Goal: Task Accomplishment & Management: Use online tool/utility

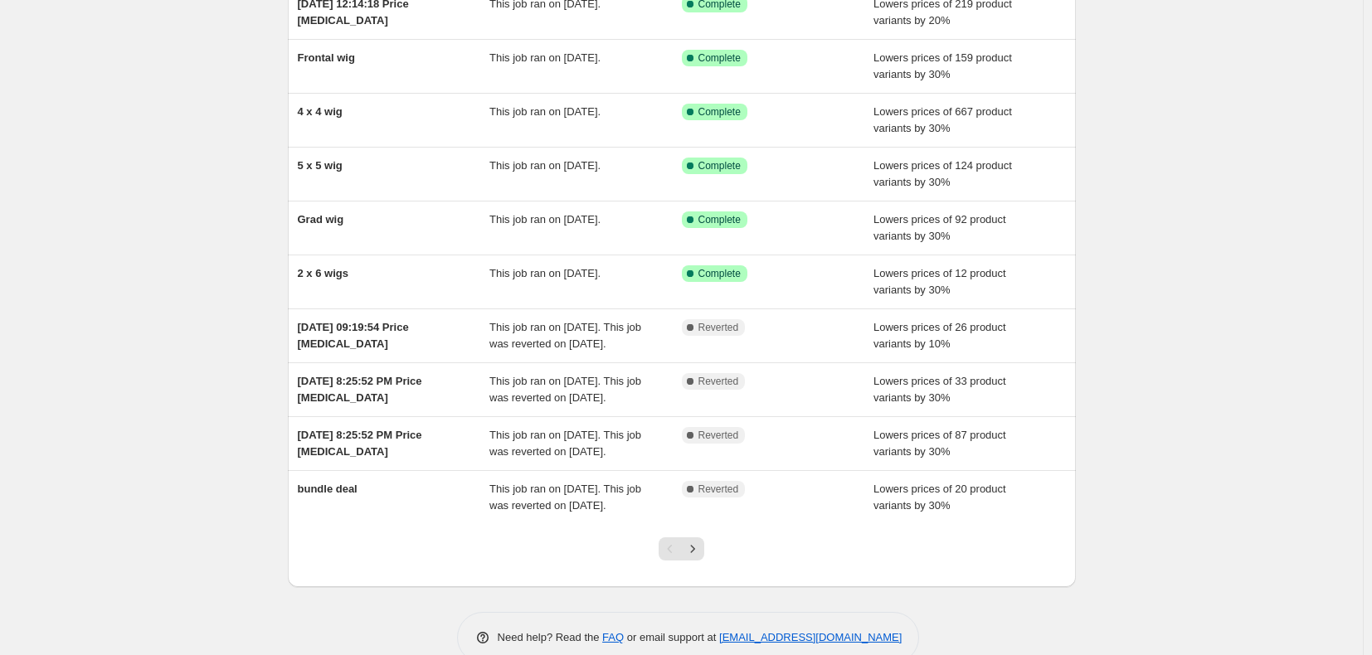
scroll to position [265, 0]
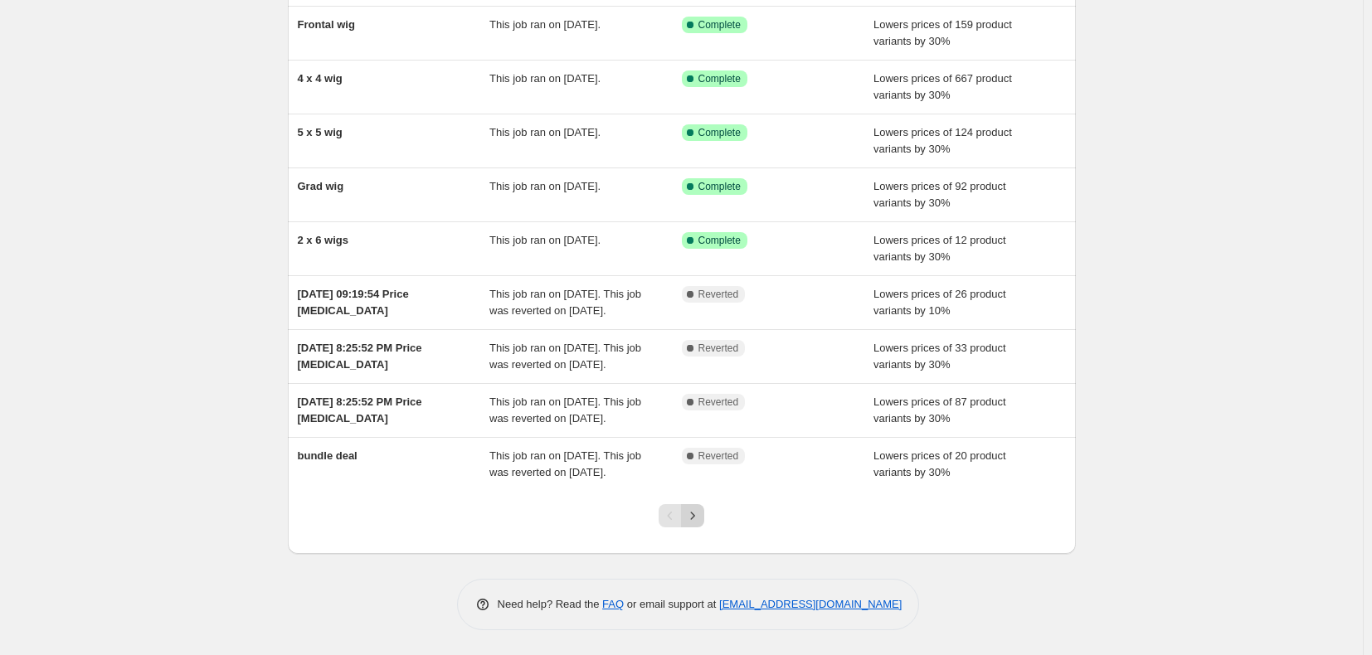
click at [704, 517] on button "Next" at bounding box center [692, 515] width 23 height 23
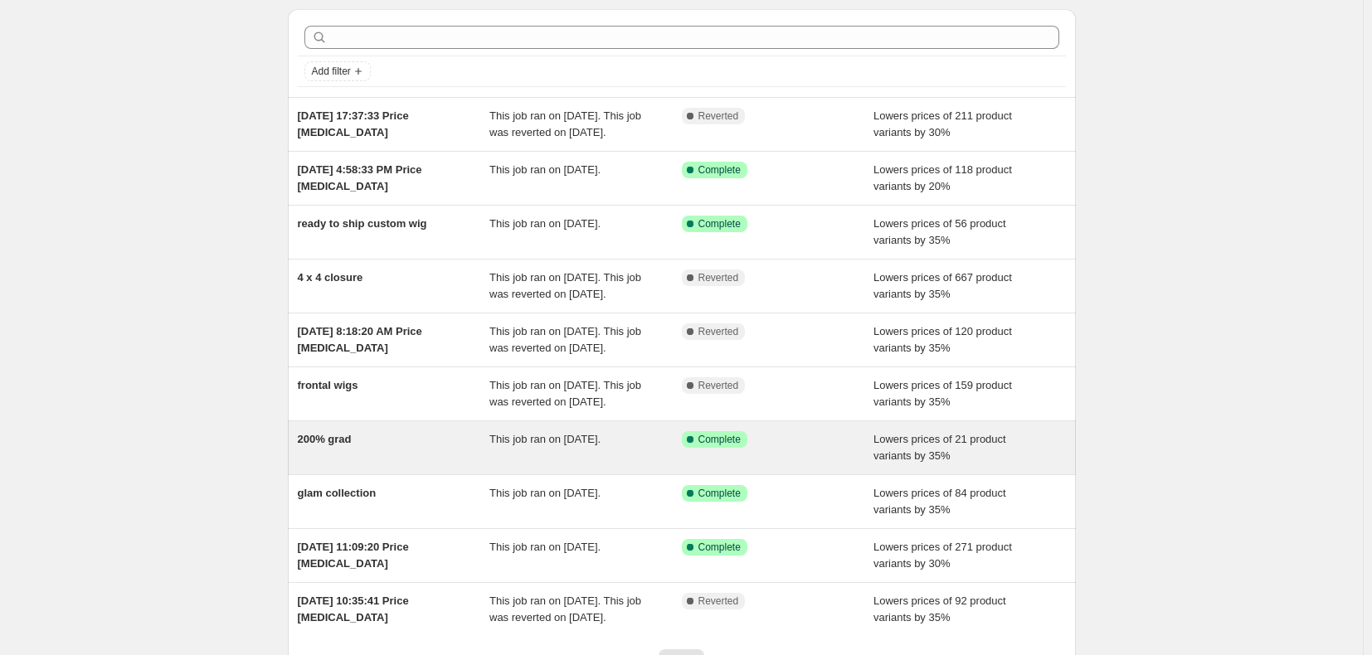
scroll to position [83, 0]
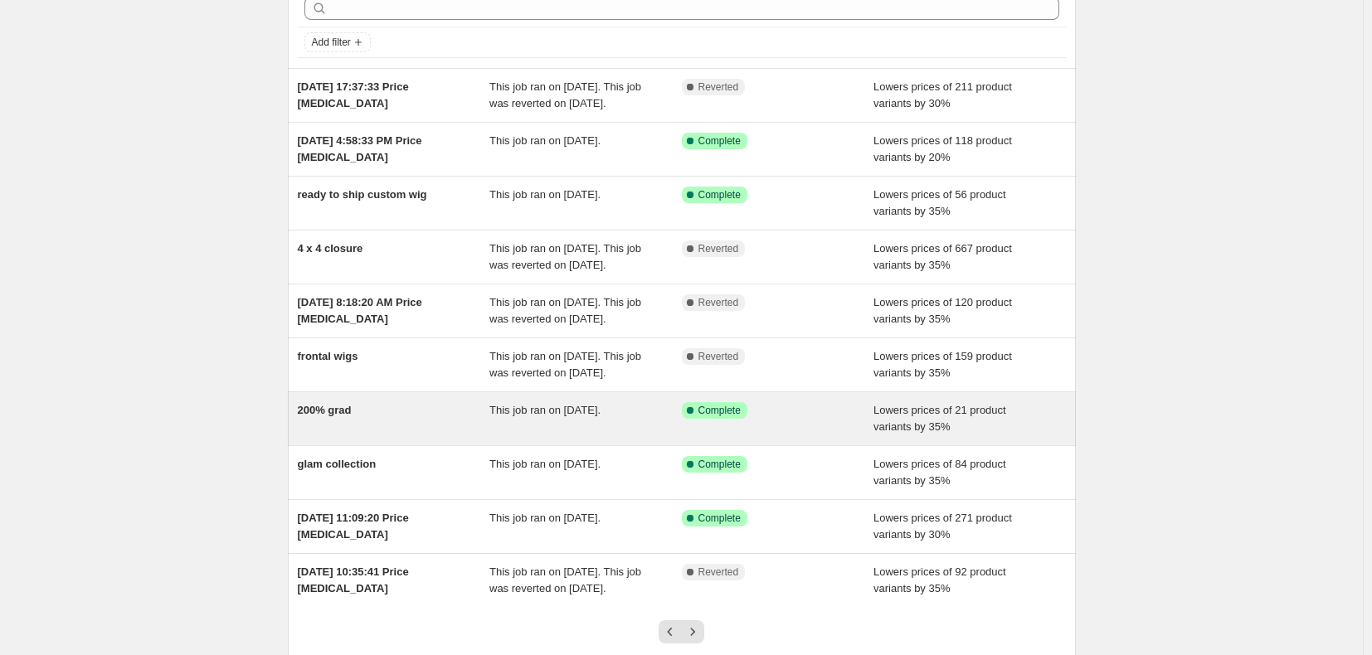
click at [888, 433] on span "Lowers prices of 21 product variants by 35%" at bounding box center [939, 418] width 133 height 29
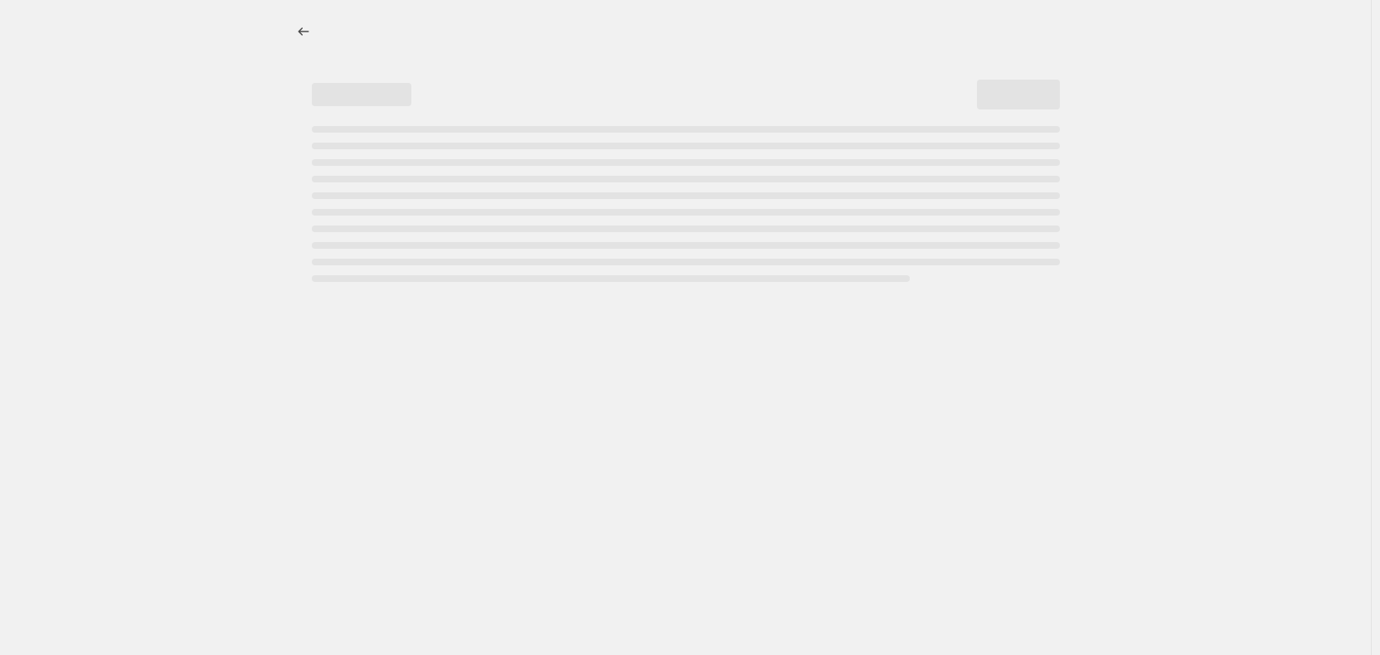
select select "percentage"
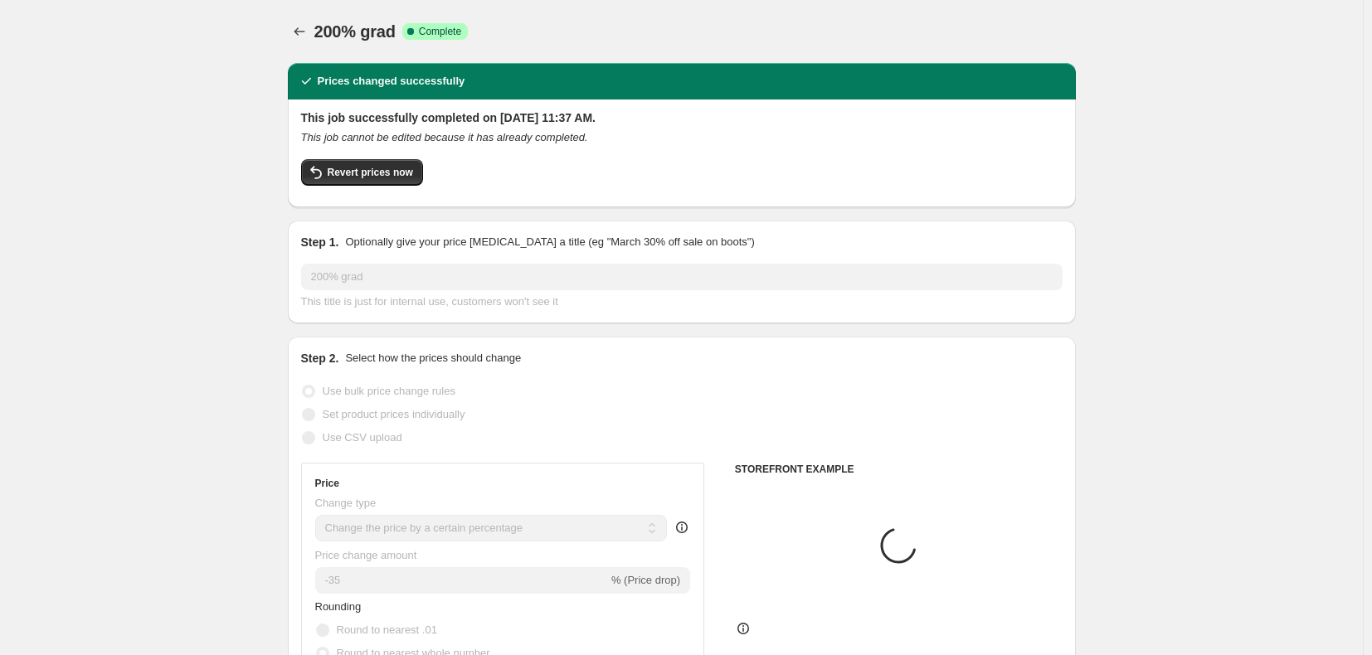
select select "collection"
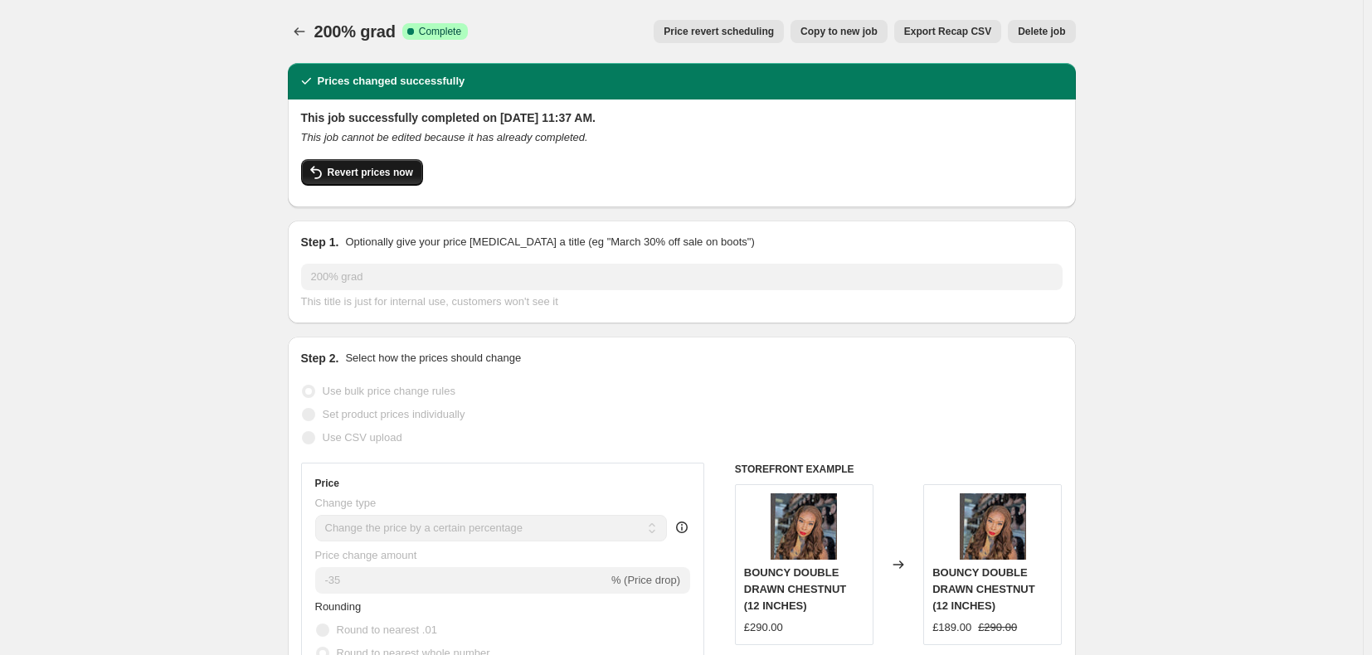
click at [361, 170] on span "Revert prices now" at bounding box center [370, 172] width 85 height 13
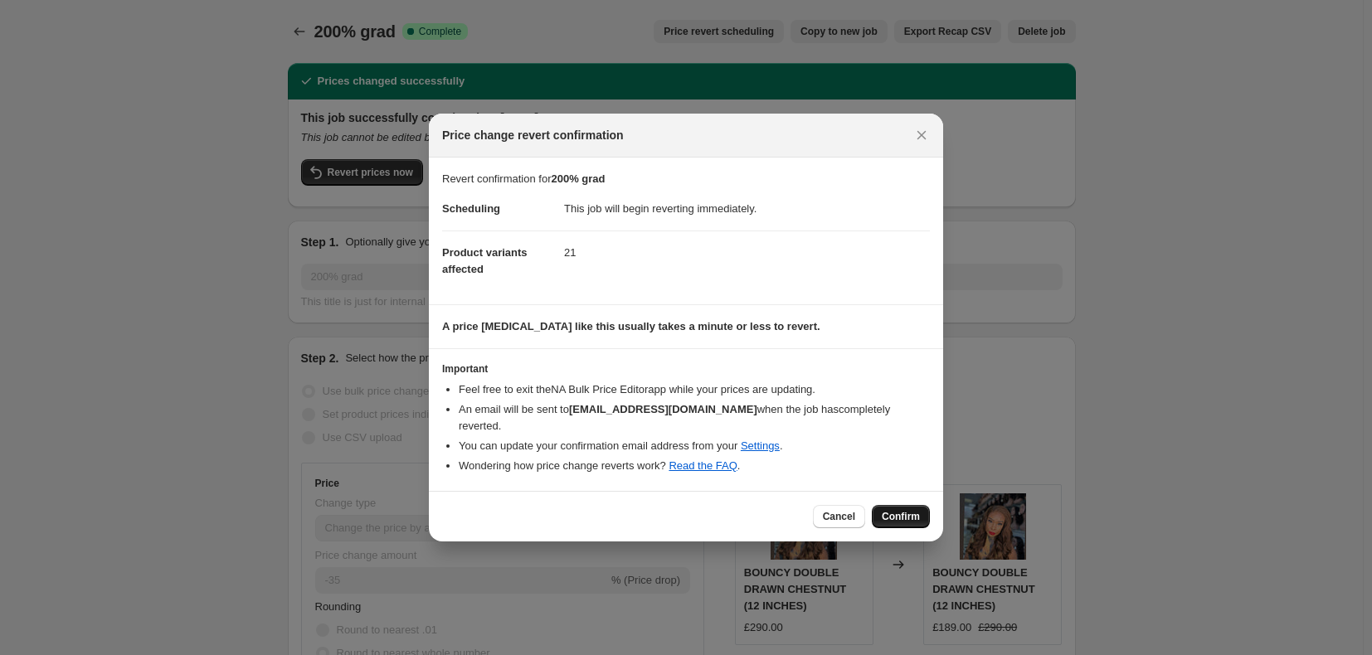
click at [911, 516] on span "Confirm" at bounding box center [901, 516] width 38 height 13
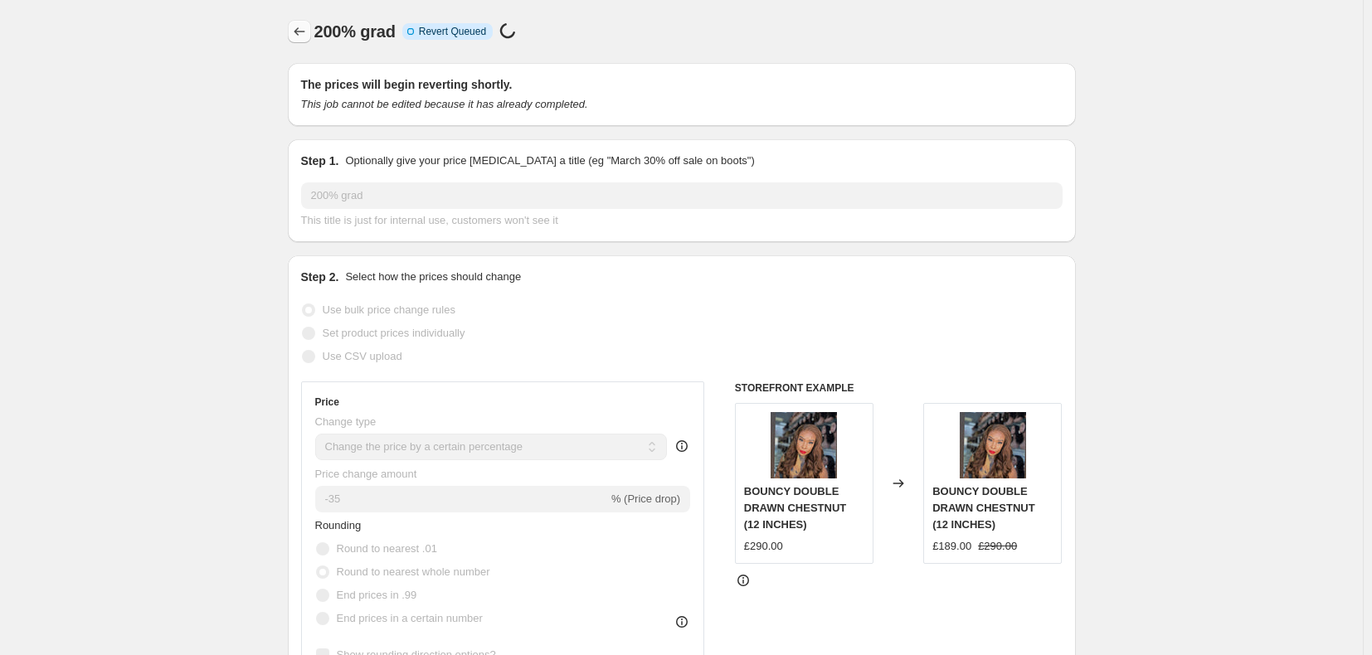
click at [305, 27] on icon "Price change jobs" at bounding box center [299, 31] width 17 height 17
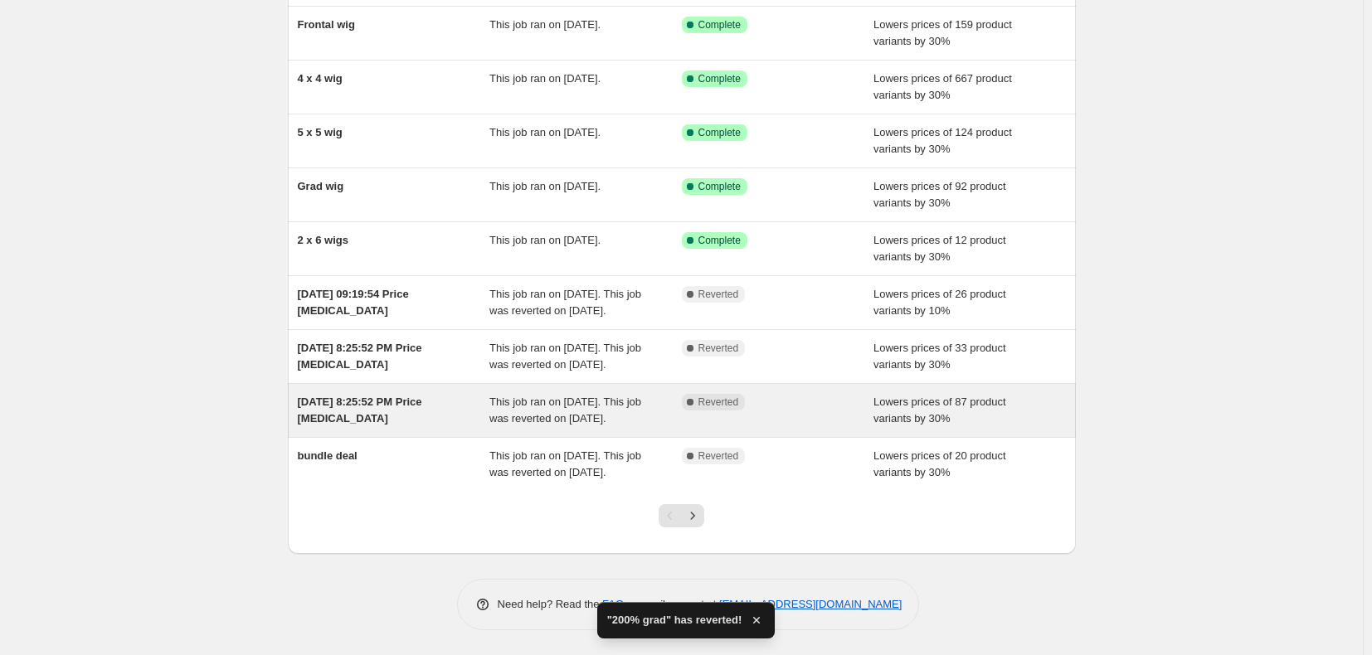
scroll to position [265, 0]
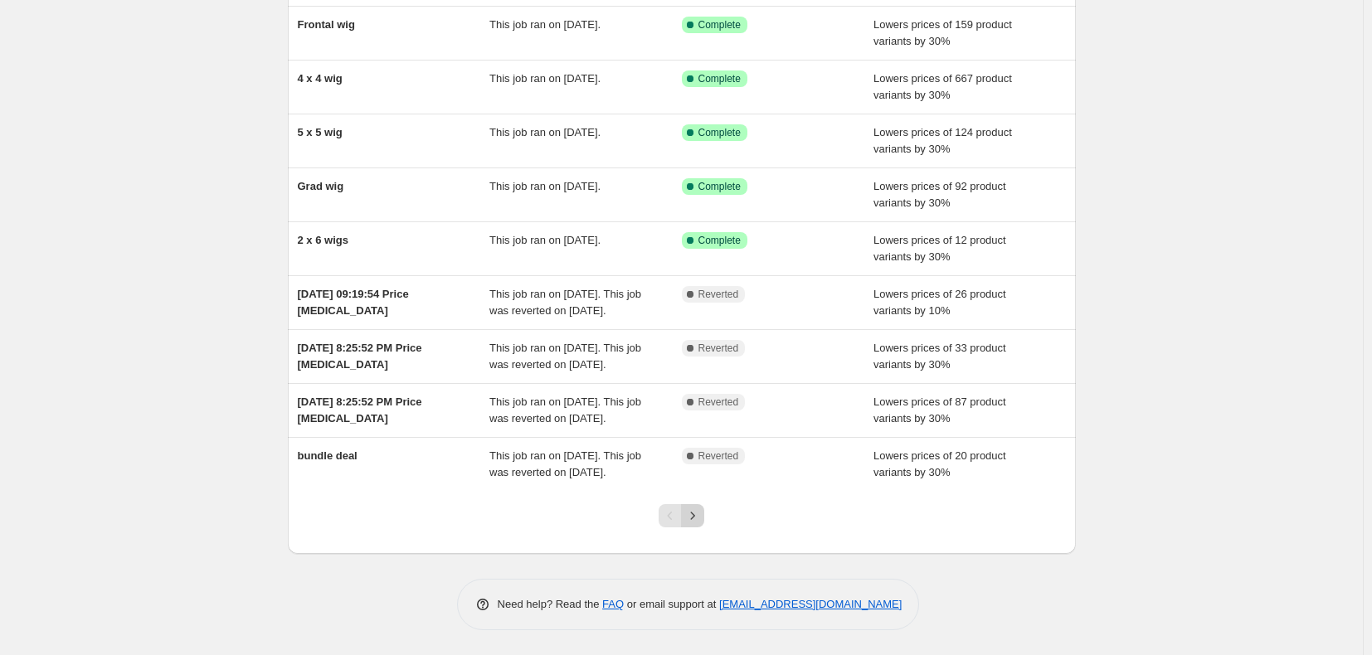
click at [695, 513] on icon "Next" at bounding box center [692, 516] width 17 height 17
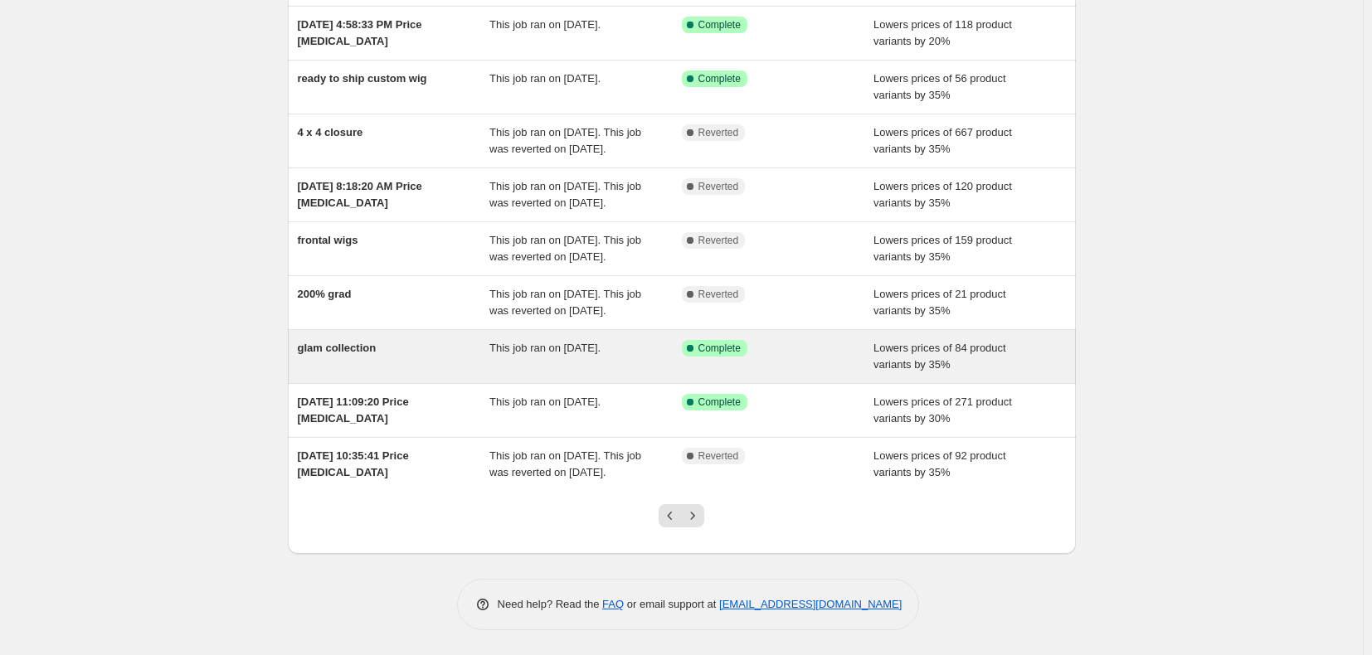
scroll to position [249, 0]
click at [706, 373] on div "Success Complete Complete" at bounding box center [778, 356] width 192 height 33
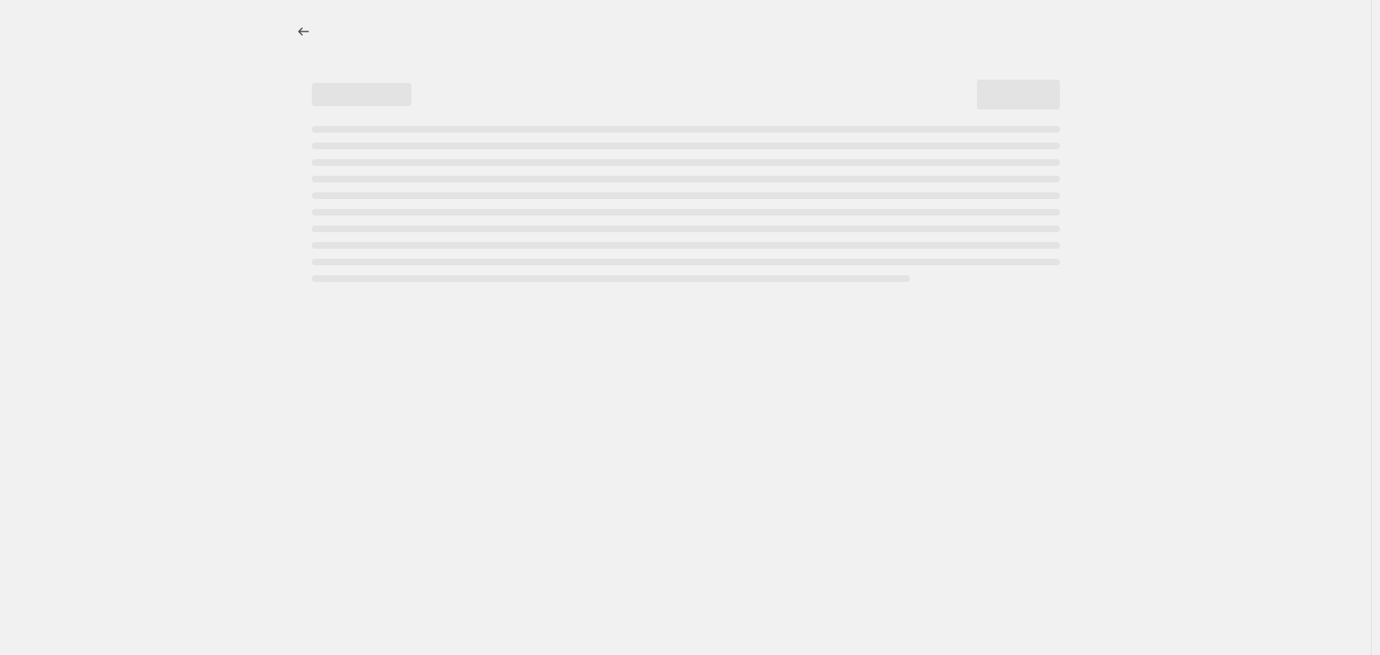
select select "percentage"
select select "collection"
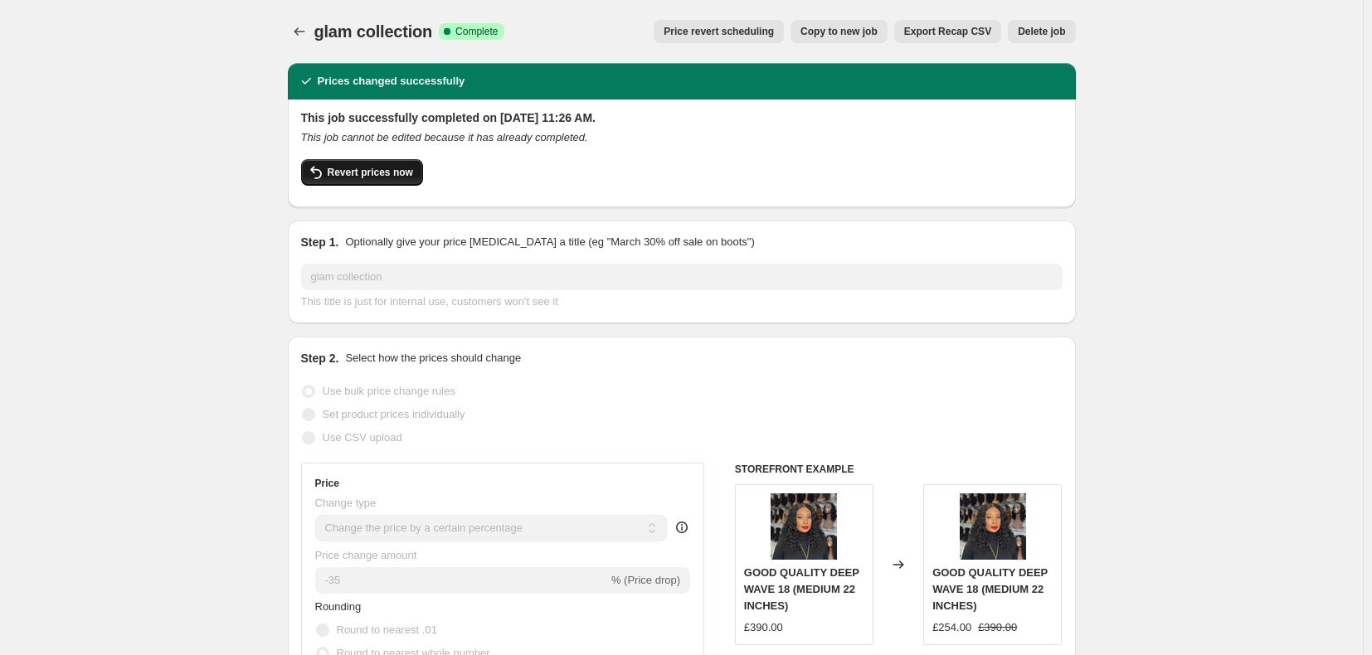
click at [397, 168] on span "Revert prices now" at bounding box center [370, 172] width 85 height 13
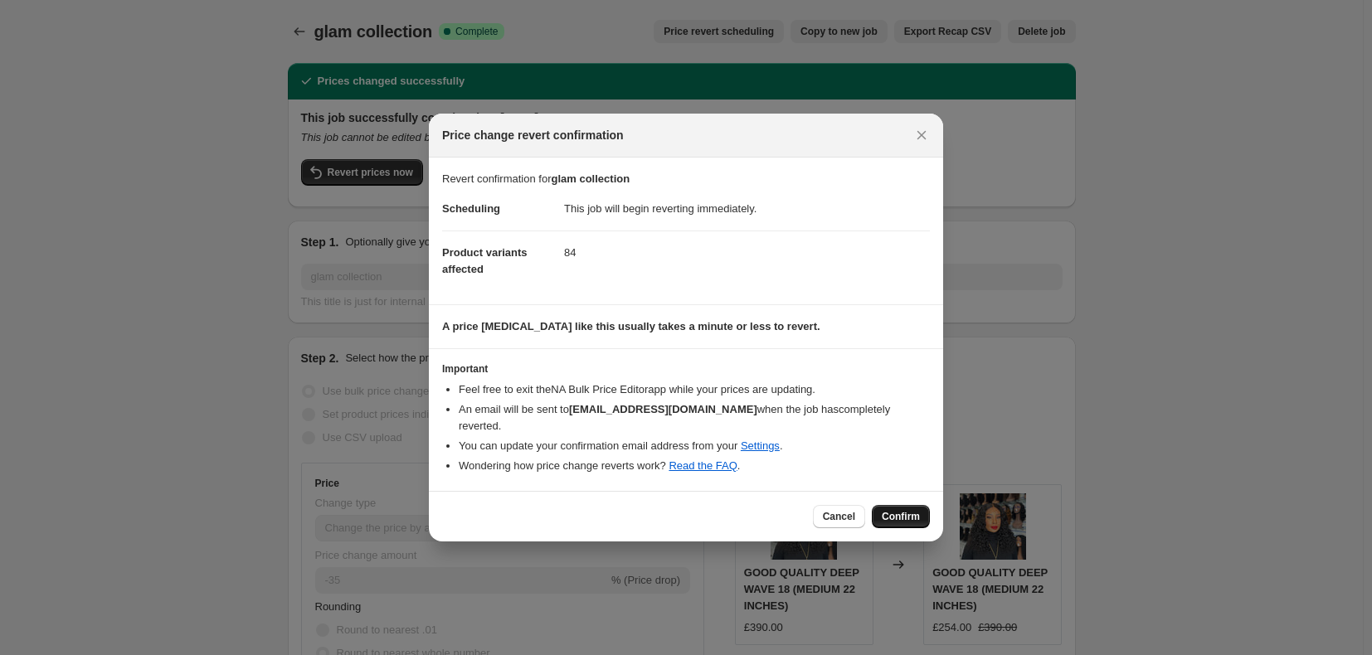
click at [880, 511] on button "Confirm" at bounding box center [901, 516] width 58 height 23
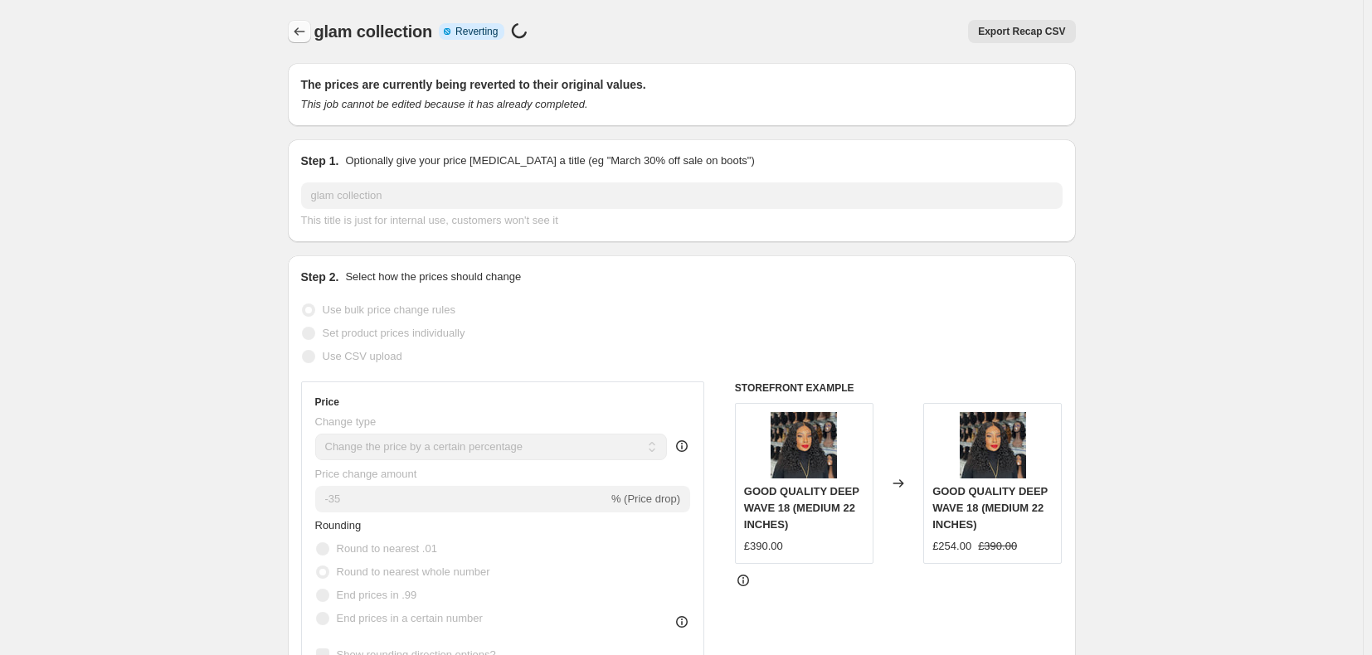
click at [308, 34] on icon "Price change jobs" at bounding box center [299, 31] width 17 height 17
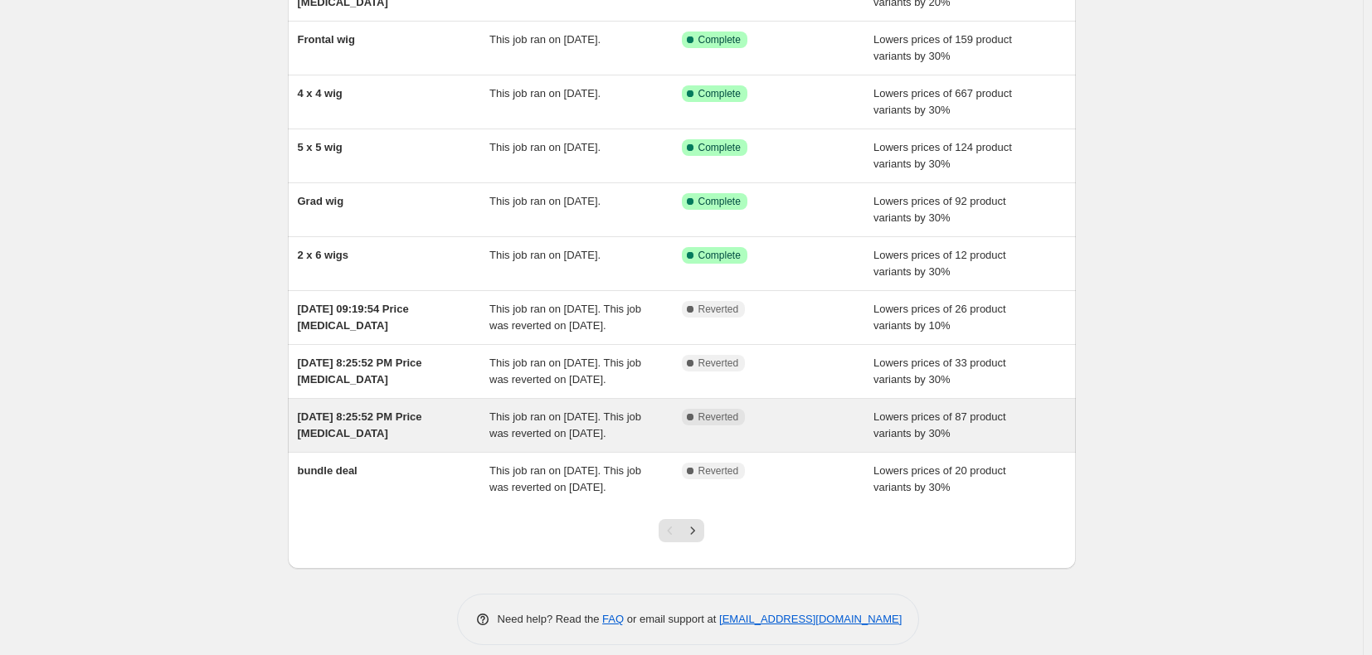
scroll to position [265, 0]
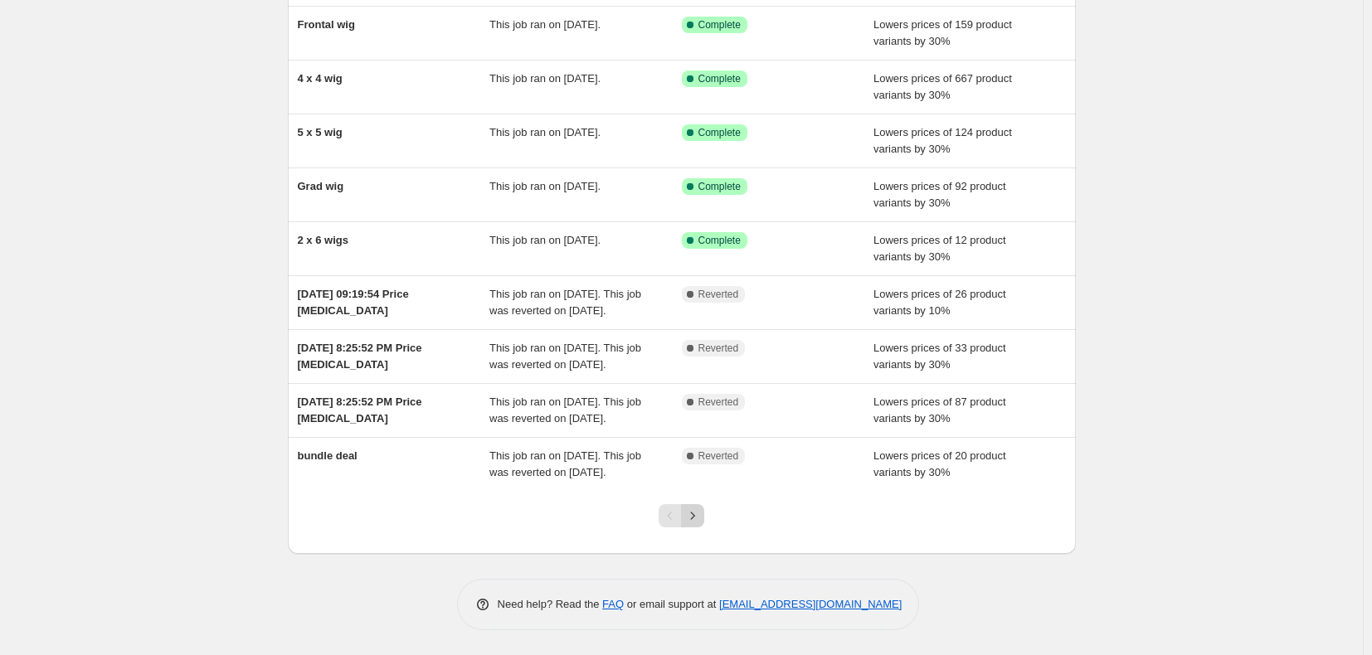
click at [699, 520] on icon "Next" at bounding box center [692, 516] width 17 height 17
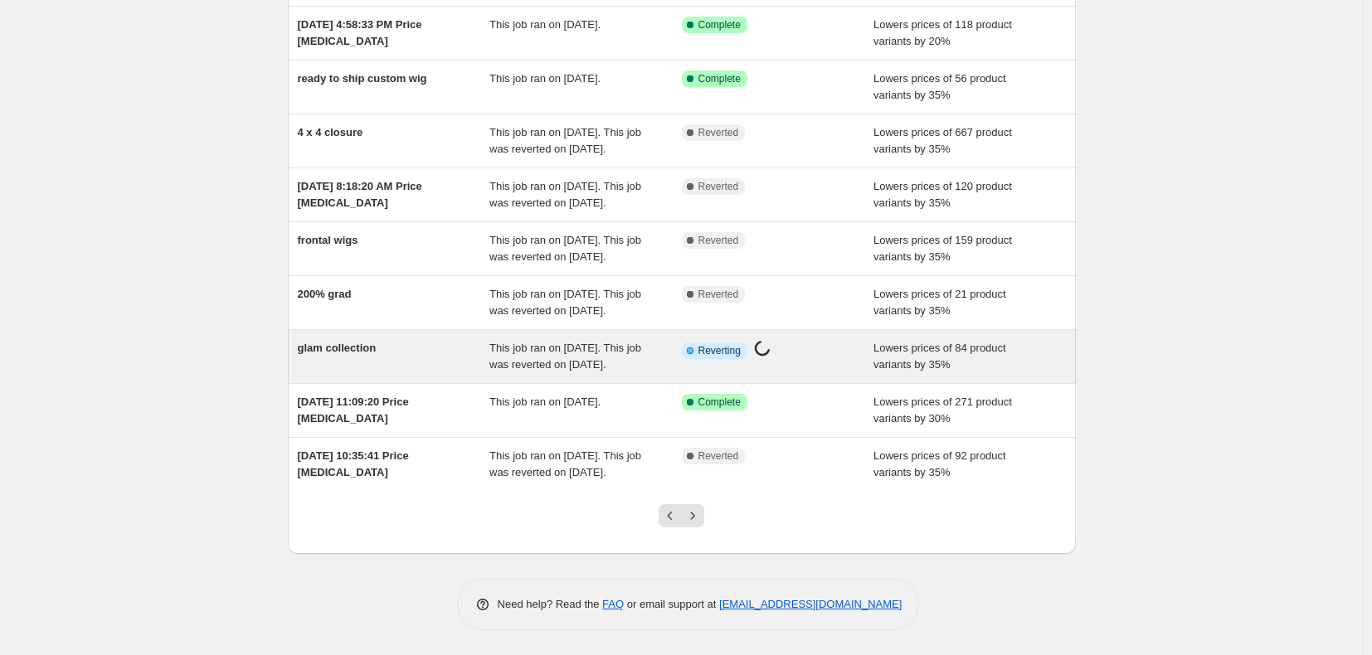
scroll to position [315, 0]
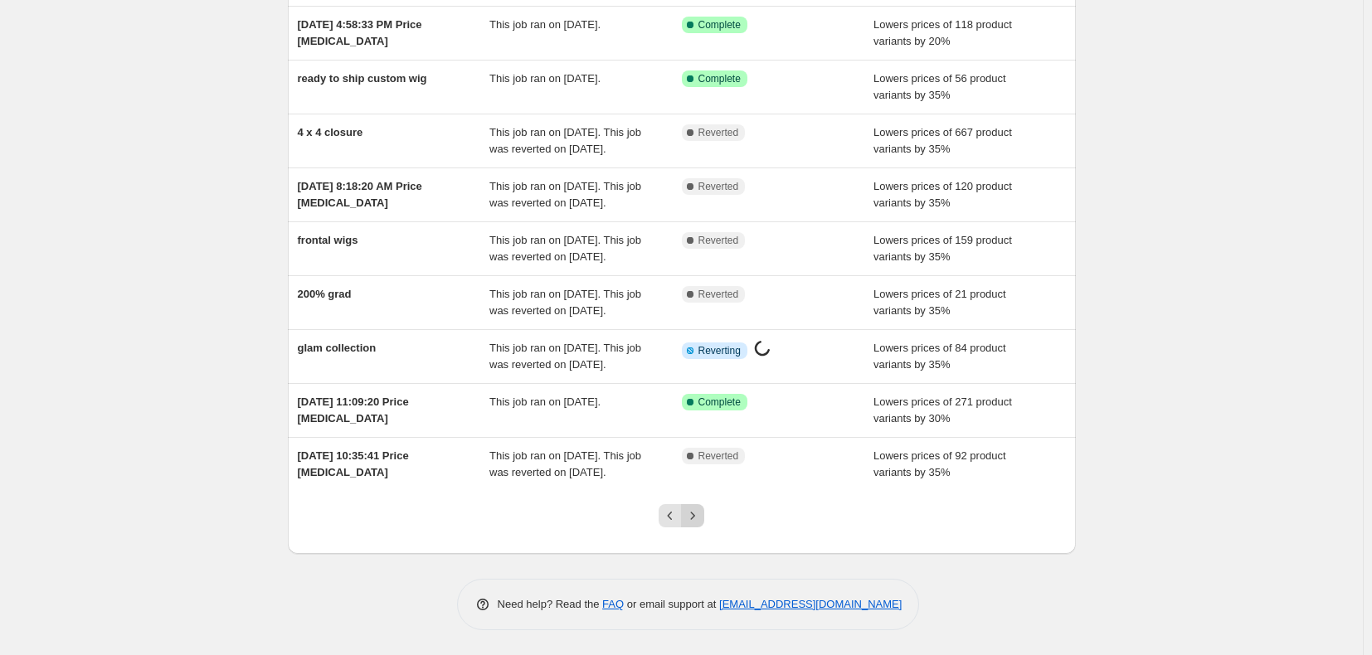
click at [698, 520] on icon "Next" at bounding box center [692, 516] width 17 height 17
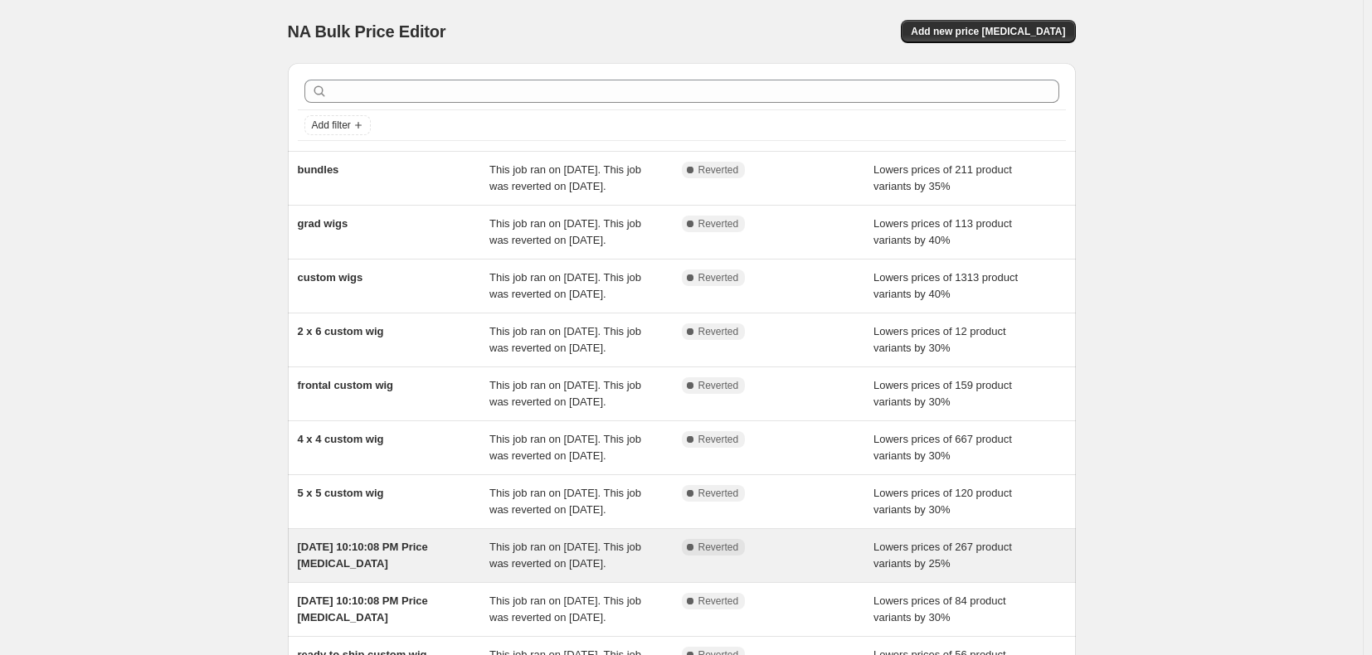
scroll to position [365, 0]
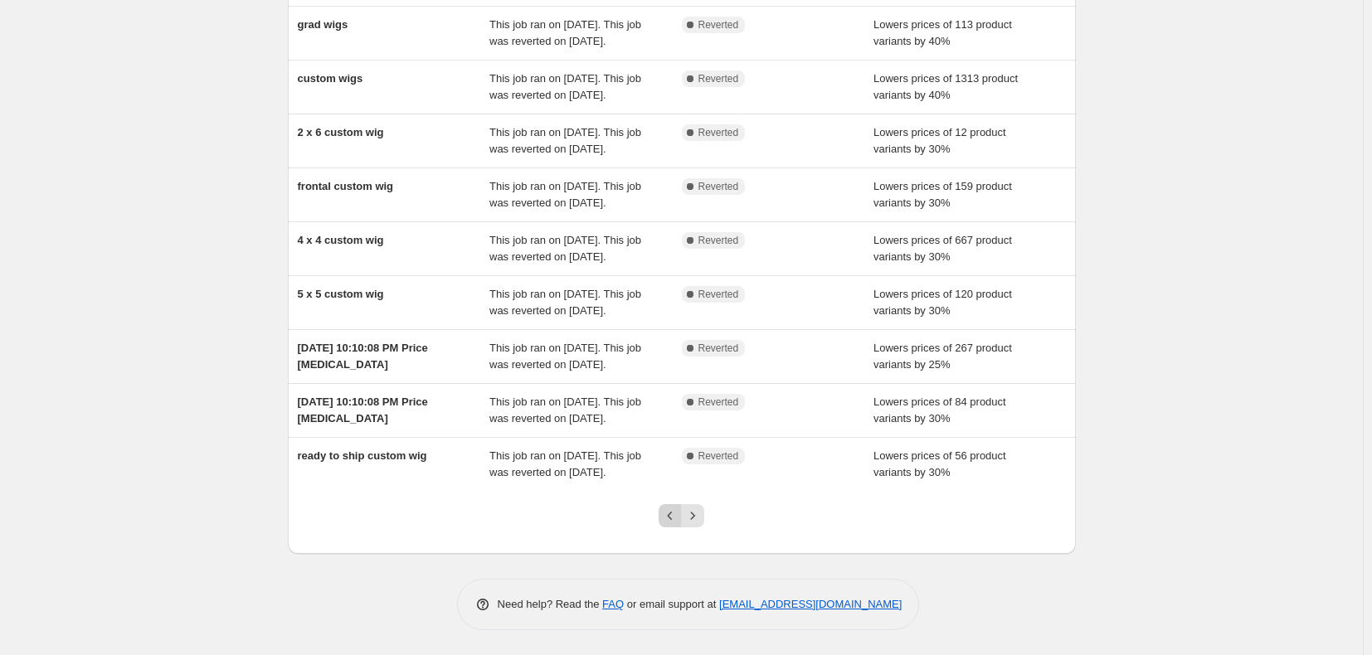
click at [678, 513] on icon "Previous" at bounding box center [670, 516] width 17 height 17
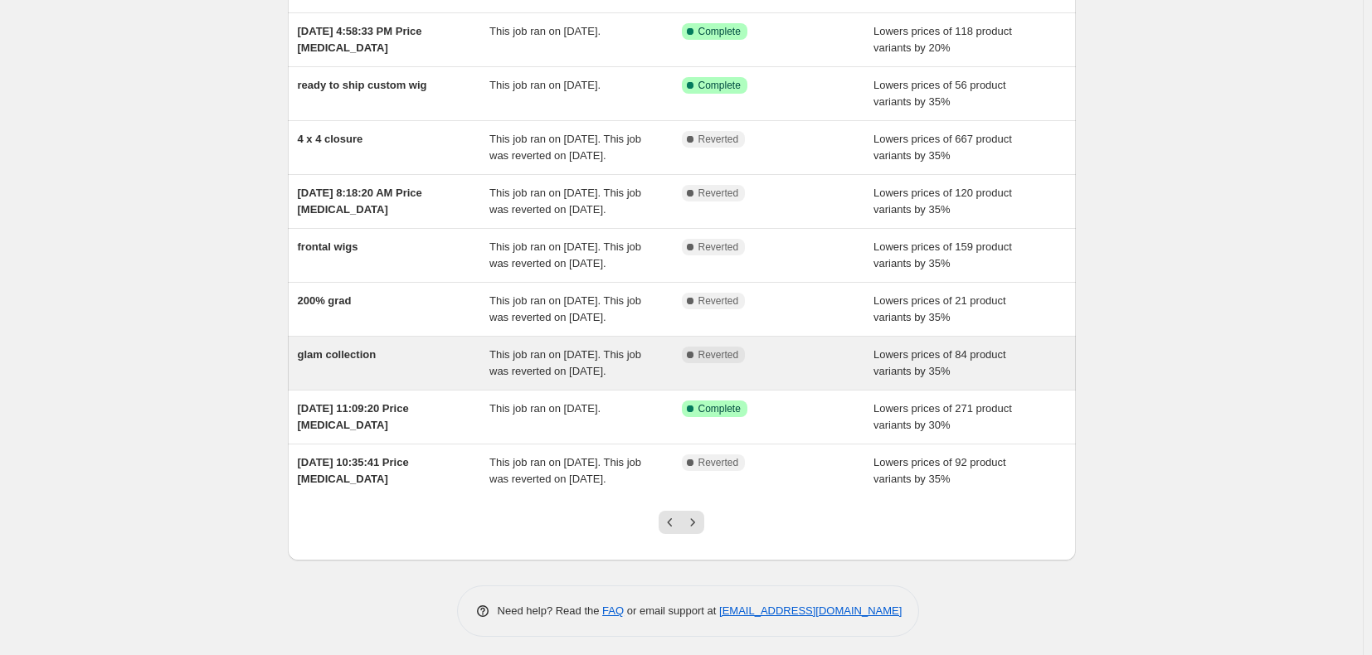
scroll to position [315, 0]
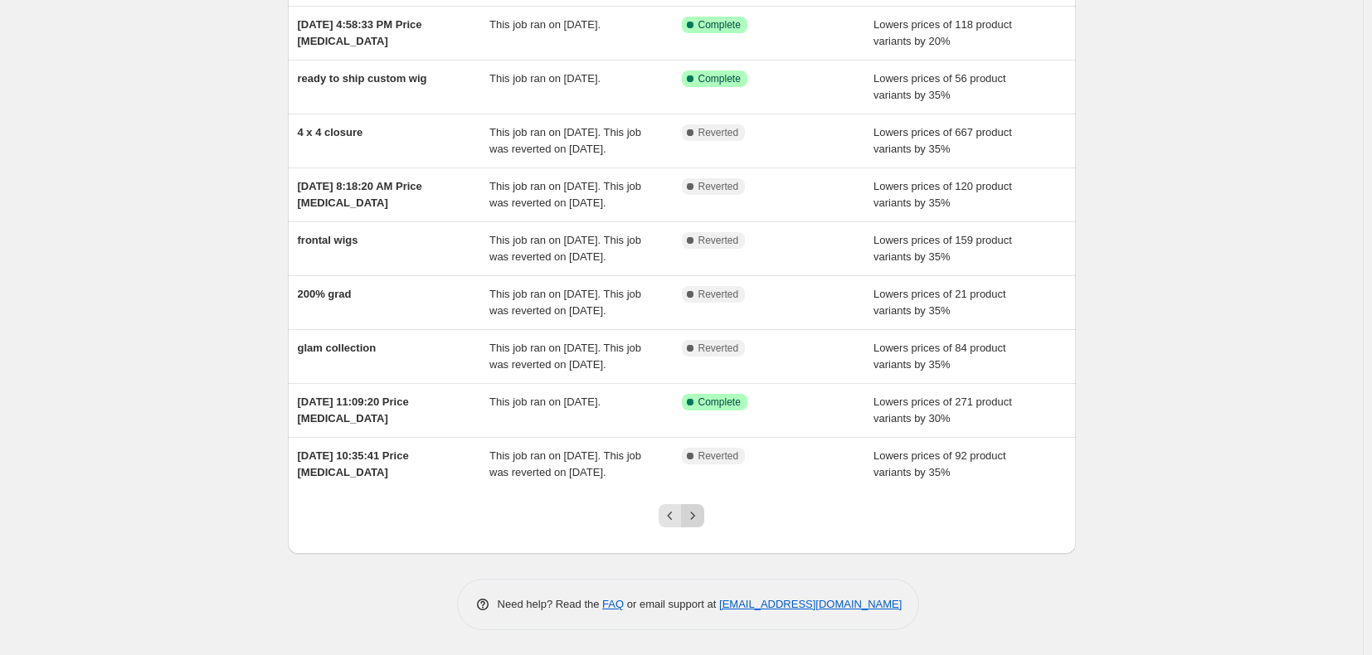
click at [701, 522] on icon "Next" at bounding box center [692, 516] width 17 height 17
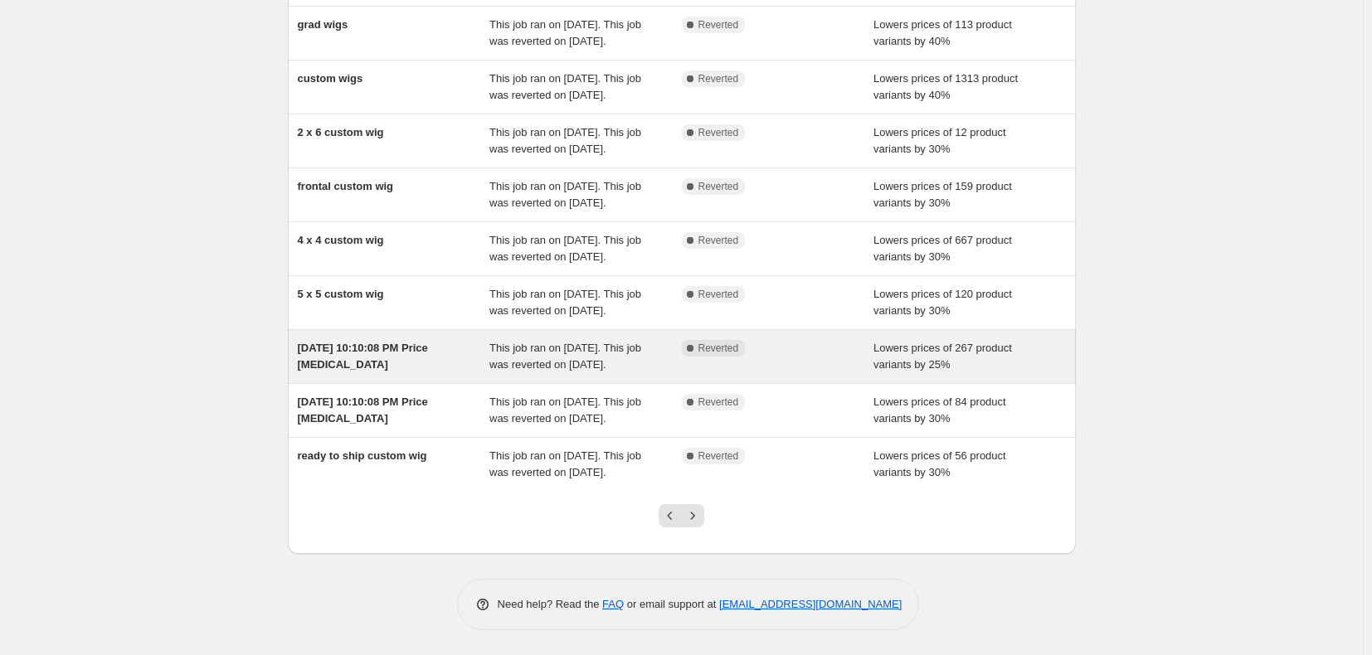
scroll to position [365, 0]
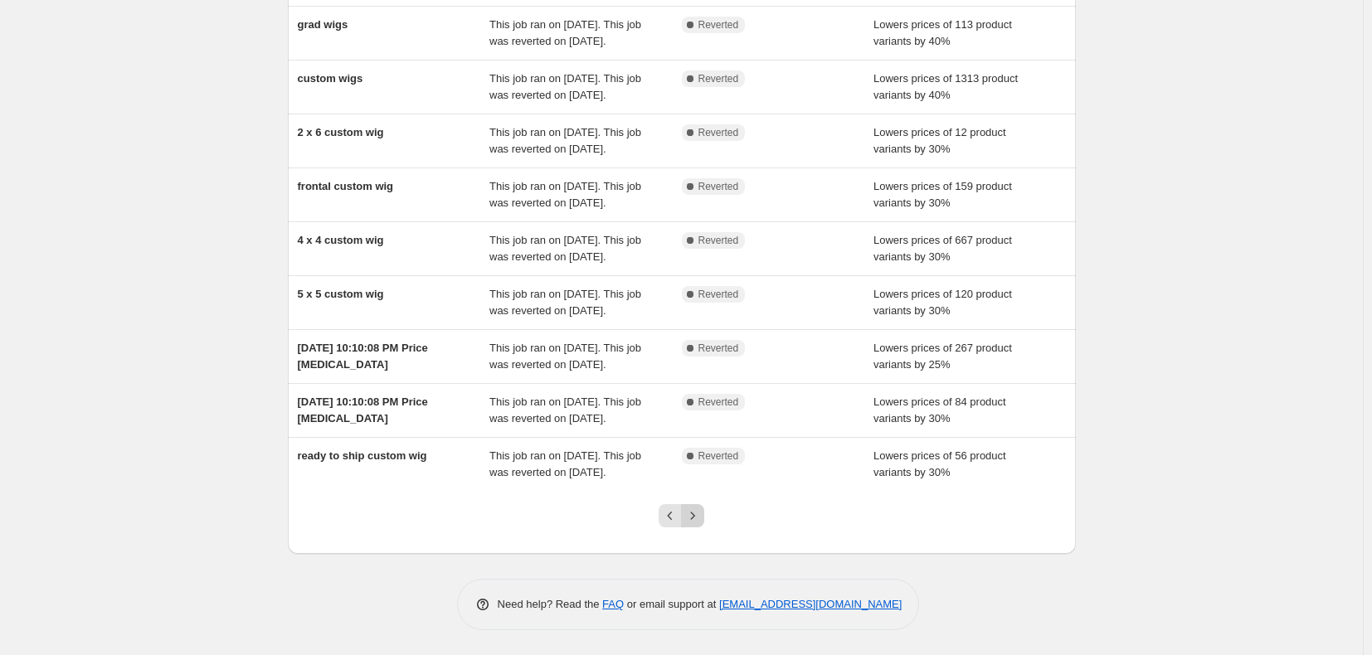
click at [695, 520] on icon "Next" at bounding box center [692, 516] width 17 height 17
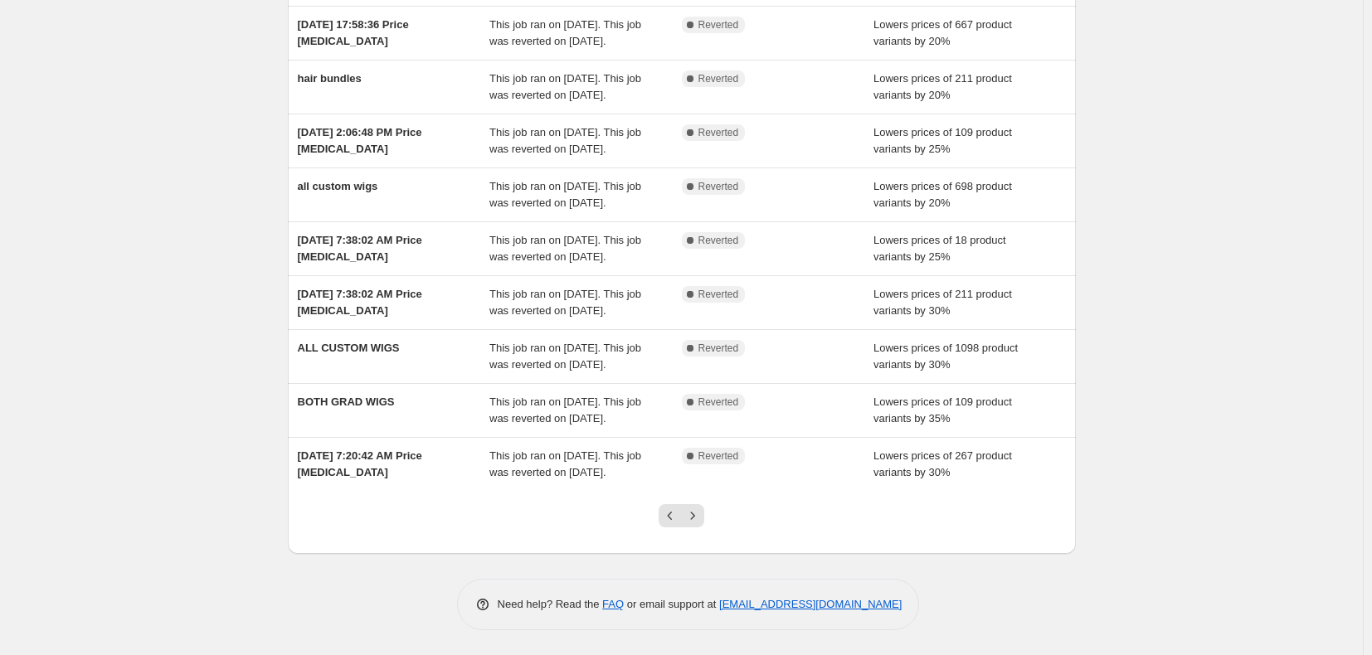
click at [696, 518] on icon "Next" at bounding box center [692, 516] width 17 height 17
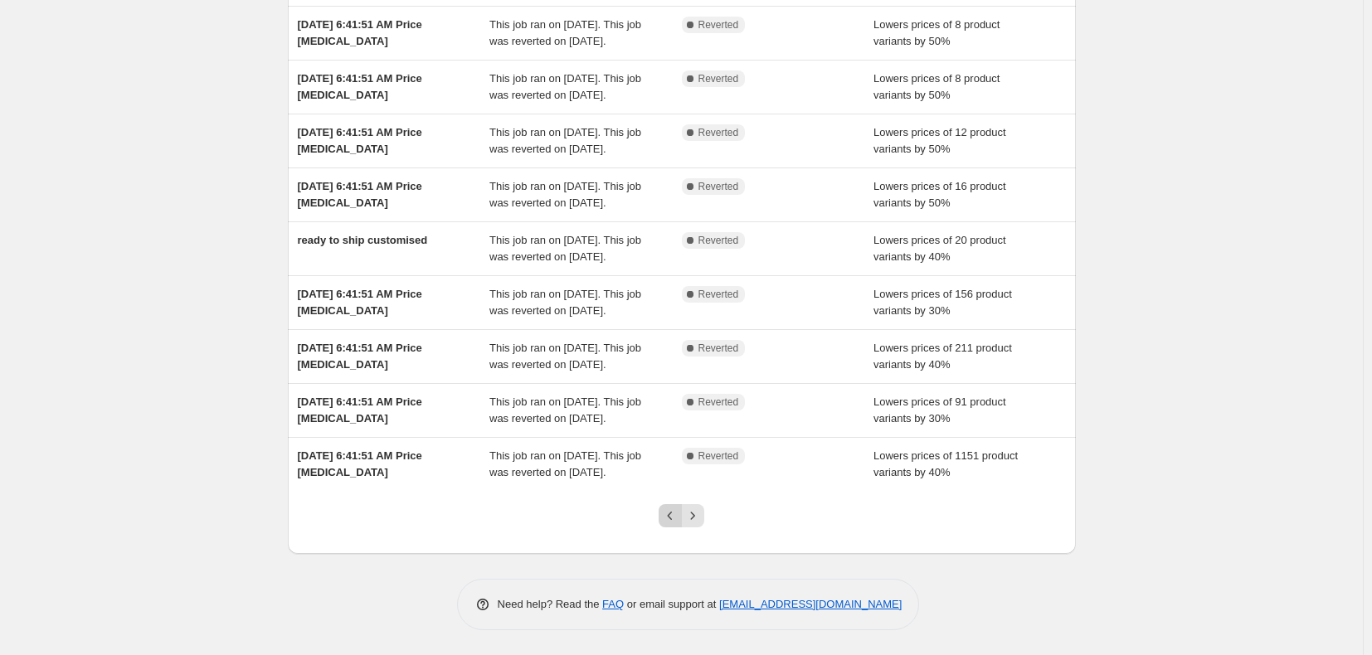
click at [665, 518] on button "Previous" at bounding box center [669, 515] width 23 height 23
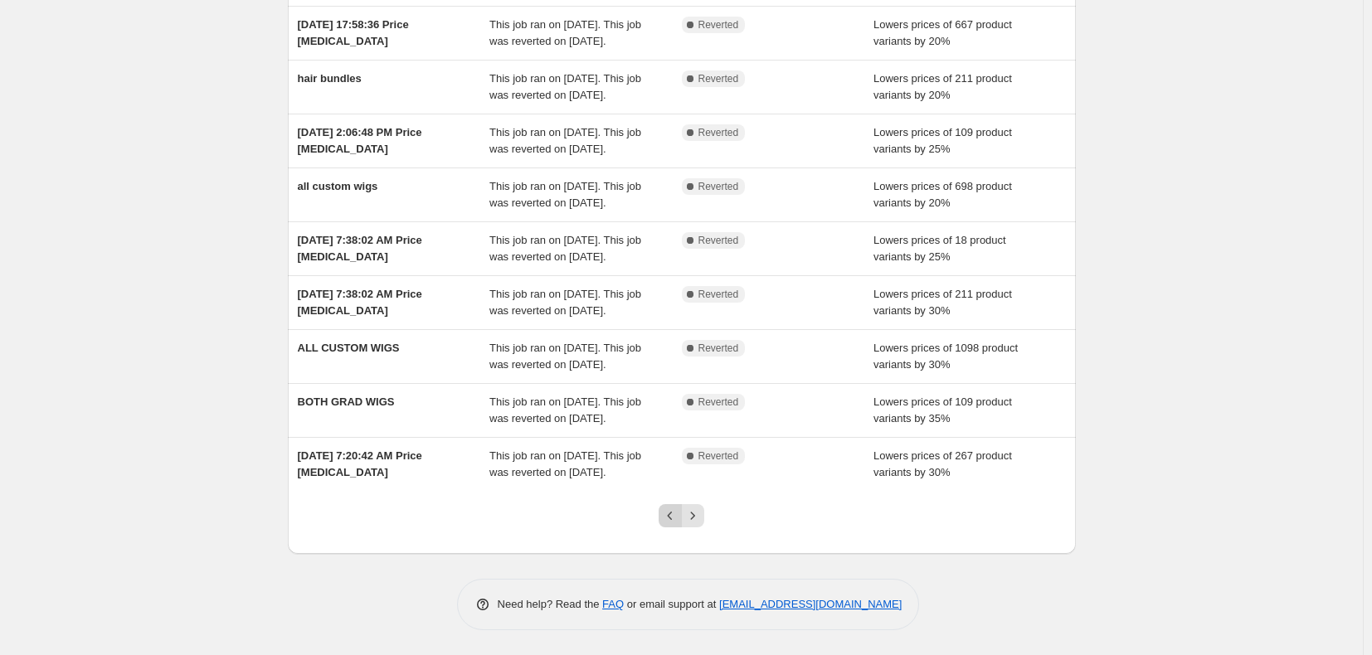
click at [673, 516] on icon "Previous" at bounding box center [670, 516] width 17 height 17
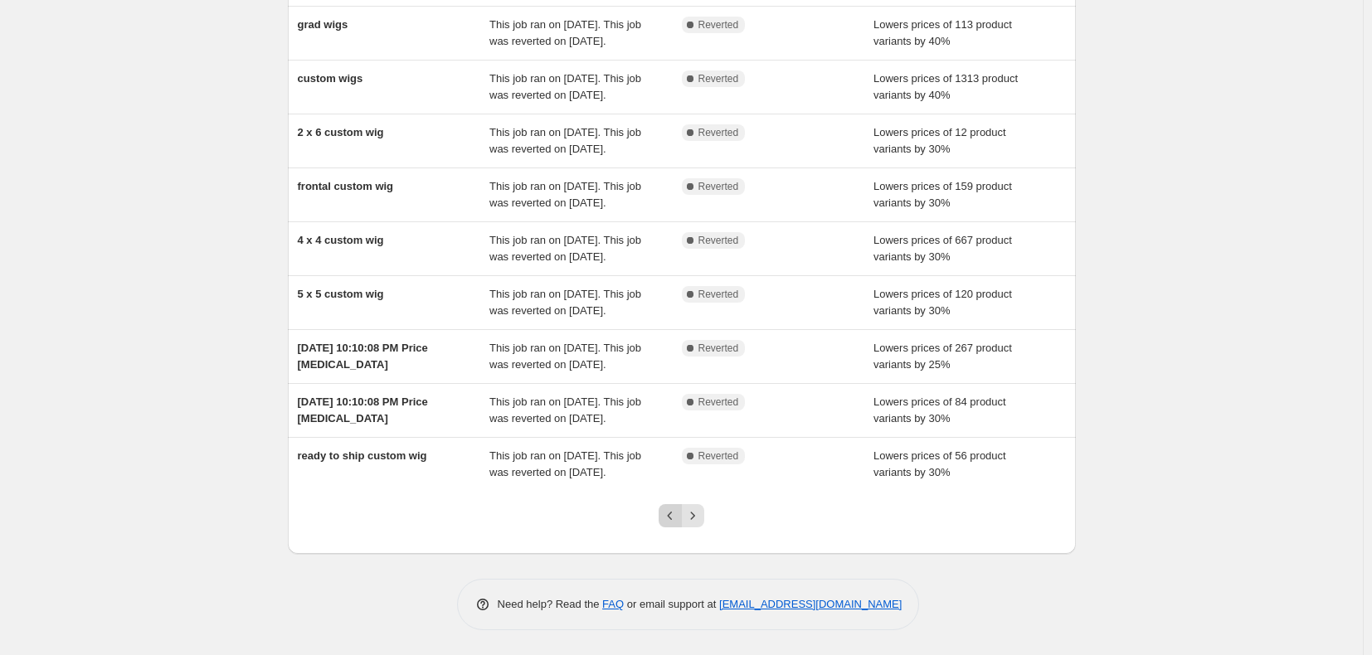
click at [678, 517] on icon "Previous" at bounding box center [670, 516] width 17 height 17
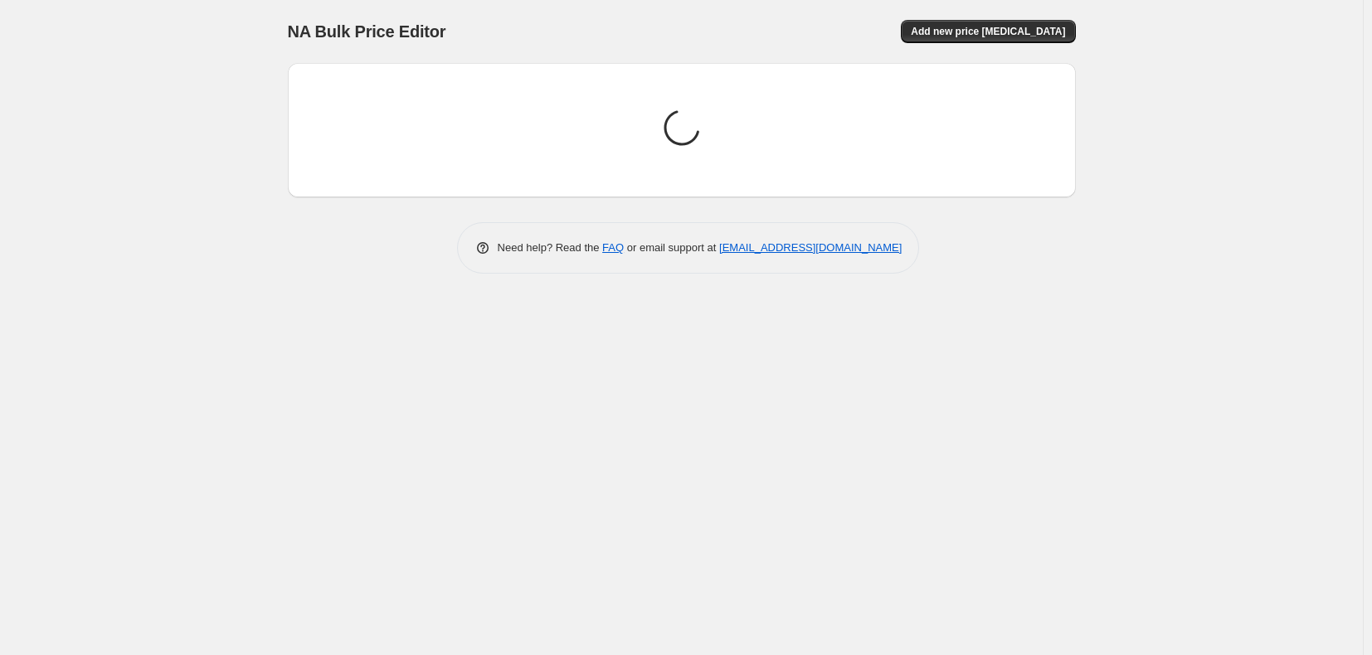
scroll to position [0, 0]
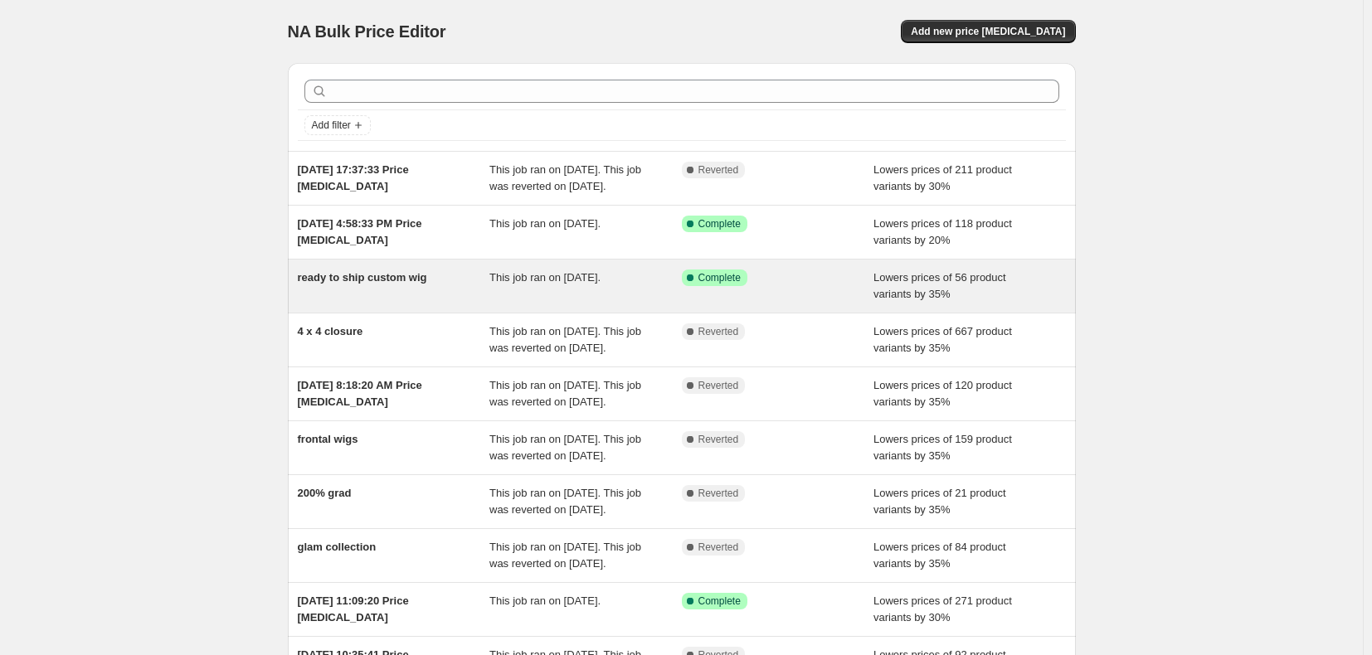
click at [662, 313] on div "ready to ship custom wig This job ran on June 10, 2025. Success Complete Comple…" at bounding box center [682, 286] width 788 height 53
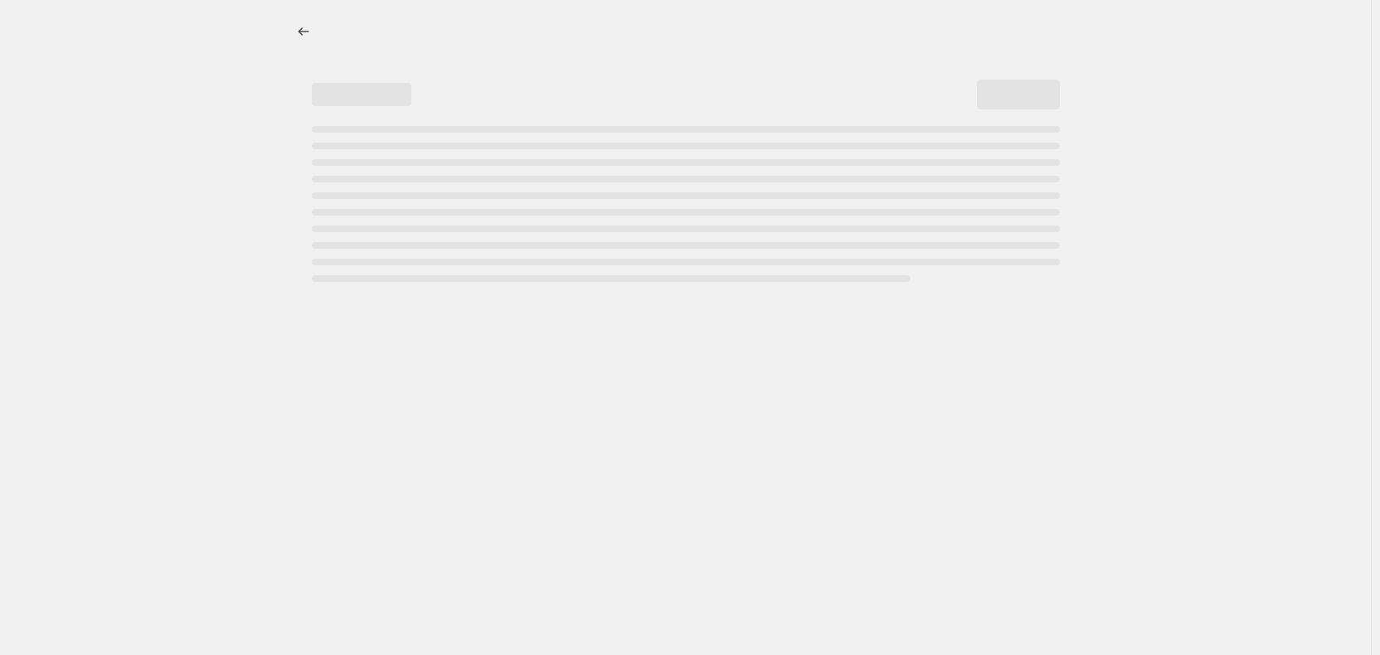
select select "percentage"
select select "collection"
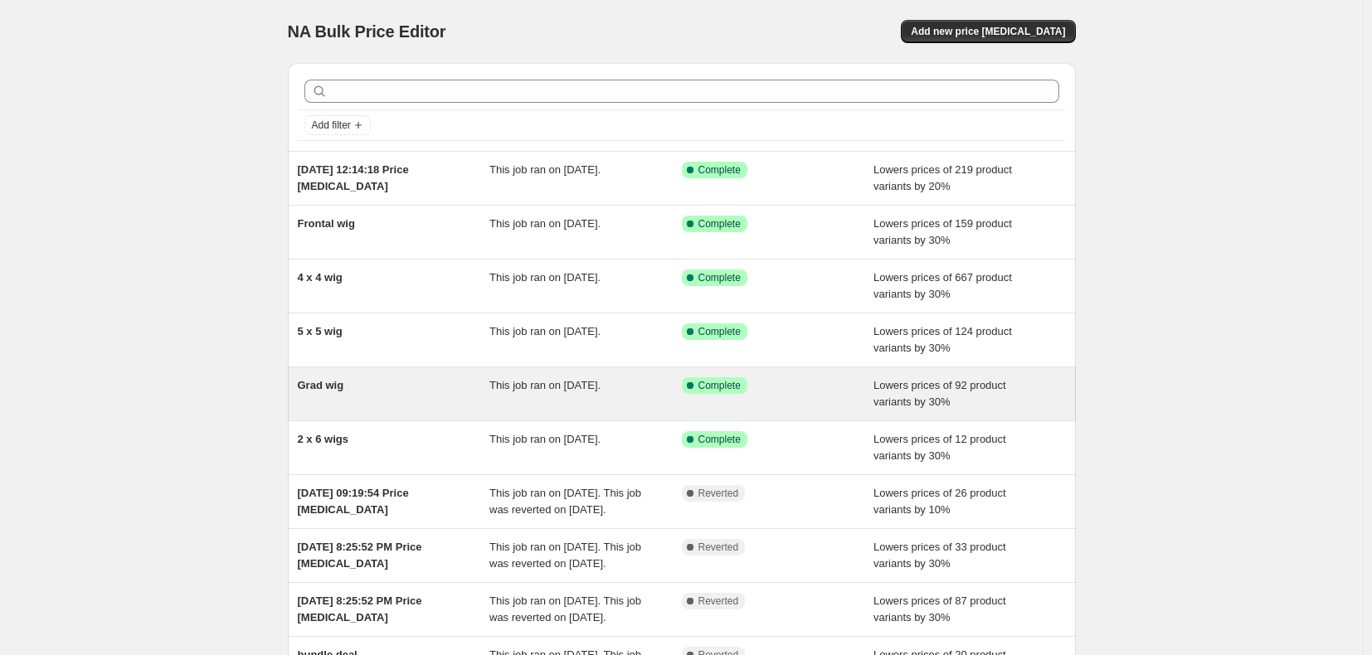
click at [617, 403] on div "This job ran on July 31, 2025." at bounding box center [585, 393] width 192 height 33
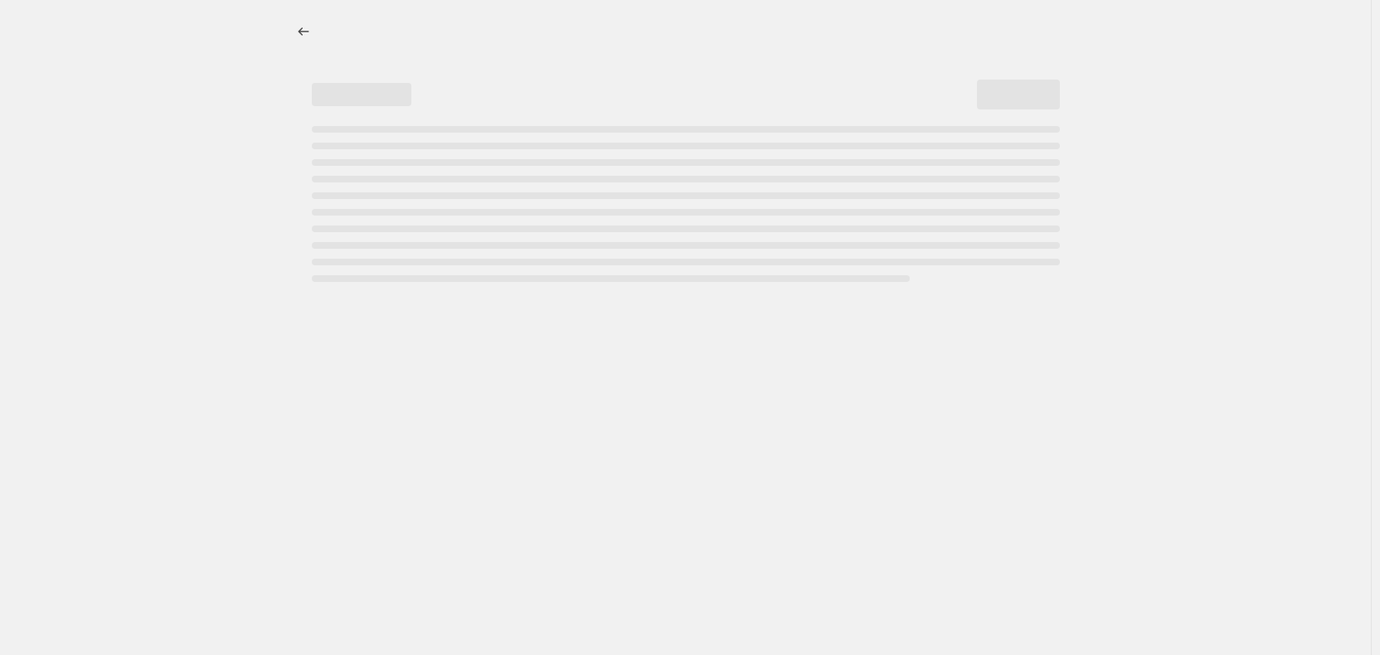
select select "percentage"
select select "collection"
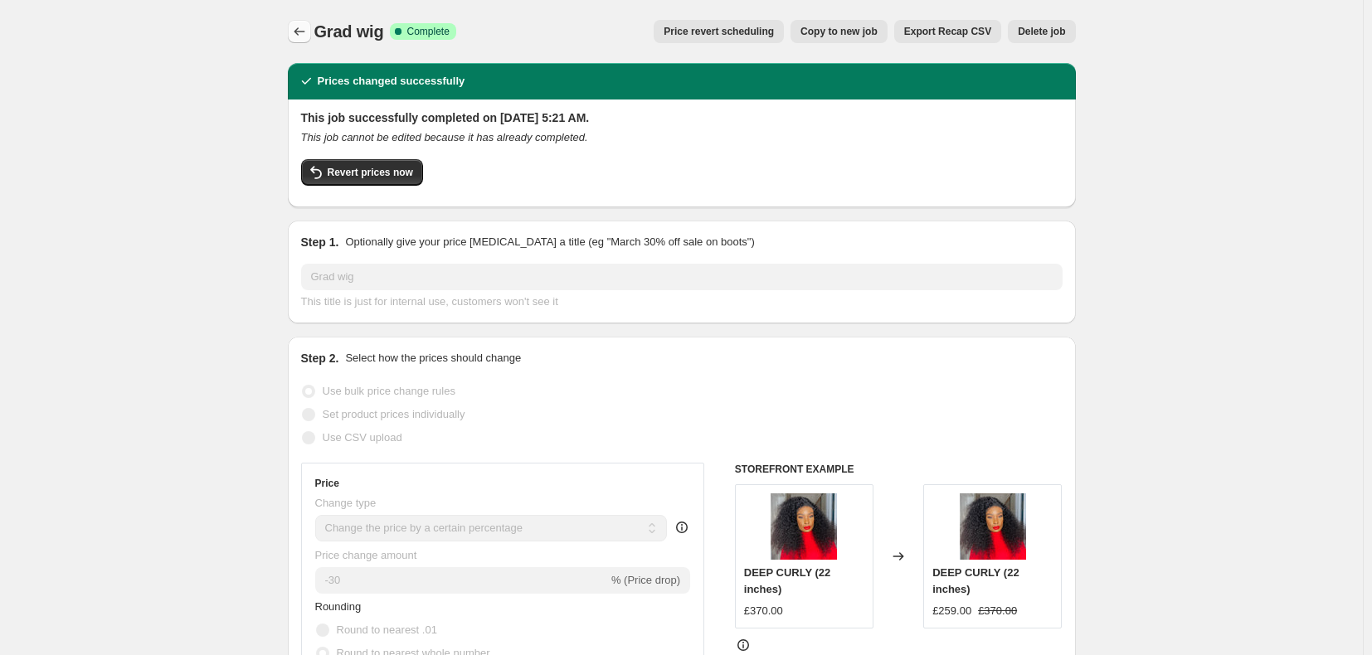
click at [308, 33] on icon "Price change jobs" at bounding box center [299, 31] width 17 height 17
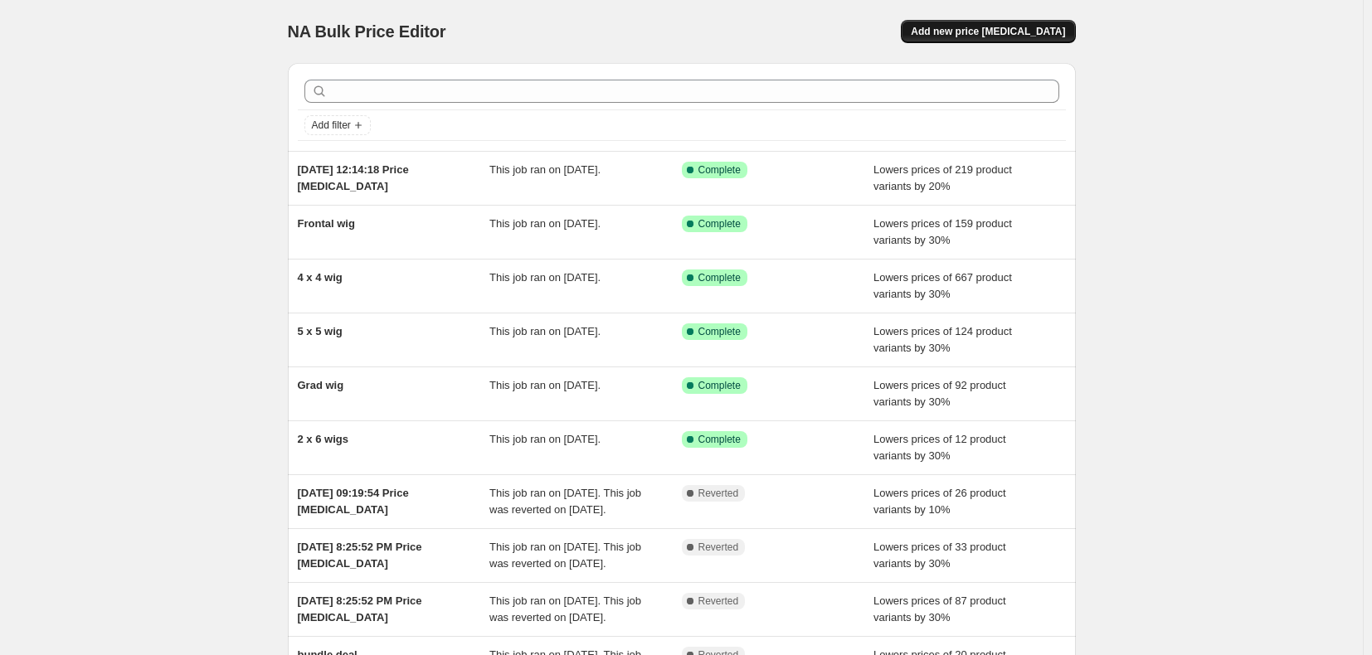
click at [999, 32] on span "Add new price change job" at bounding box center [988, 31] width 154 height 13
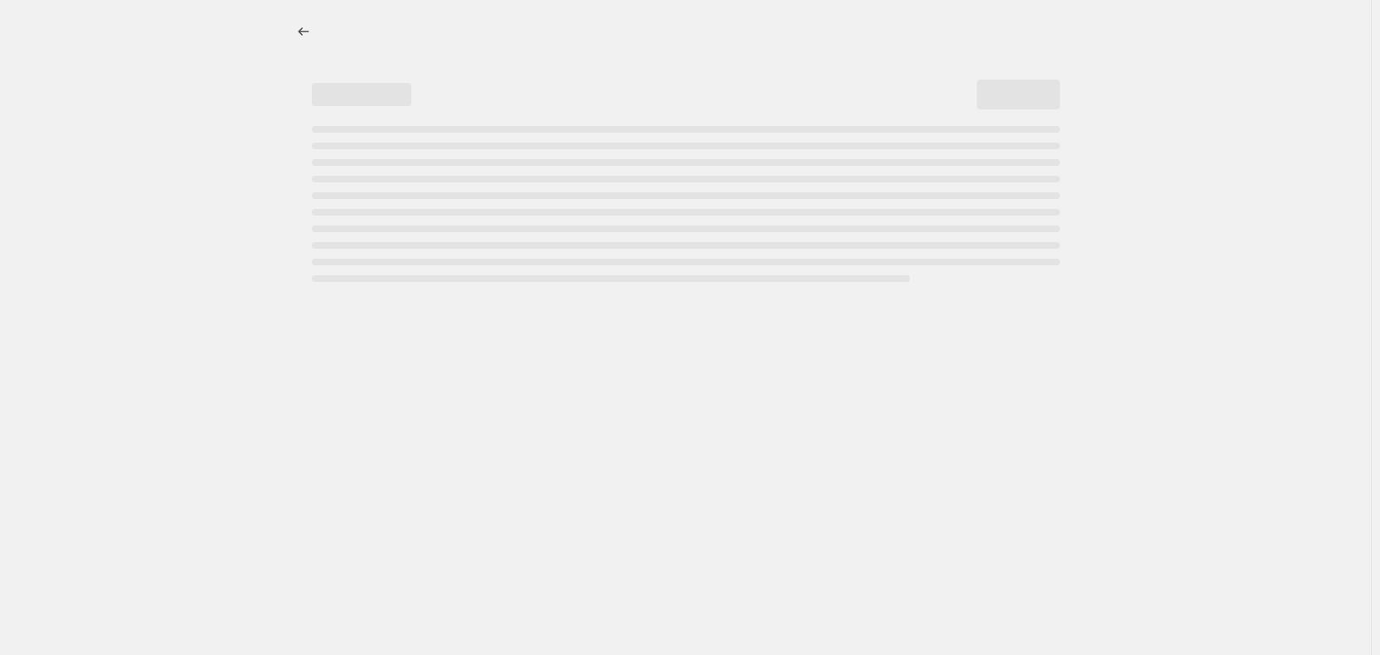
select select "percentage"
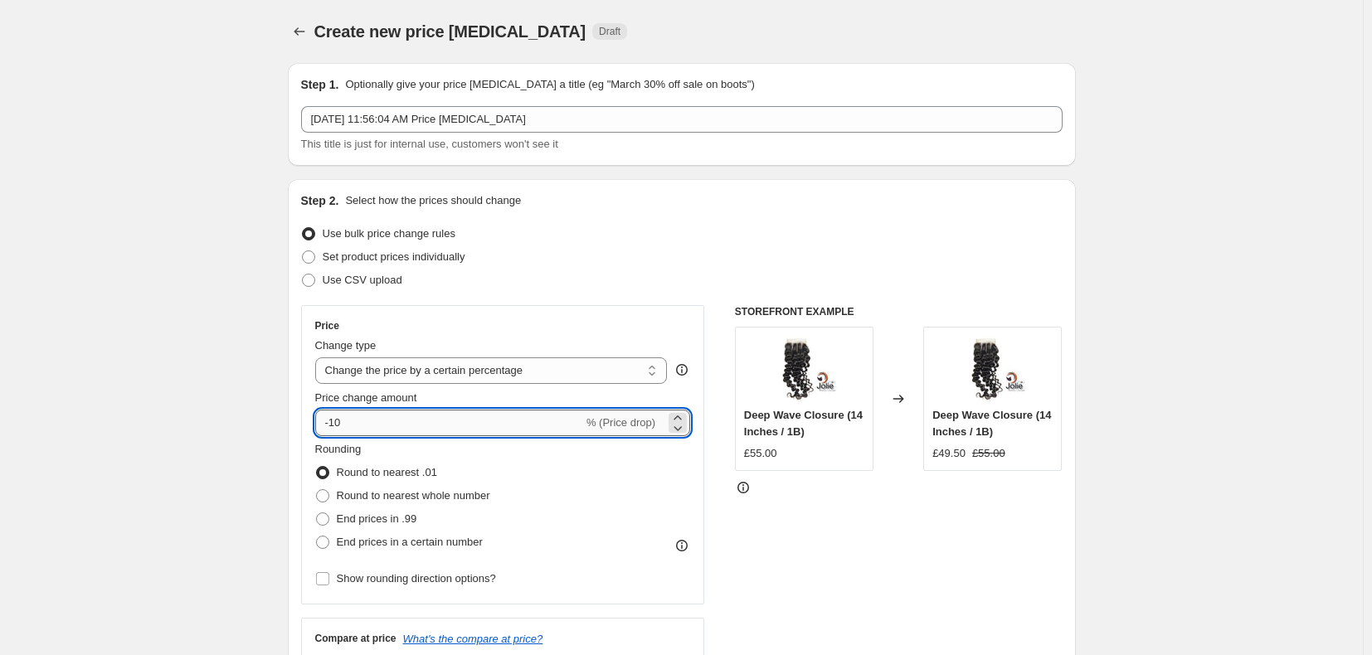
click at [340, 420] on input "-10" at bounding box center [449, 423] width 268 height 27
type input "30"
click at [394, 493] on span "Round to nearest whole number" at bounding box center [413, 495] width 153 height 12
click at [317, 490] on input "Round to nearest whole number" at bounding box center [316, 489] width 1 height 1
radio input "true"
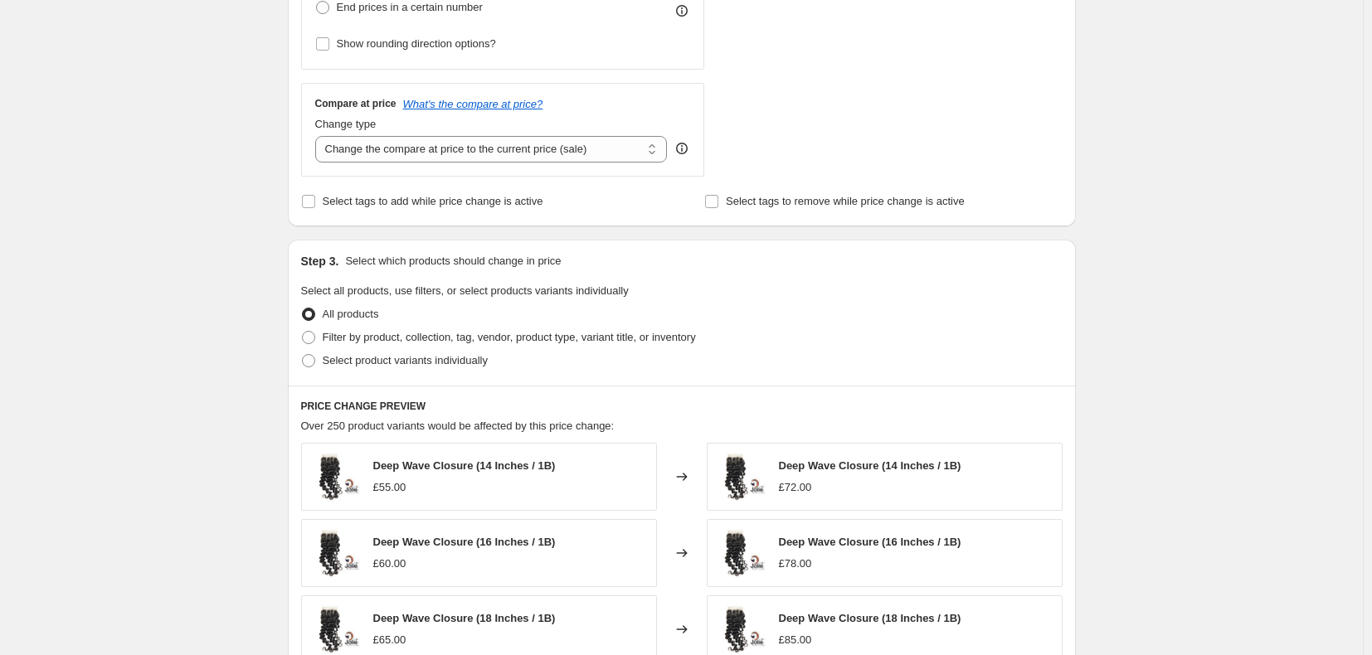
scroll to position [498, 0]
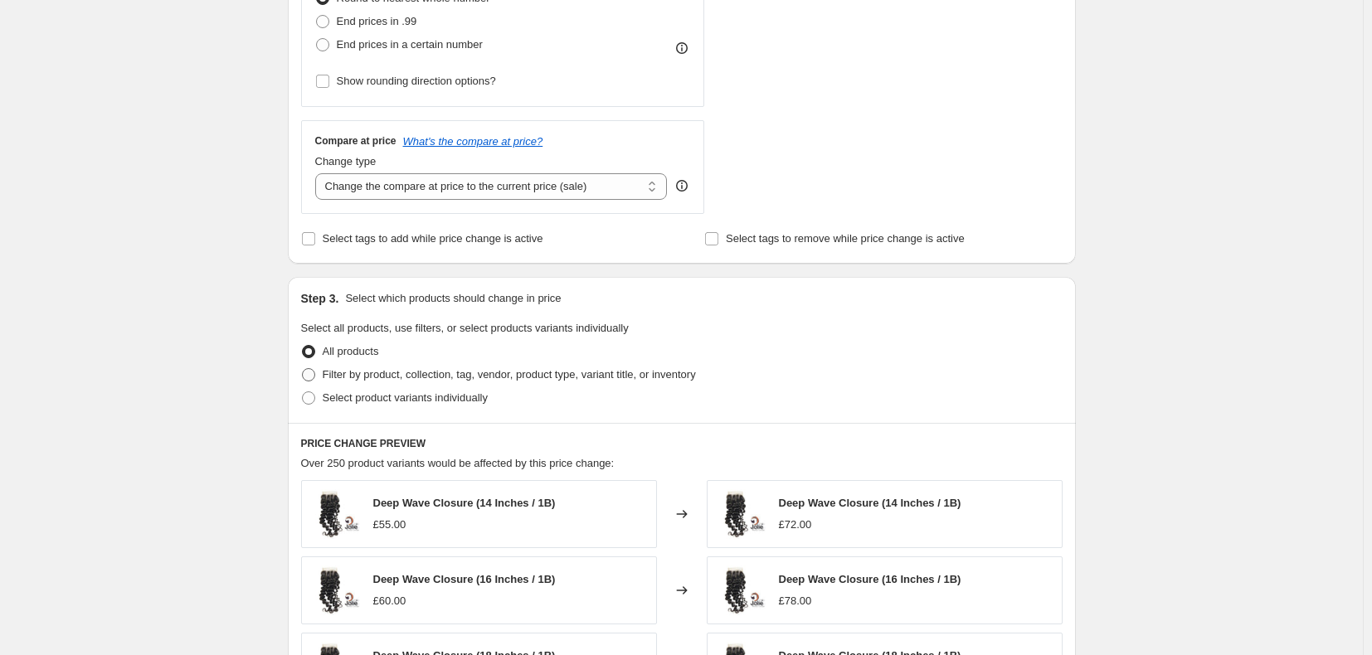
click at [450, 369] on span "Filter by product, collection, tag, vendor, product type, variant title, or inv…" at bounding box center [509, 374] width 373 height 12
click at [303, 369] on input "Filter by product, collection, tag, vendor, product type, variant title, or inv…" at bounding box center [302, 368] width 1 height 1
radio input "true"
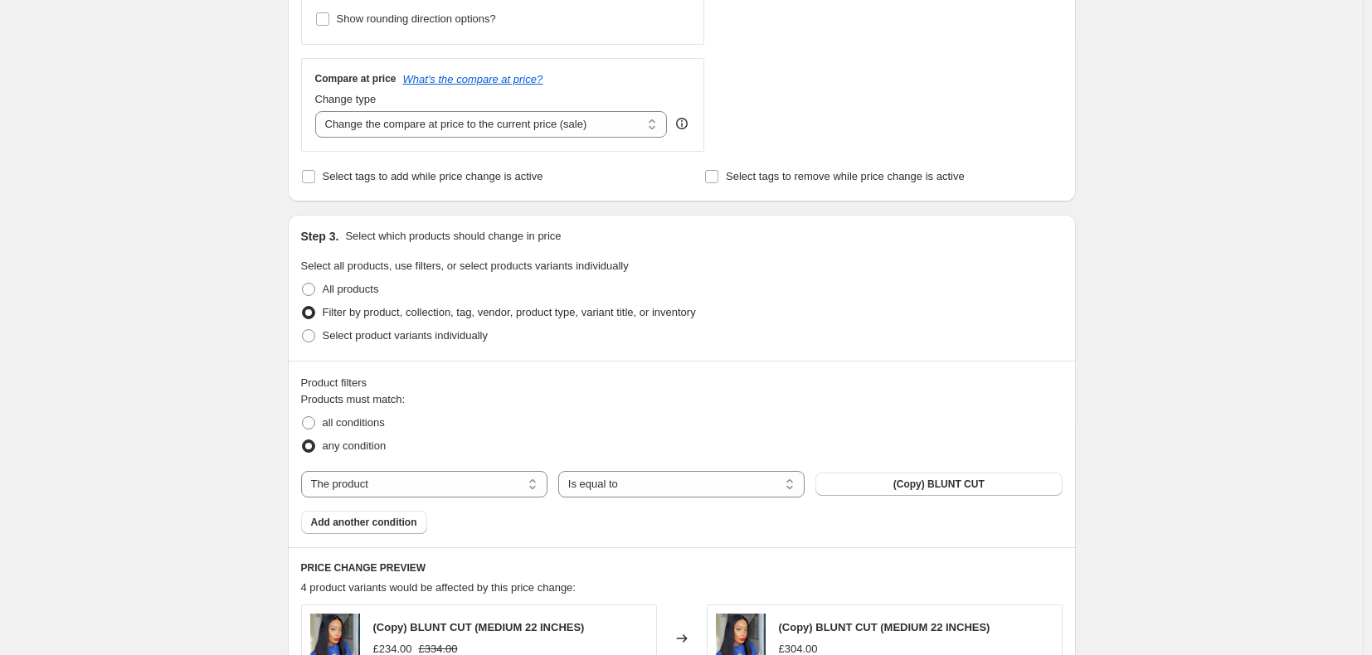
scroll to position [912, 0]
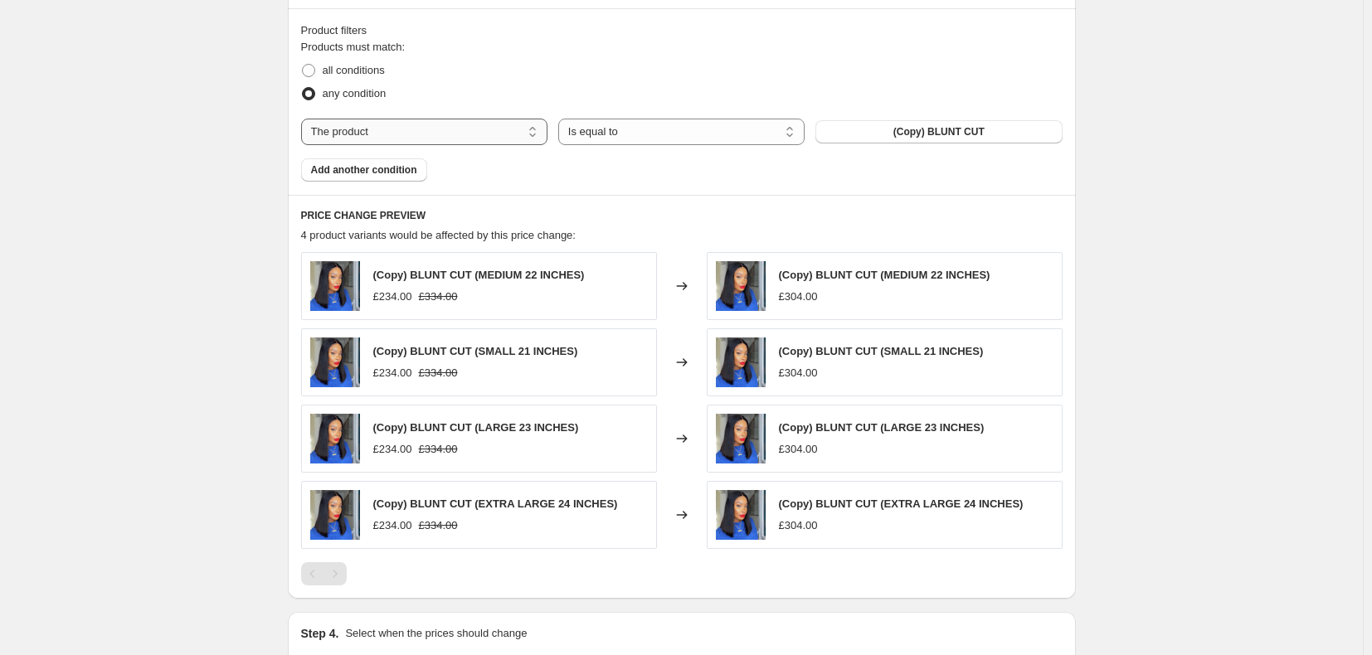
click at [391, 132] on select "The product The product's collection The product's tag The product's vendor The…" at bounding box center [424, 132] width 246 height 27
select select "collection"
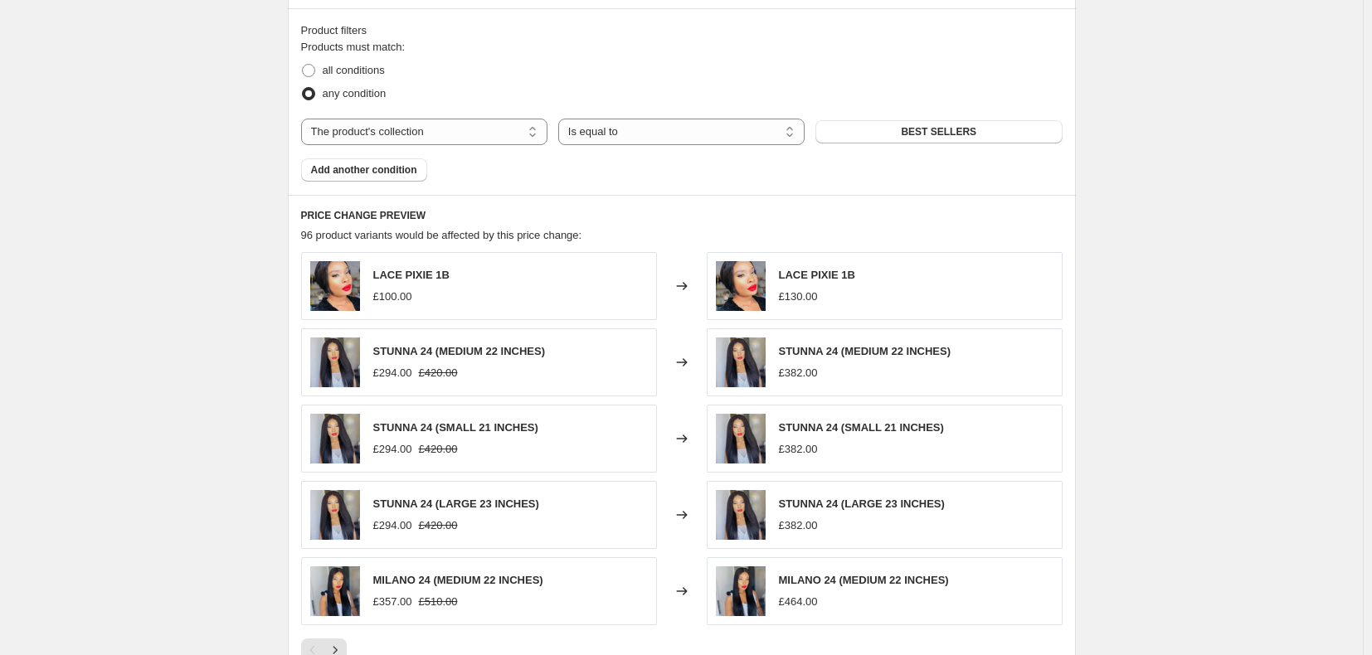
click at [920, 134] on span "BEST SELLERS" at bounding box center [938, 131] width 75 height 13
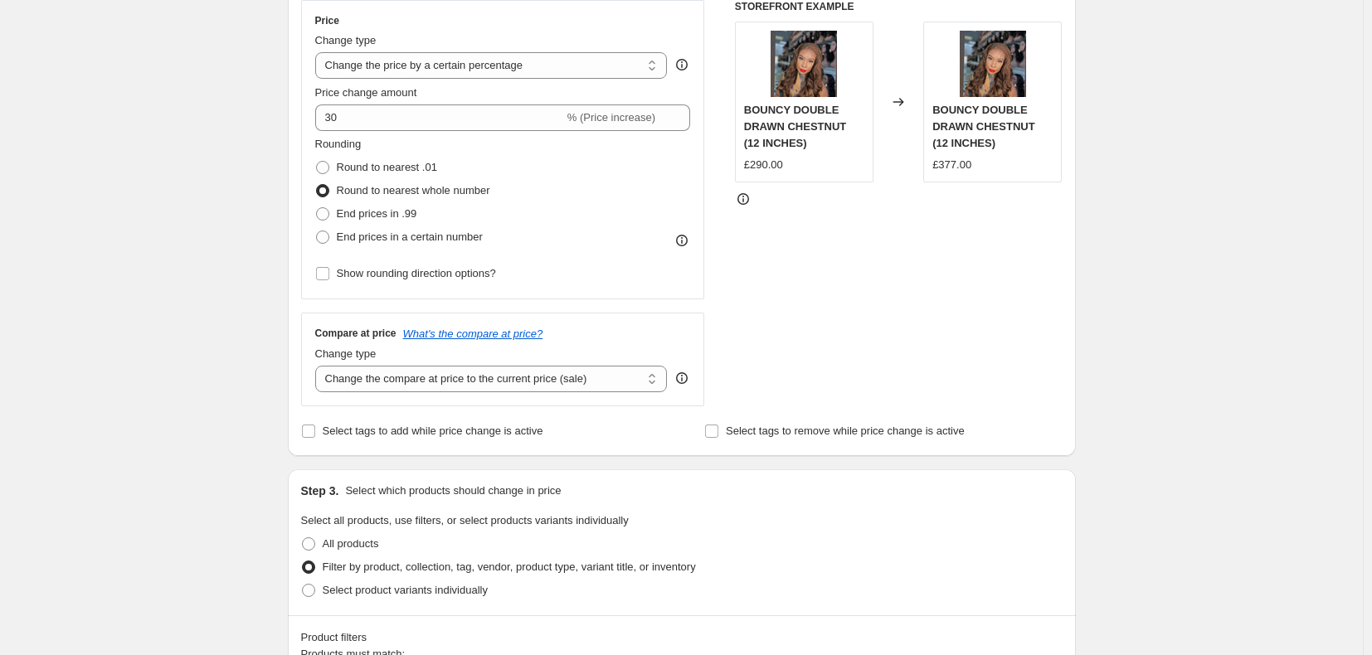
scroll to position [277, 0]
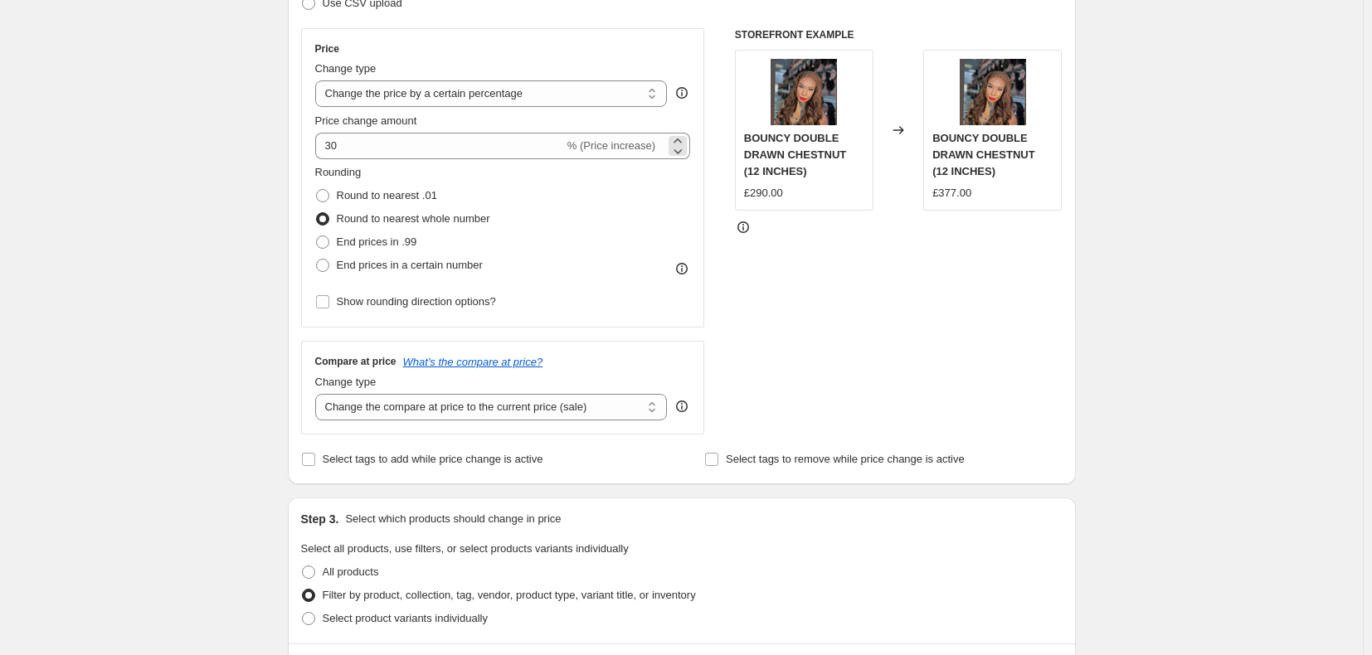
click at [601, 140] on span "% (Price increase)" at bounding box center [611, 145] width 88 height 12
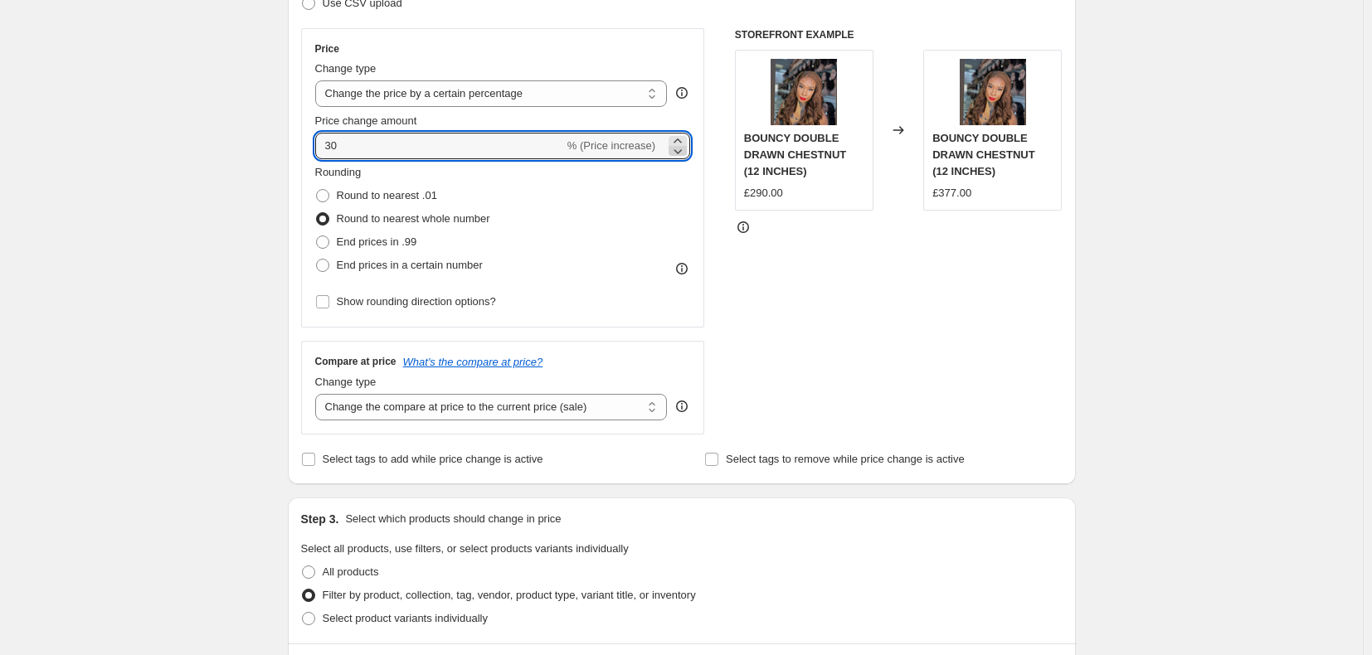
click at [683, 156] on icon at bounding box center [677, 151] width 17 height 17
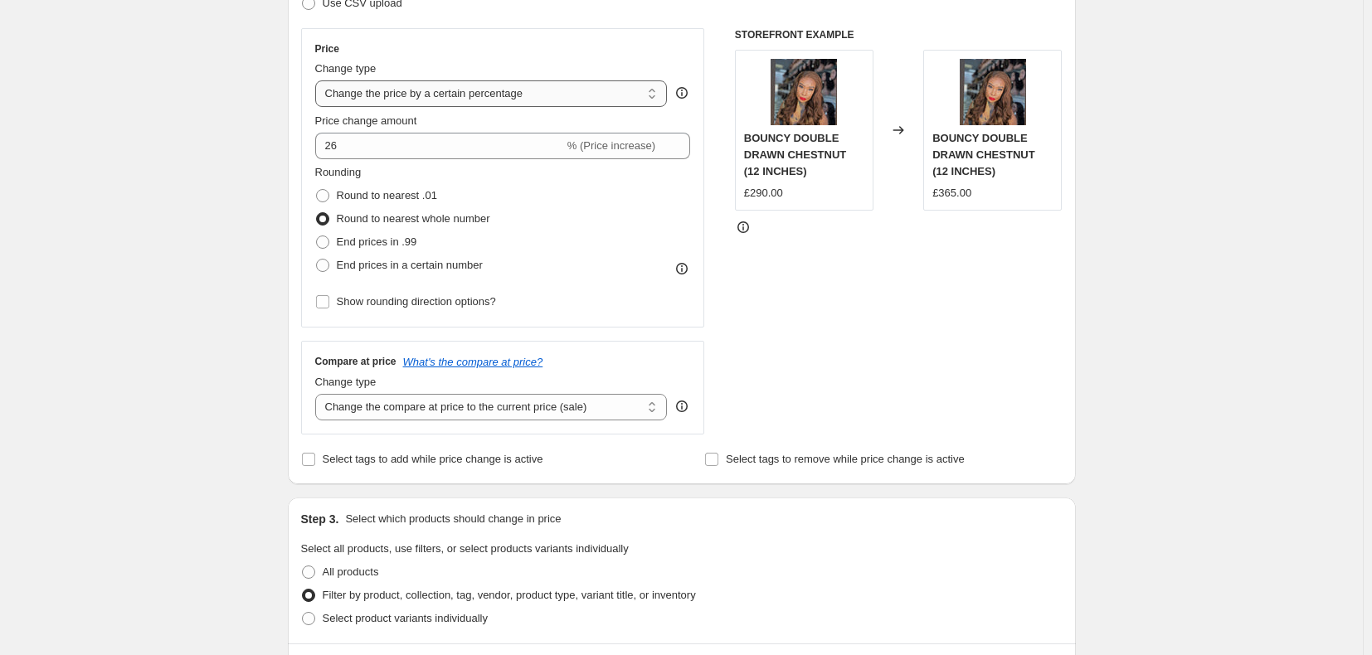
click at [630, 97] on select "Change the price to a certain amount Change the price by a certain amount Chang…" at bounding box center [491, 93] width 352 height 27
click at [639, 49] on div "Price" at bounding box center [503, 48] width 376 height 13
click at [649, 140] on span "% (Price increase)" at bounding box center [611, 145] width 88 height 12
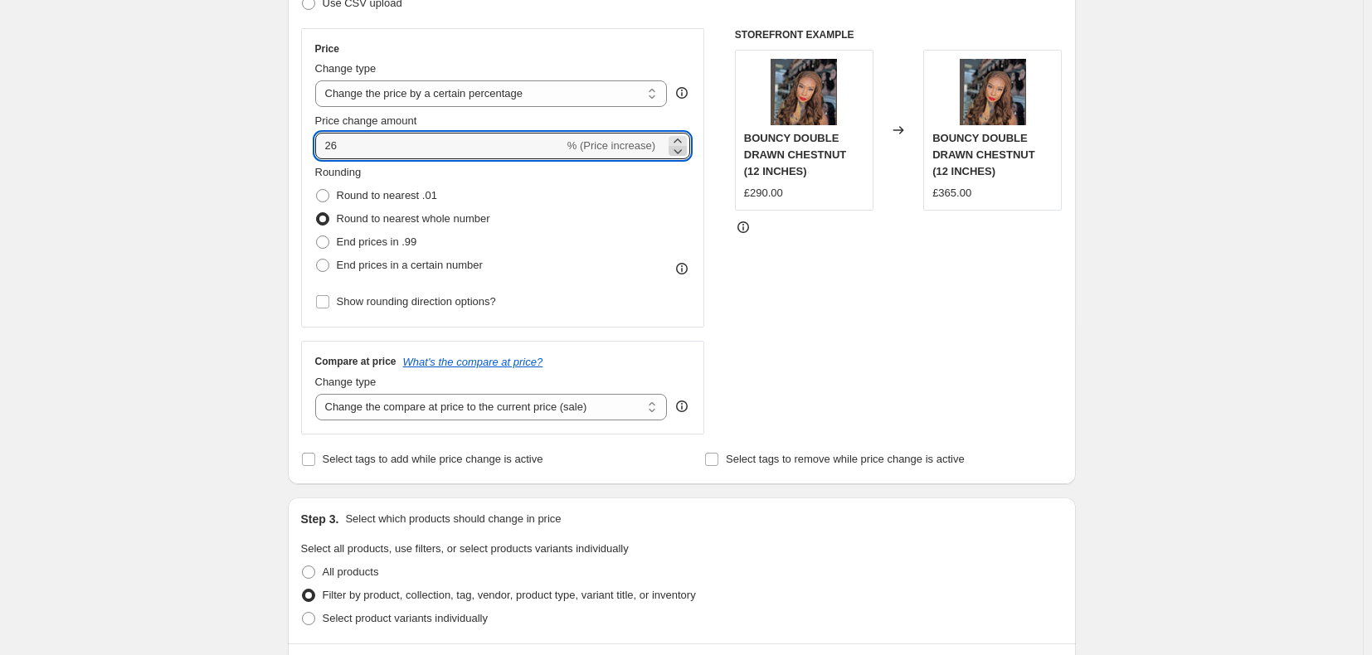
click at [683, 153] on icon at bounding box center [678, 151] width 8 height 5
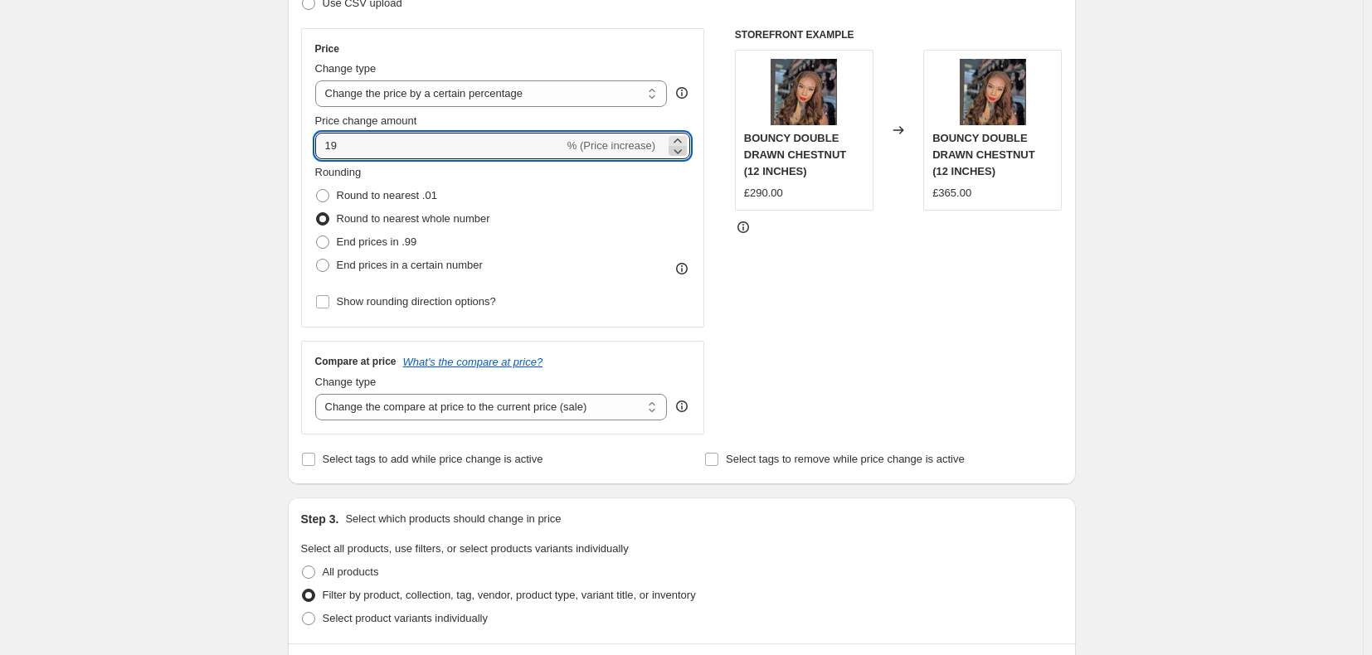
click at [680, 151] on icon at bounding box center [678, 151] width 8 height 5
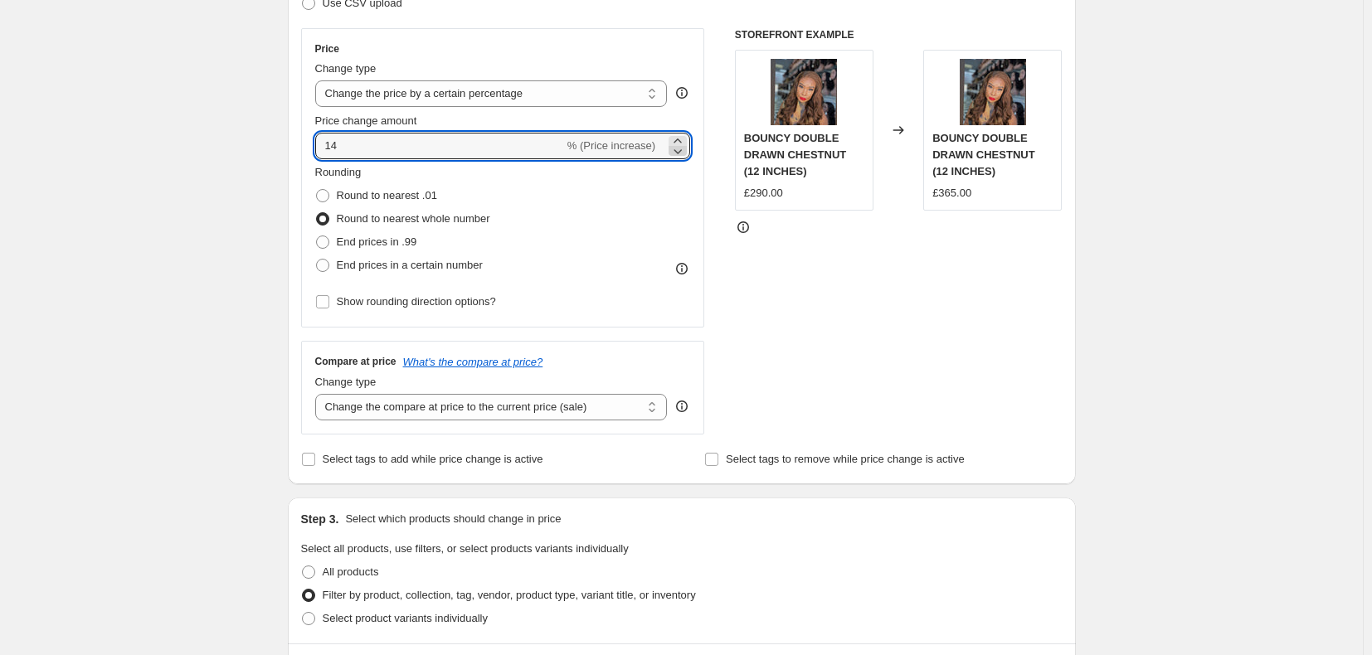
click at [680, 151] on icon at bounding box center [678, 151] width 8 height 5
type input "10"
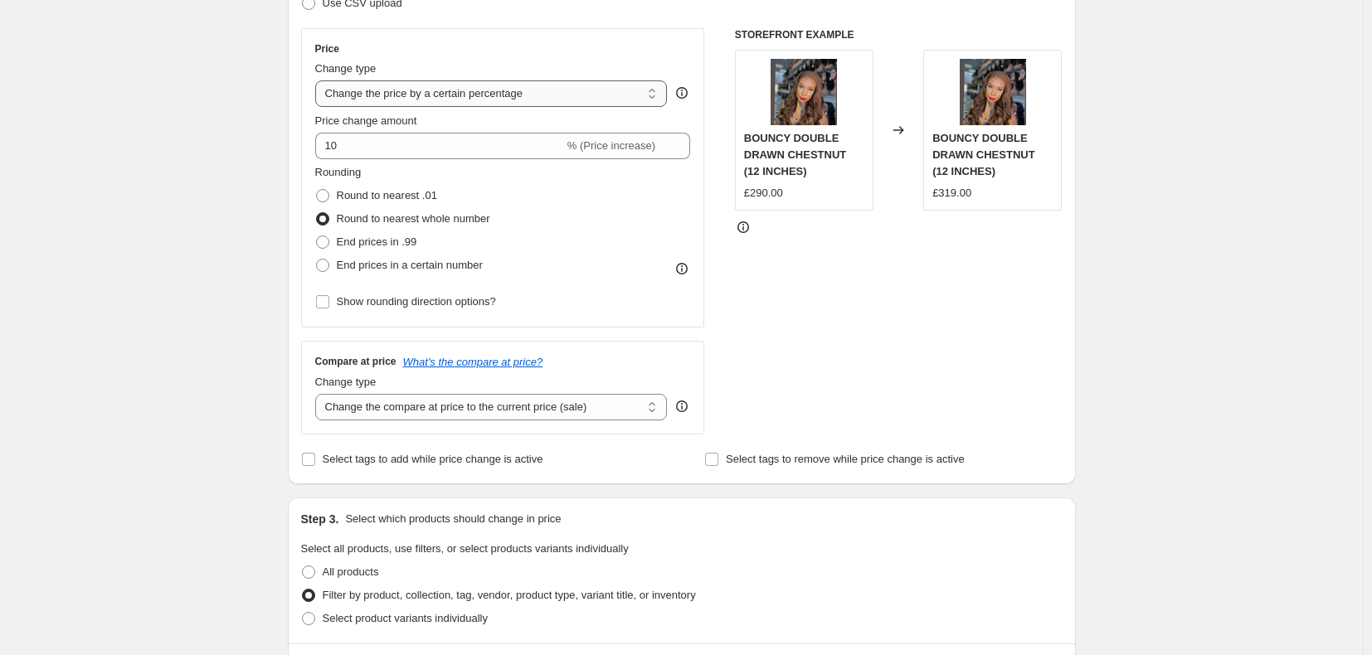
click at [643, 95] on select "Change the price to a certain amount Change the price by a certain amount Chang…" at bounding box center [491, 93] width 352 height 27
click at [318, 80] on select "Change the price to a certain amount Change the price by a certain amount Chang…" at bounding box center [491, 93] width 352 height 27
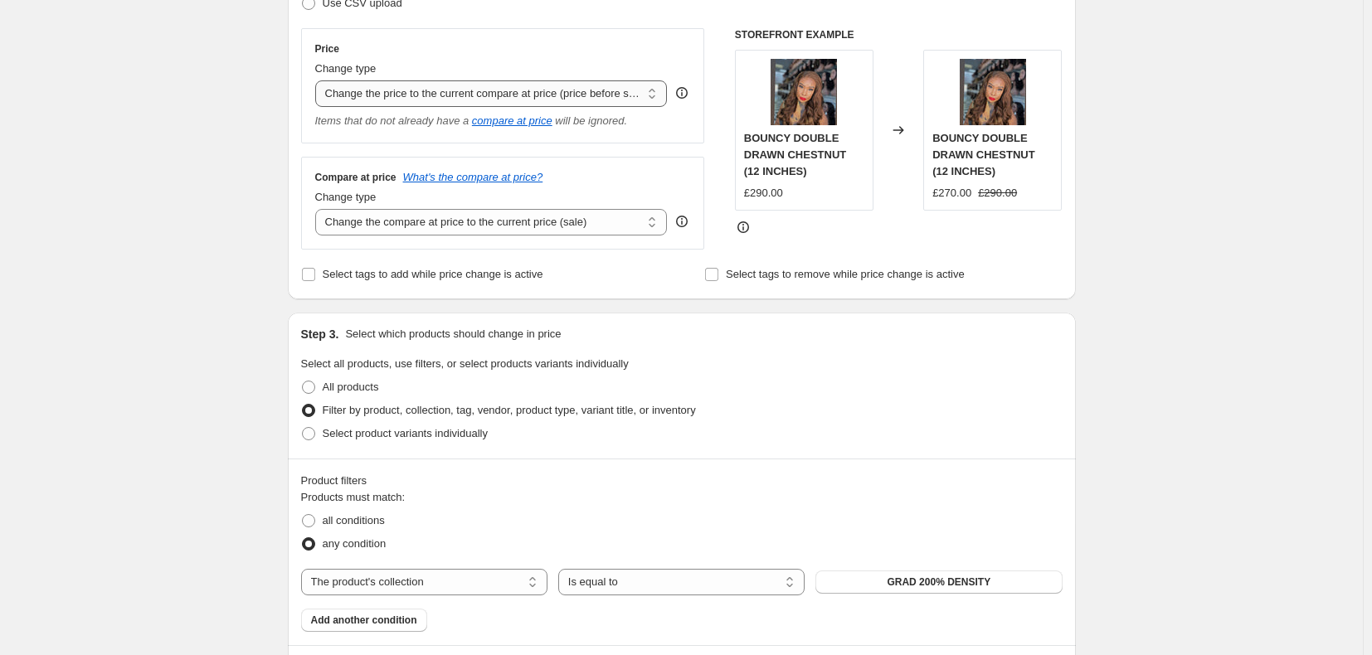
click at [636, 98] on select "Change the price to a certain amount Change the price by a certain amount Chang…" at bounding box center [491, 93] width 352 height 27
select select "percentage"
click at [318, 80] on select "Change the price to a certain amount Change the price by a certain amount Chang…" at bounding box center [491, 93] width 352 height 27
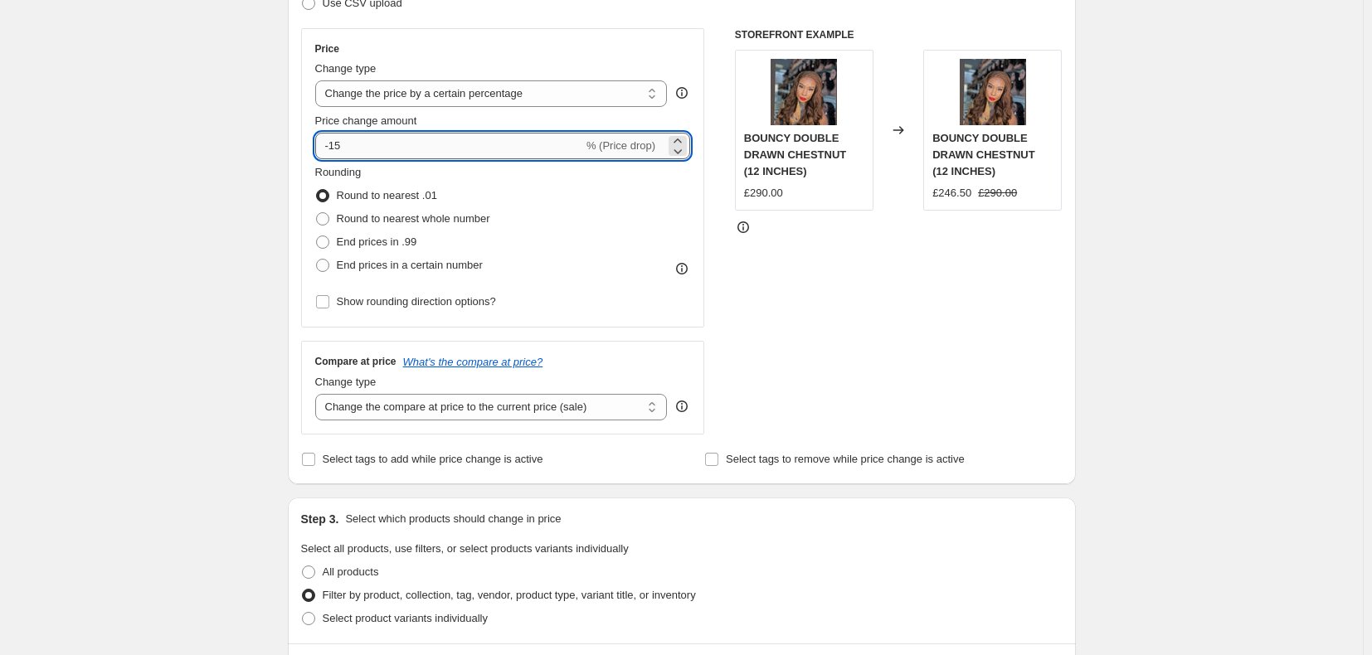
click at [348, 146] on input "-15" at bounding box center [449, 146] width 268 height 27
type input "-1"
type input "-30"
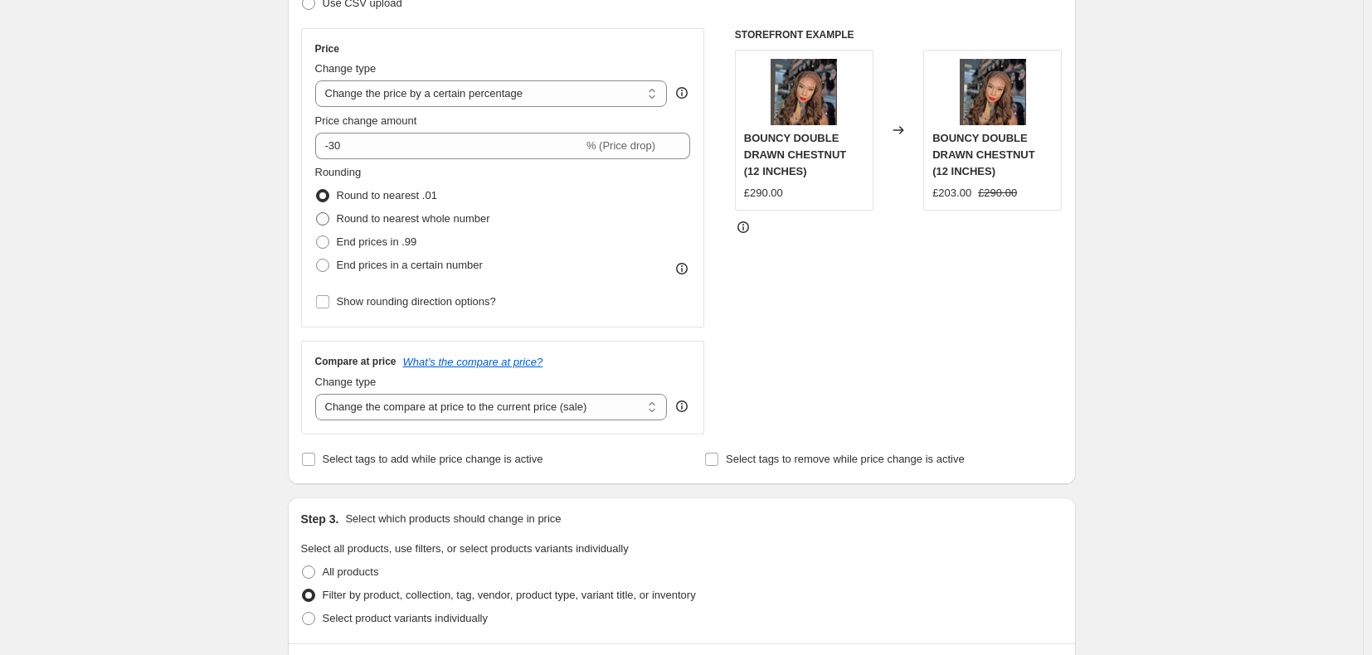
click at [468, 225] on span "Round to nearest whole number" at bounding box center [413, 218] width 153 height 12
click at [317, 213] on input "Round to nearest whole number" at bounding box center [316, 212] width 1 height 1
radio input "true"
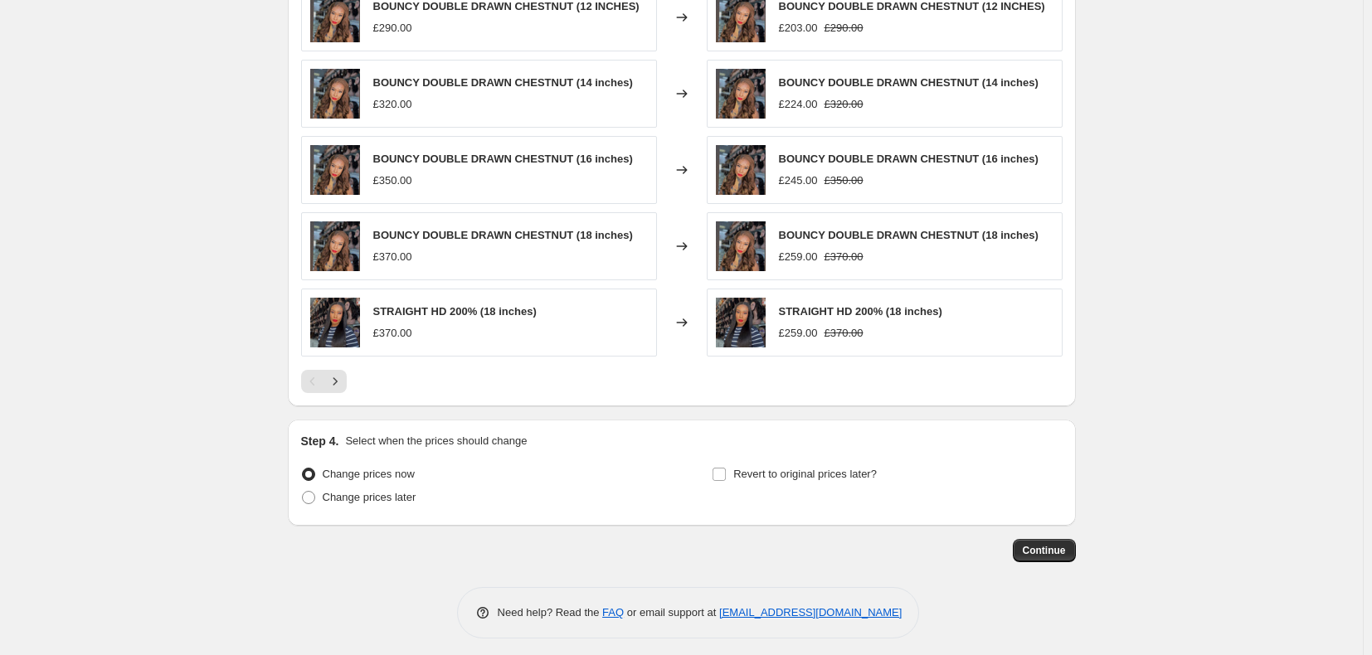
scroll to position [1189, 0]
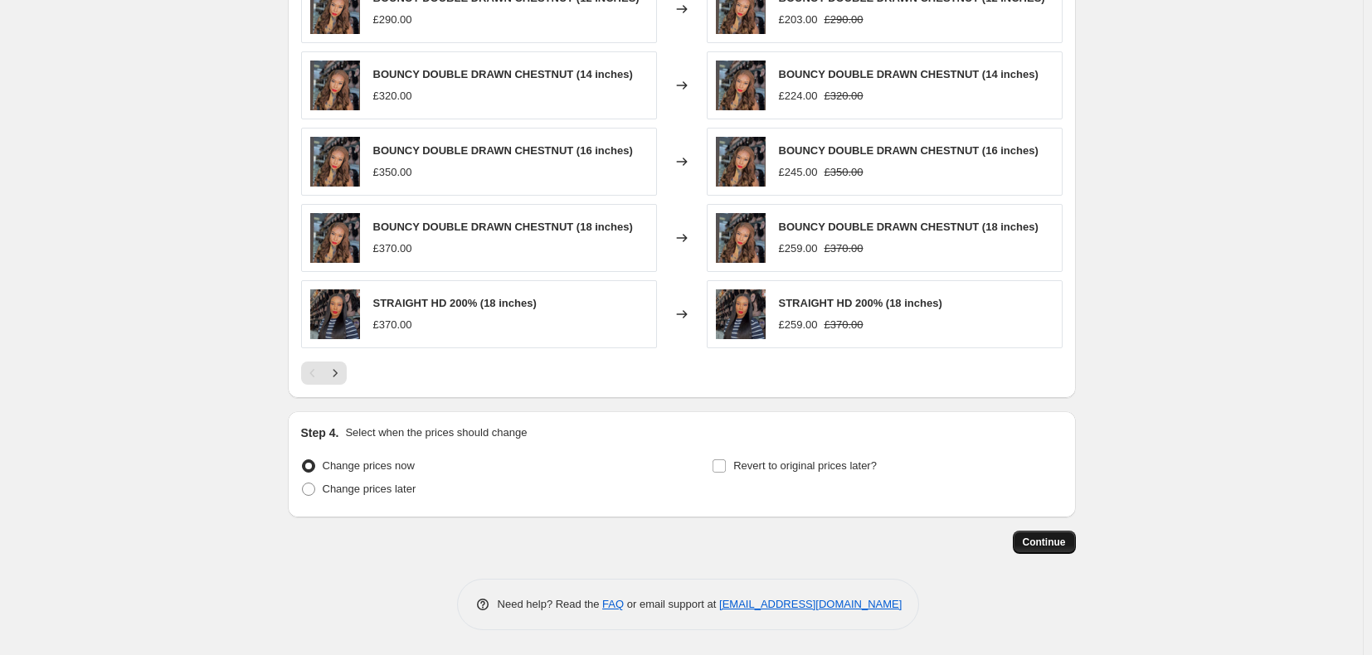
click at [1062, 543] on span "Continue" at bounding box center [1044, 542] width 43 height 13
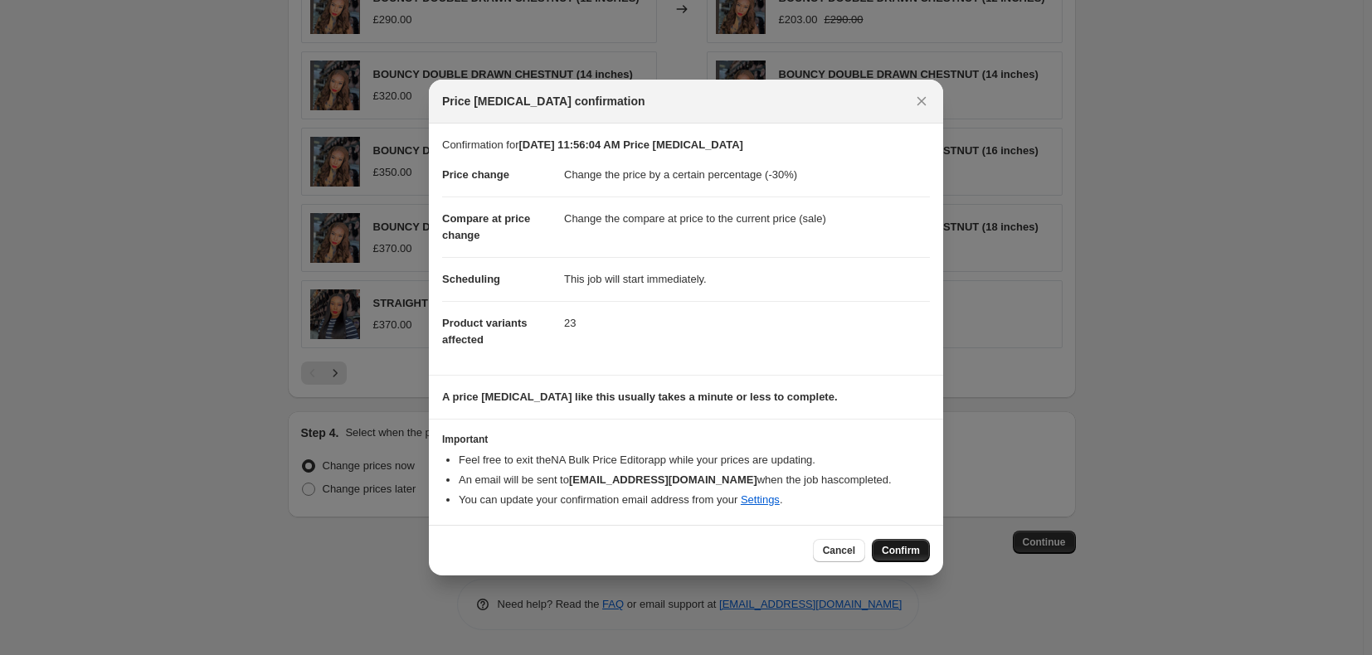
click at [896, 552] on span "Confirm" at bounding box center [901, 550] width 38 height 13
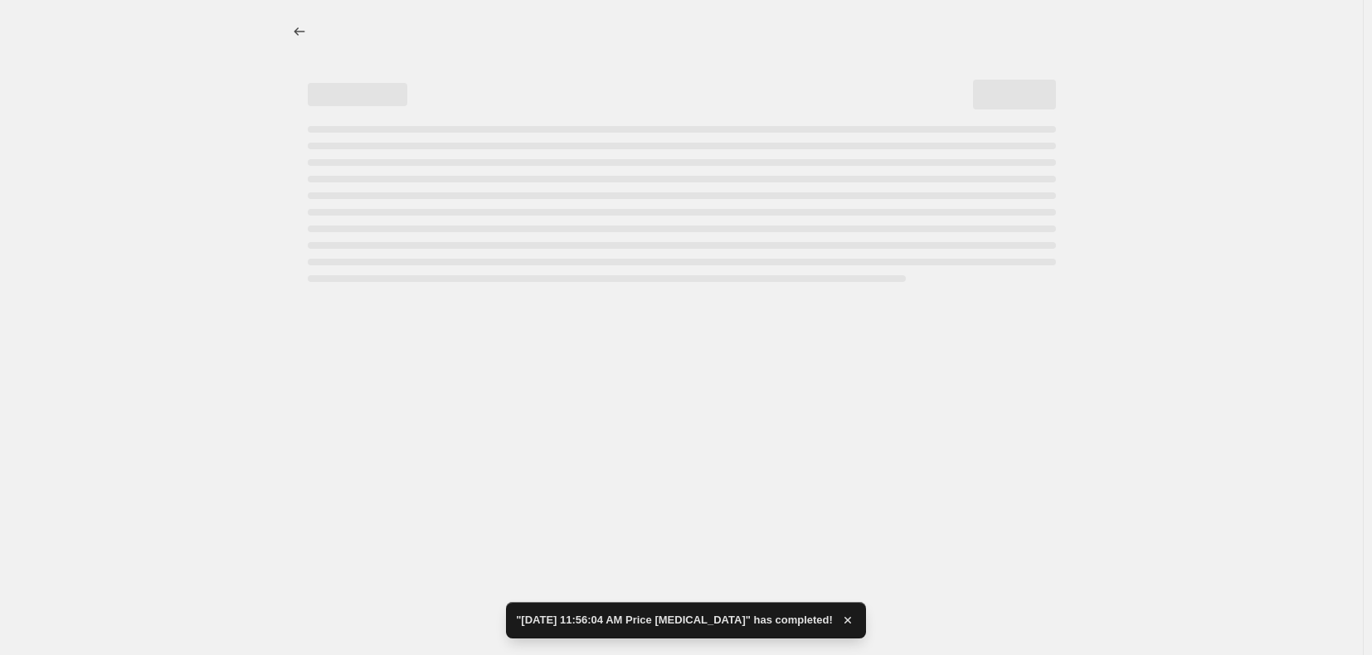
select select "percentage"
select select "collection"
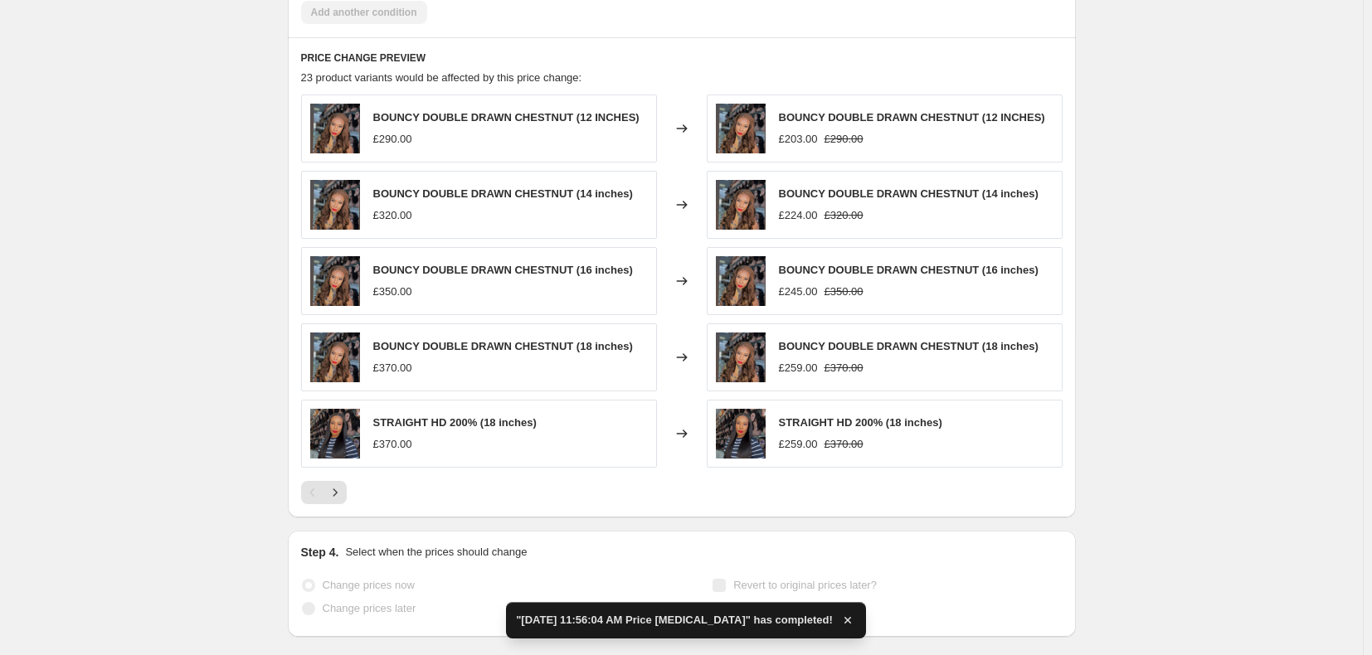
scroll to position [0, 0]
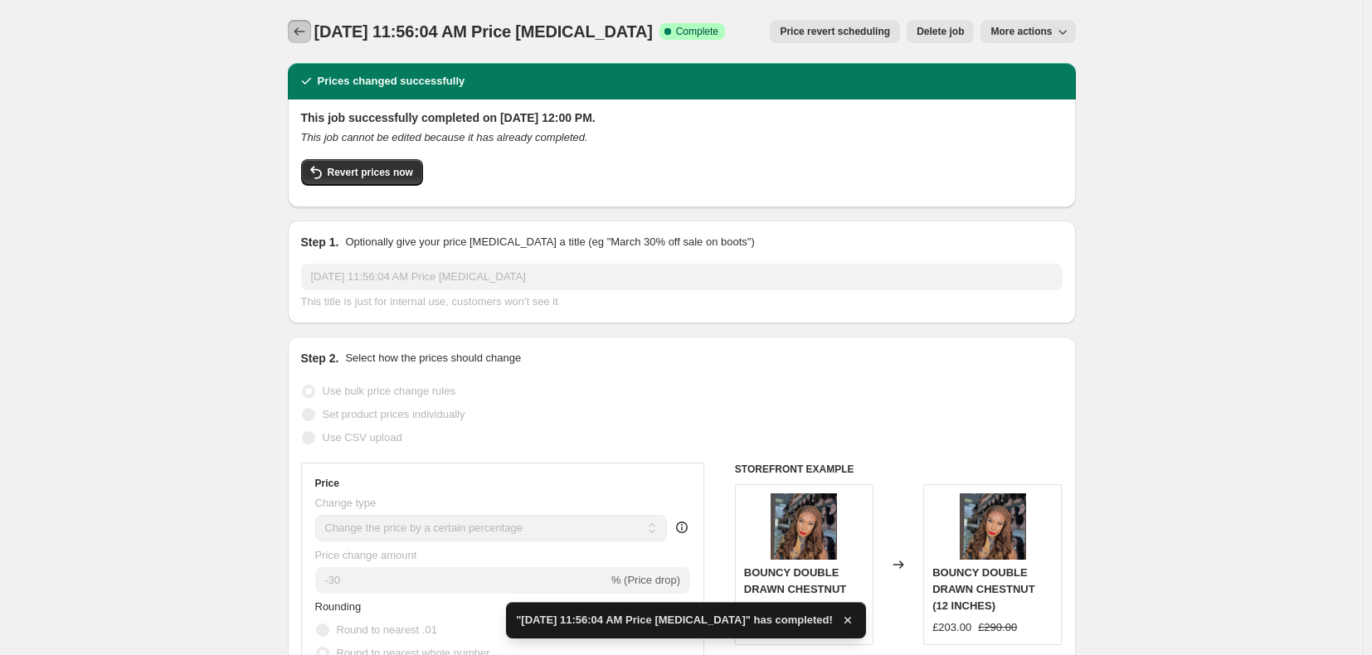
click at [304, 29] on icon "Price change jobs" at bounding box center [299, 31] width 17 height 17
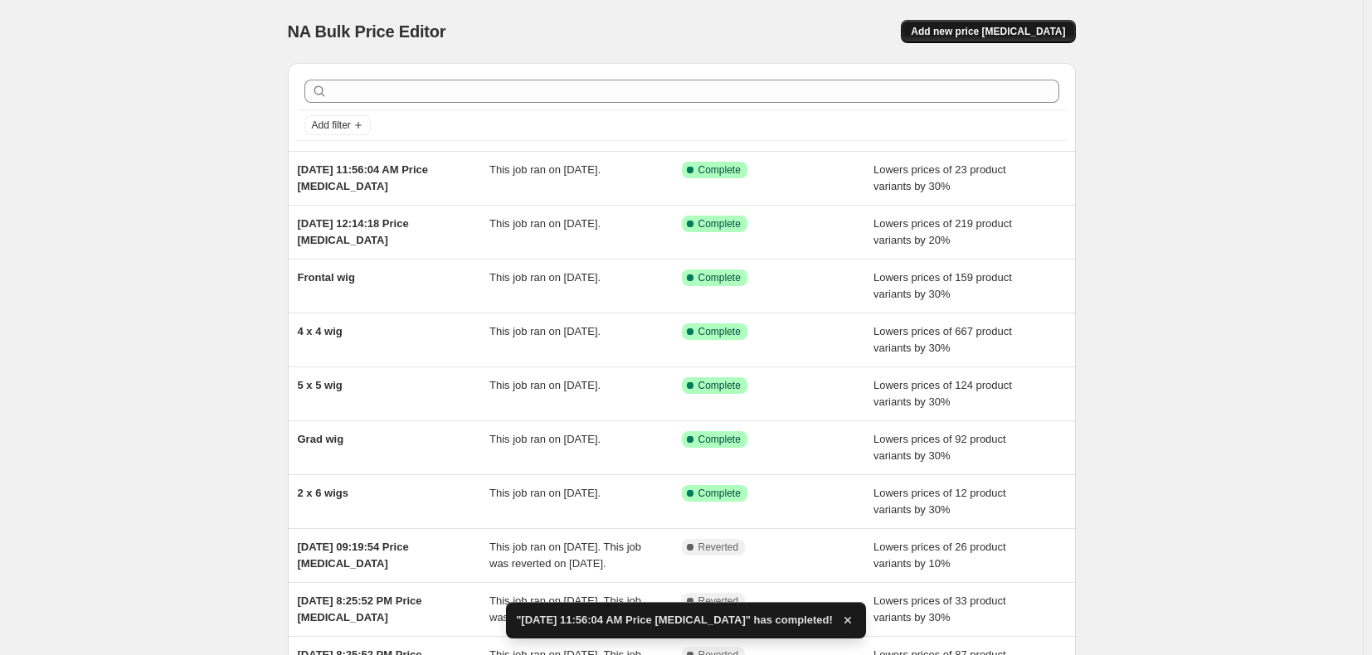
click at [994, 32] on span "Add new price change job" at bounding box center [988, 31] width 154 height 13
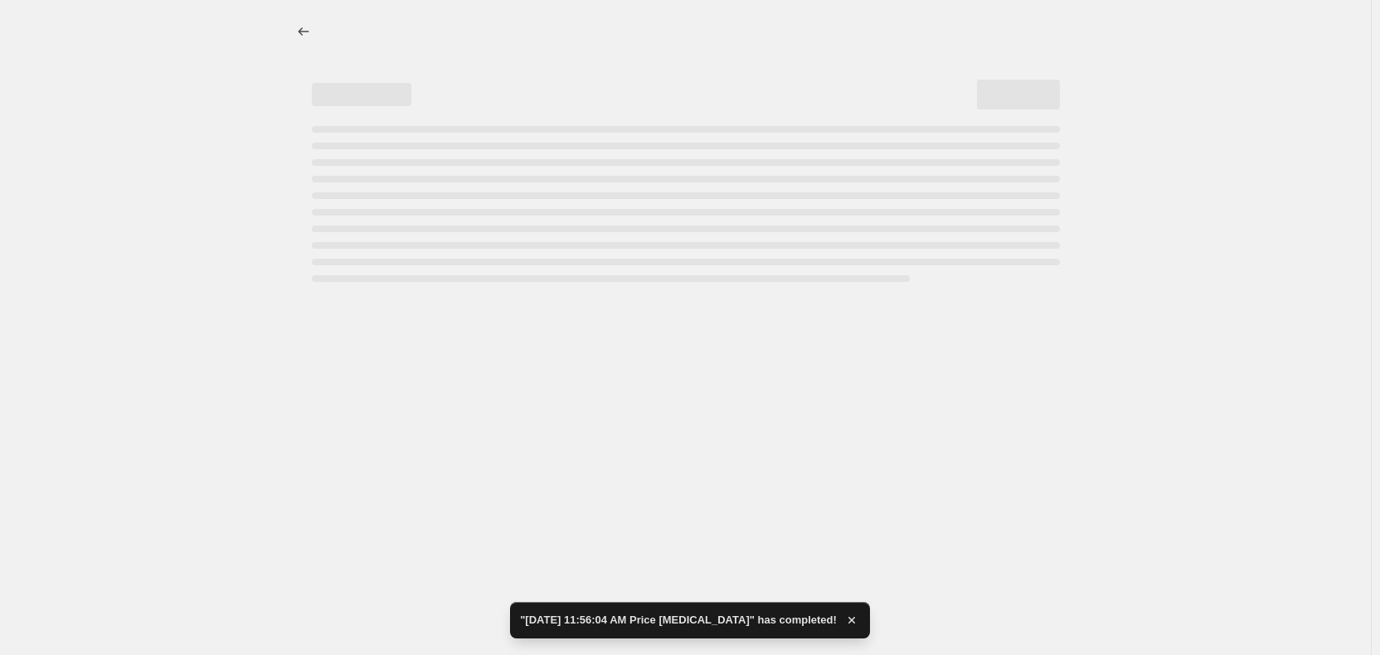
select select "percentage"
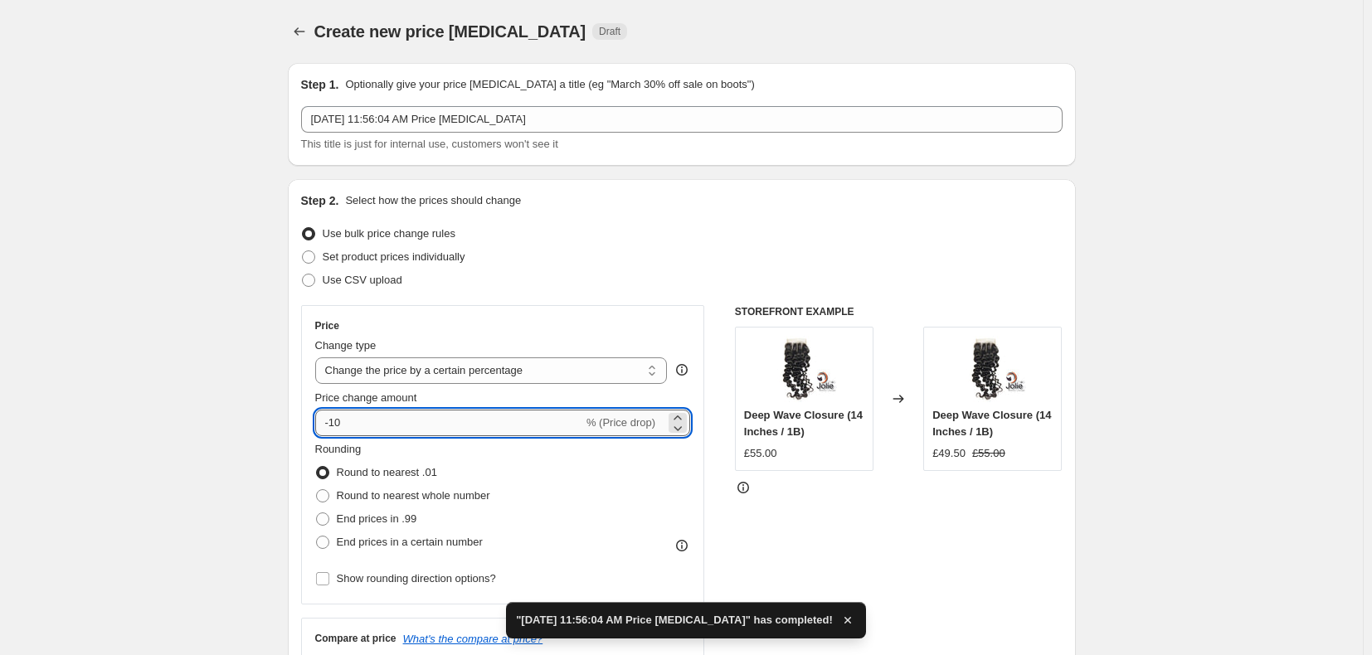
click at [385, 423] on input "-10" at bounding box center [449, 423] width 268 height 27
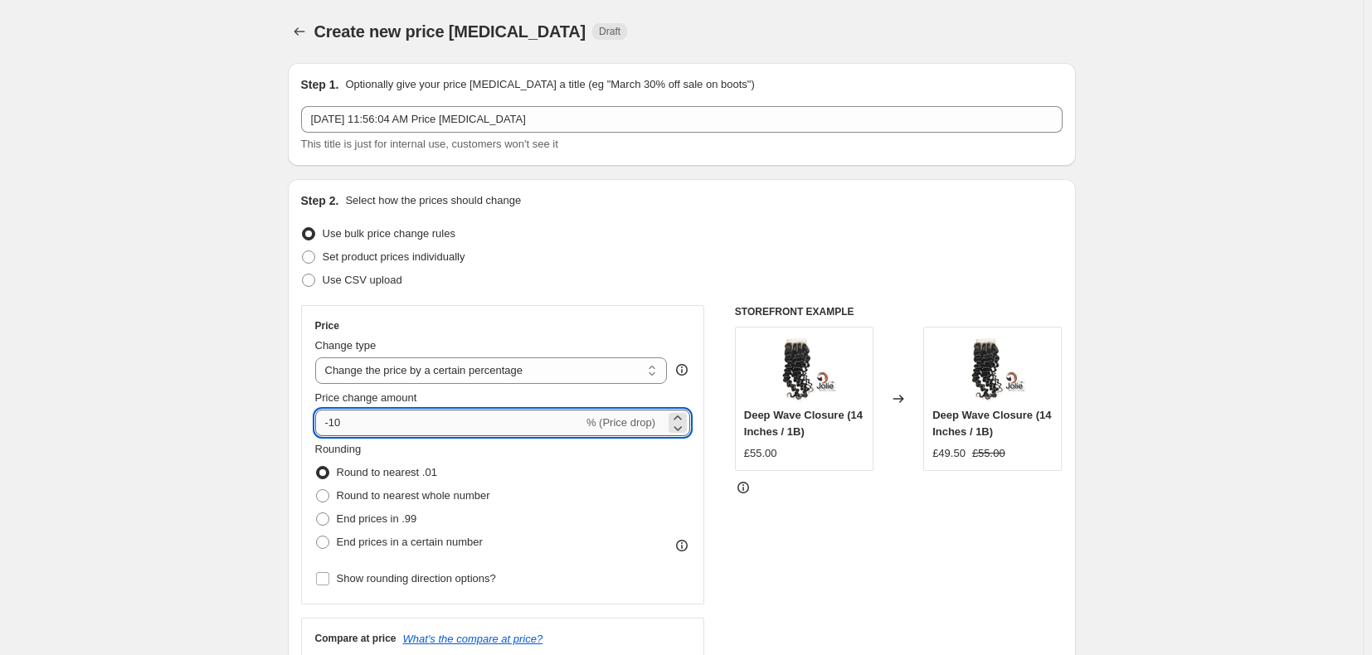
type input "-1"
type input "-30"
click at [384, 495] on span "Round to nearest whole number" at bounding box center [413, 495] width 153 height 12
click at [317, 490] on input "Round to nearest whole number" at bounding box center [316, 489] width 1 height 1
radio input "true"
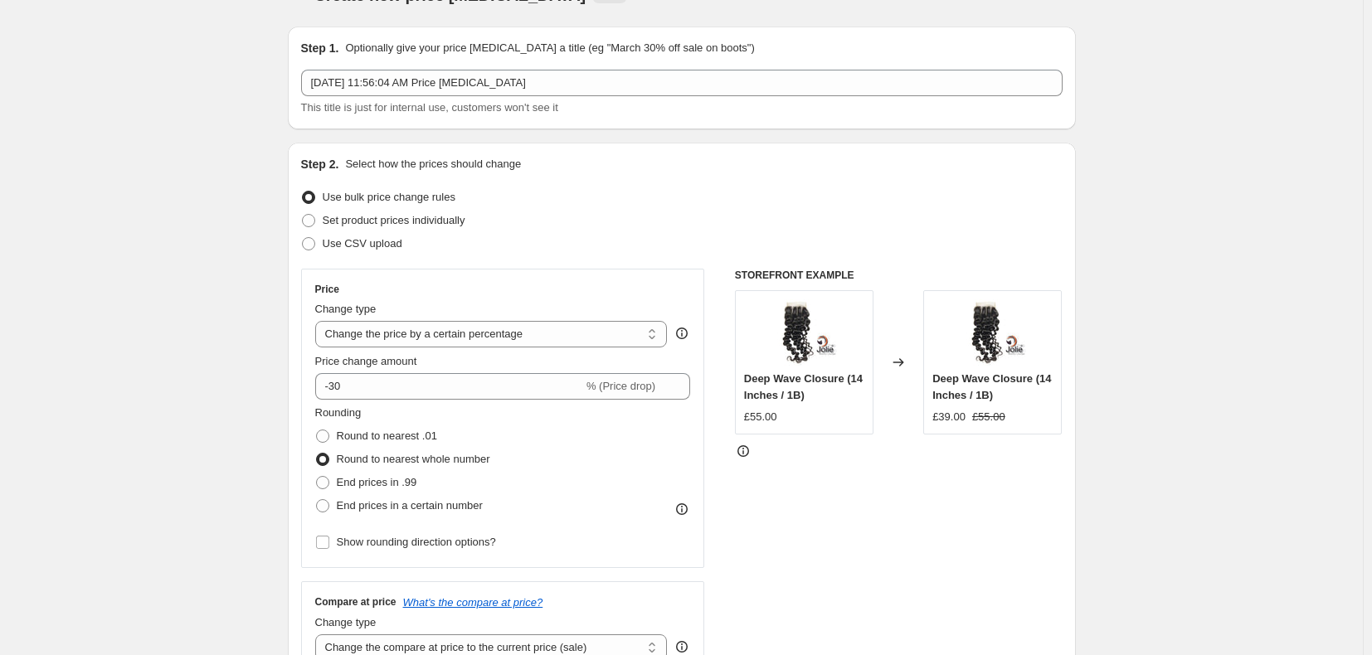
scroll to position [7, 0]
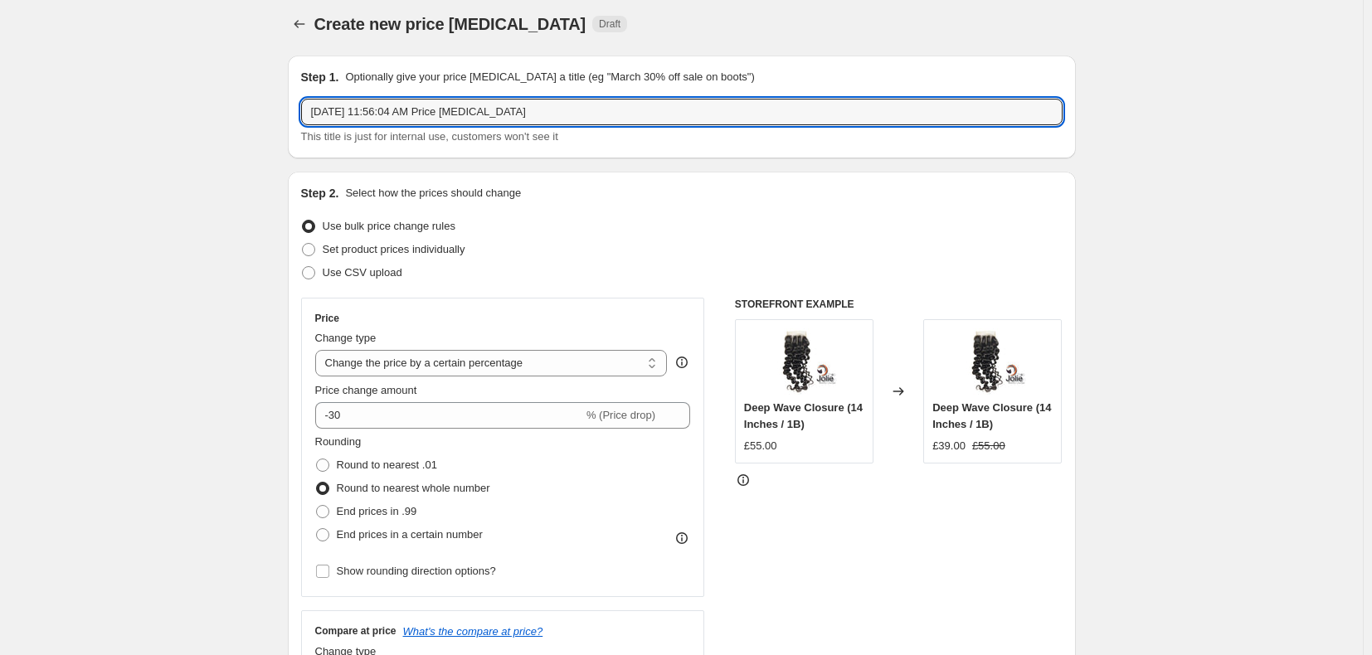
drag, startPoint x: 570, startPoint y: 101, endPoint x: 7, endPoint y: 173, distance: 566.9
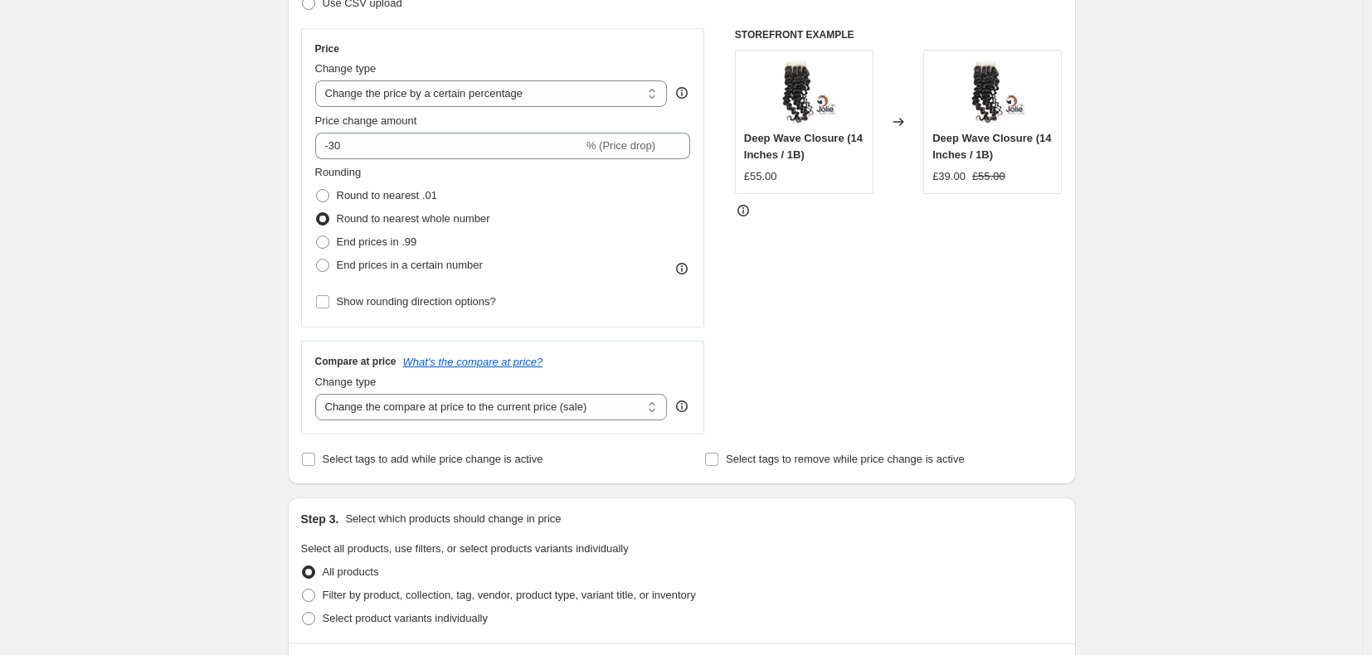
scroll to position [505, 0]
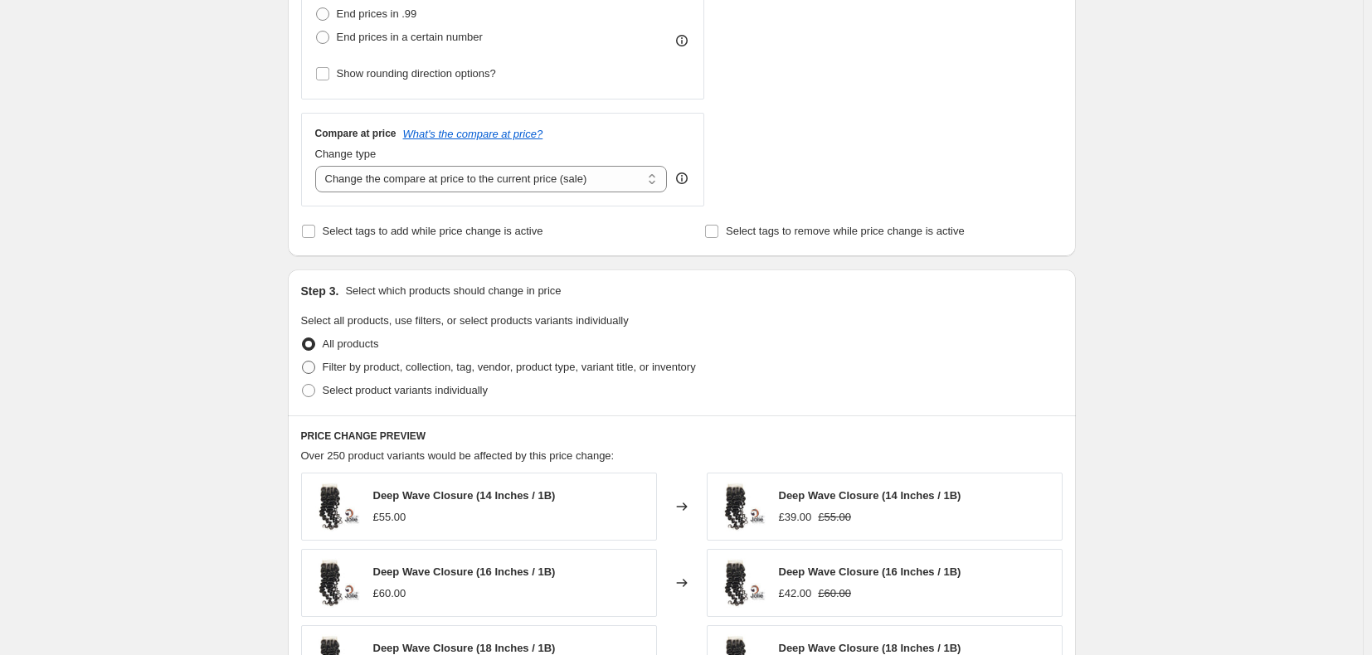
type input "glam"
click at [431, 368] on span "Filter by product, collection, tag, vendor, product type, variant title, or inv…" at bounding box center [509, 367] width 373 height 12
click at [303, 362] on input "Filter by product, collection, tag, vendor, product type, variant title, or inv…" at bounding box center [302, 361] width 1 height 1
radio input "true"
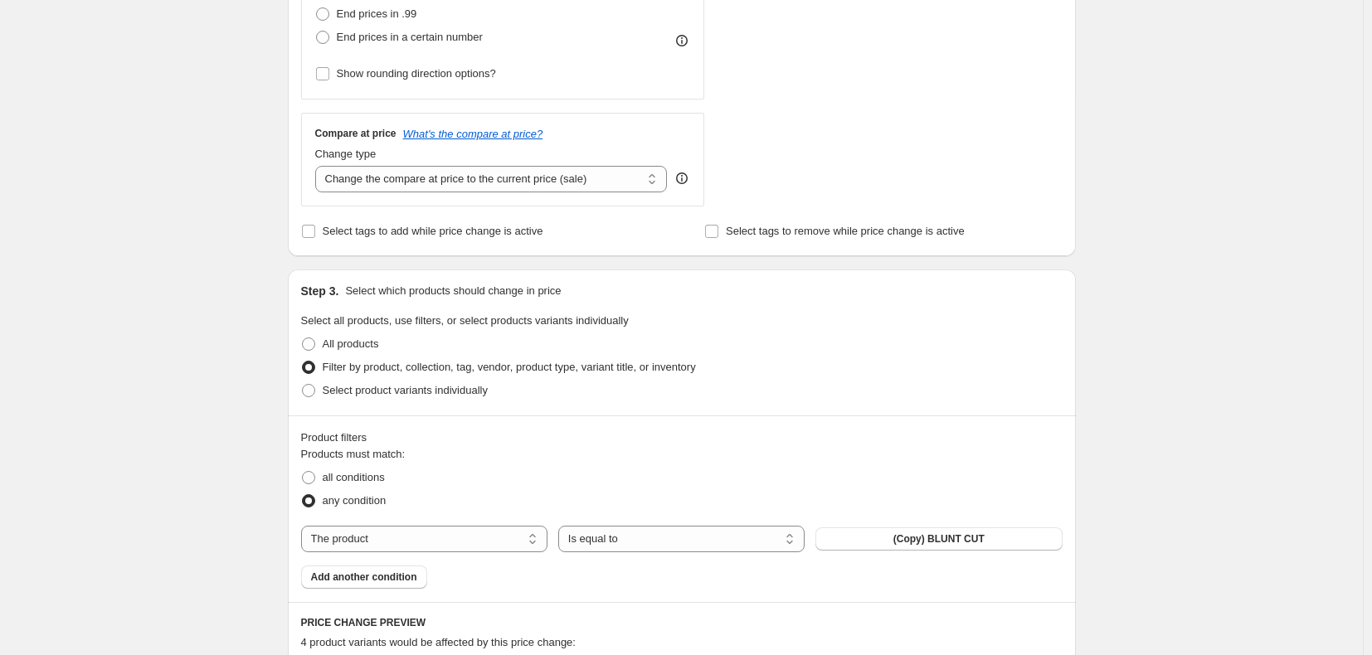
scroll to position [920, 0]
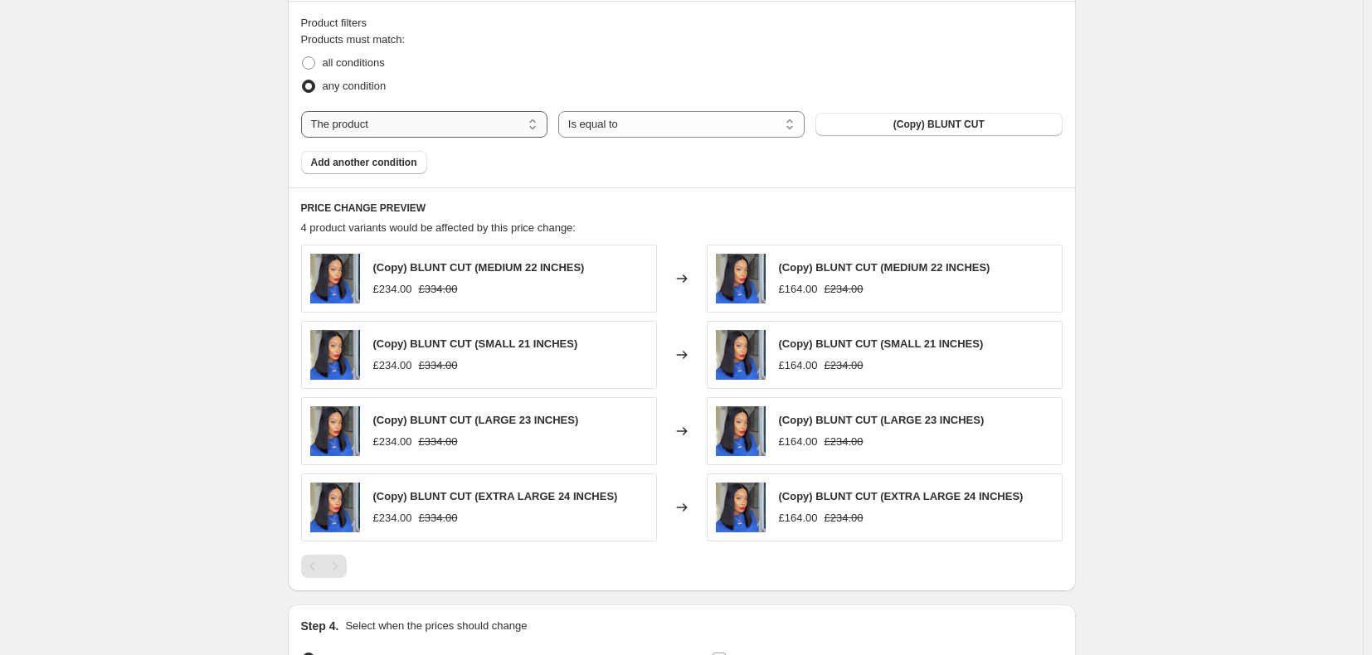
click at [442, 124] on select "The product The product's collection The product's tag The product's vendor The…" at bounding box center [424, 124] width 246 height 27
select select "collection"
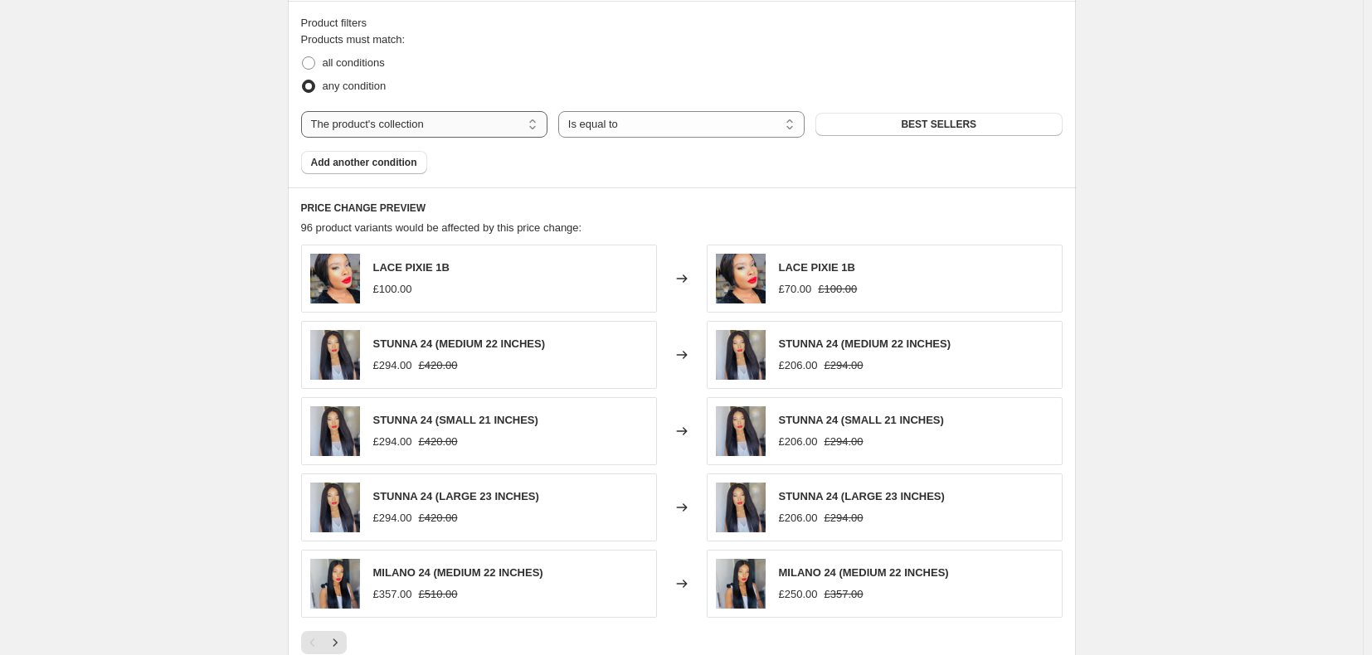
click at [440, 124] on select "The product The product's collection The product's tag The product's vendor The…" at bounding box center [424, 124] width 246 height 27
click at [979, 128] on button "BEST SELLERS" at bounding box center [938, 124] width 246 height 23
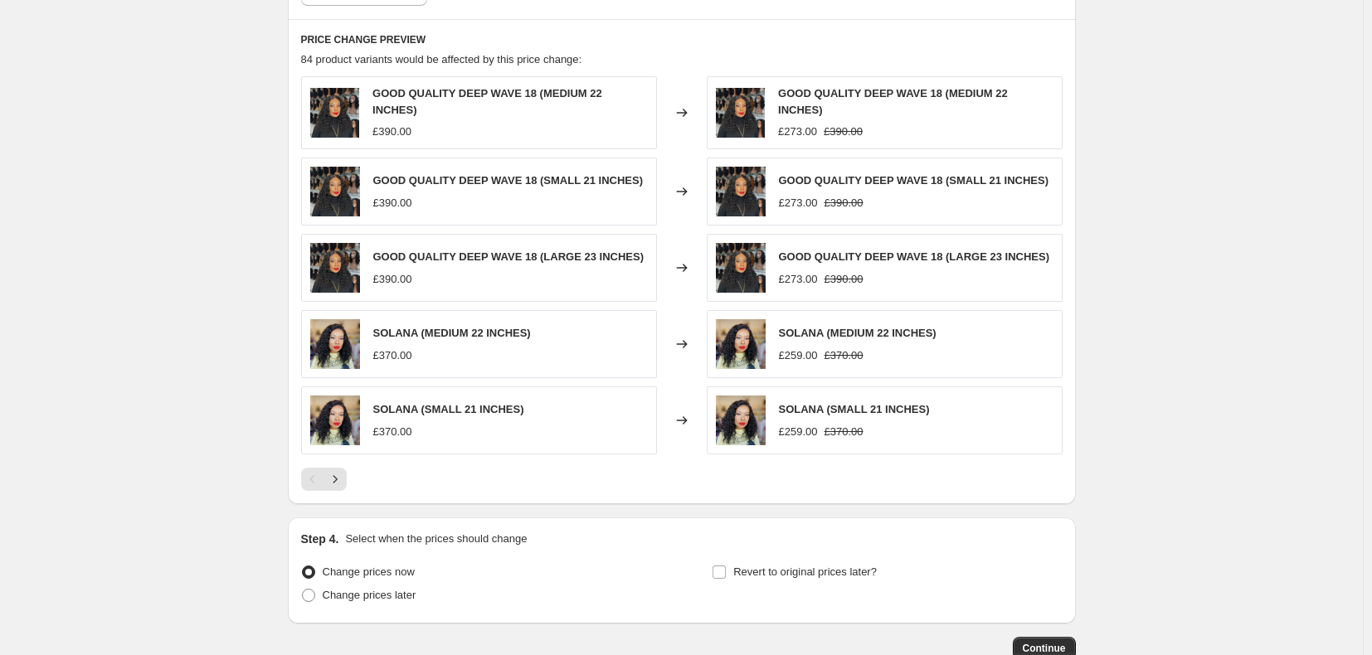
scroll to position [1194, 0]
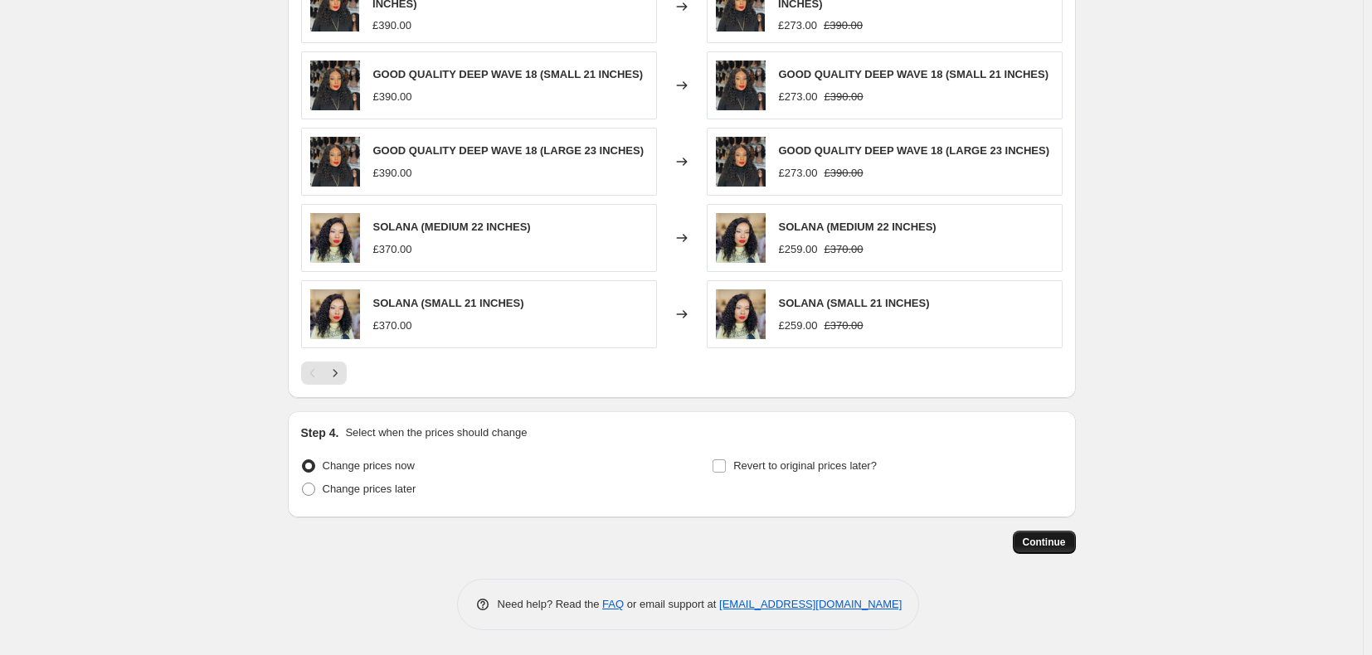
click at [1034, 539] on span "Continue" at bounding box center [1044, 542] width 43 height 13
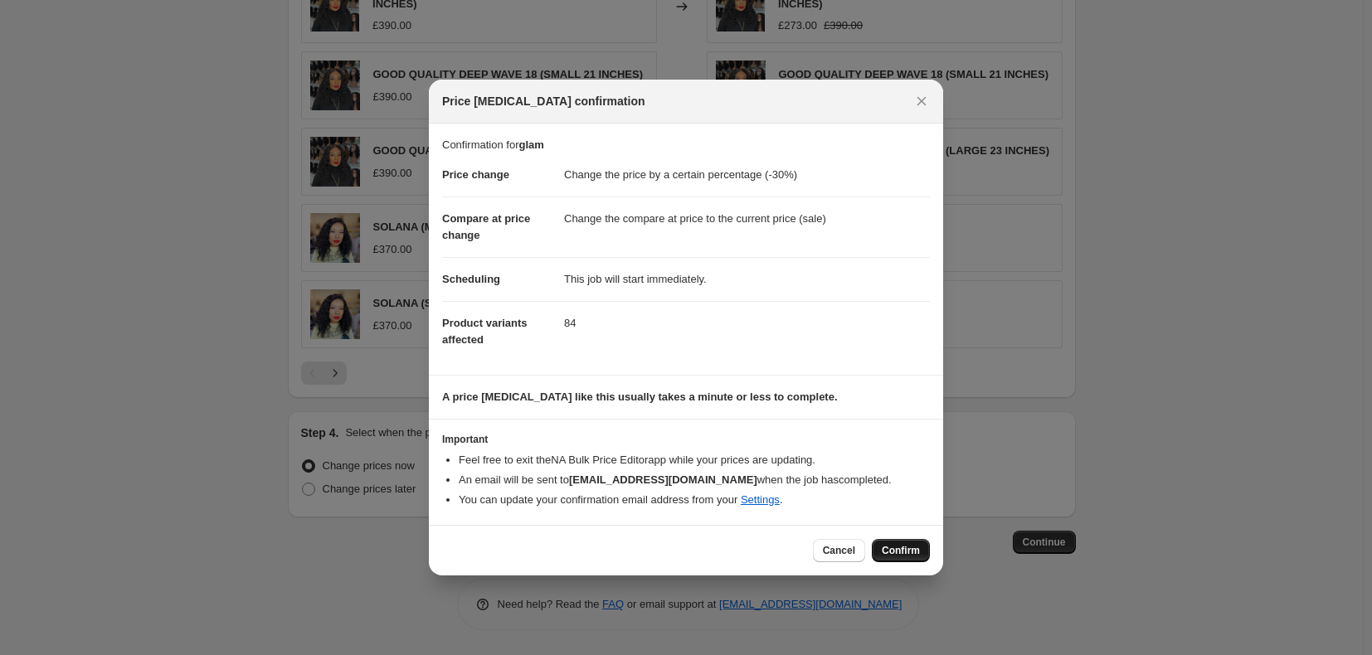
click at [906, 559] on button "Confirm" at bounding box center [901, 550] width 58 height 23
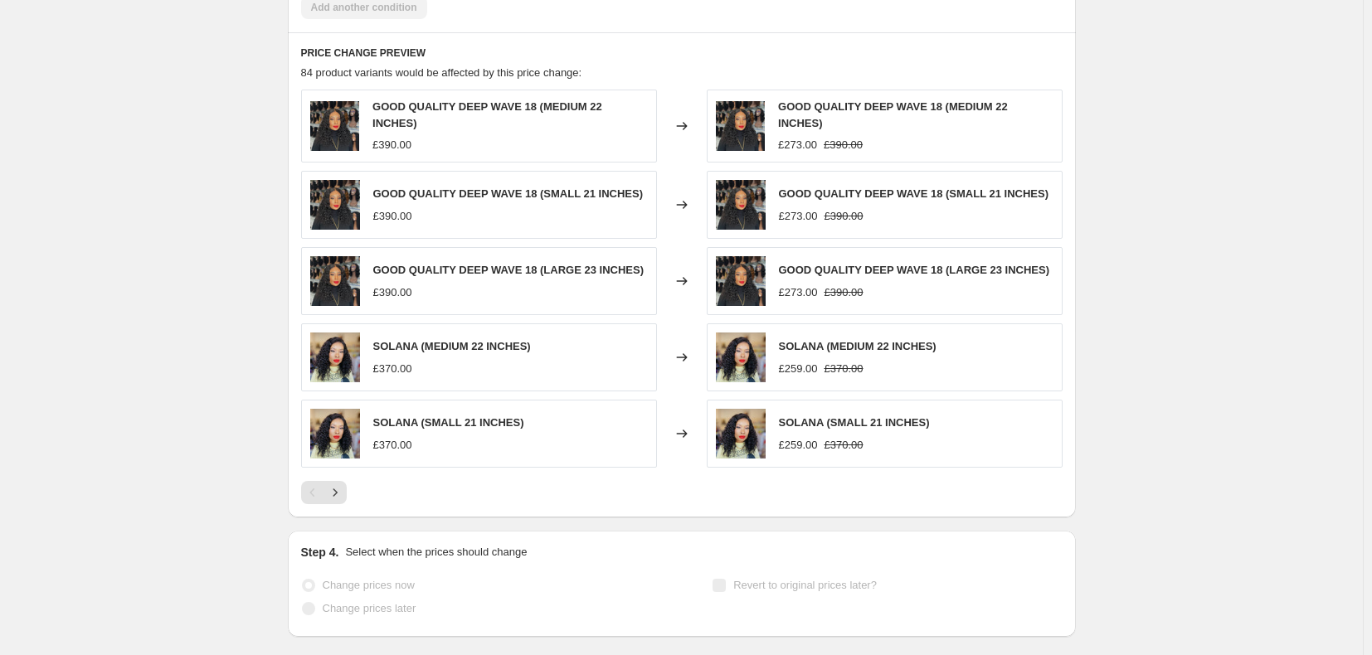
select select "percentage"
select select "collection"
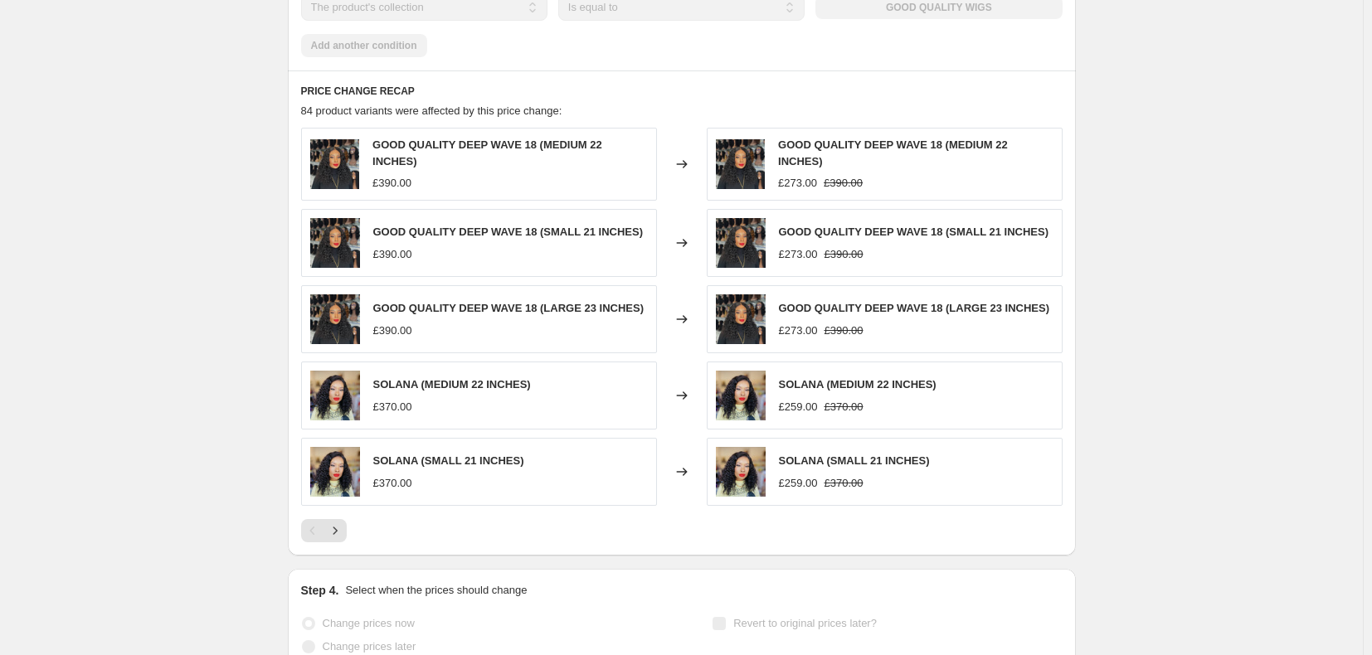
scroll to position [0, 0]
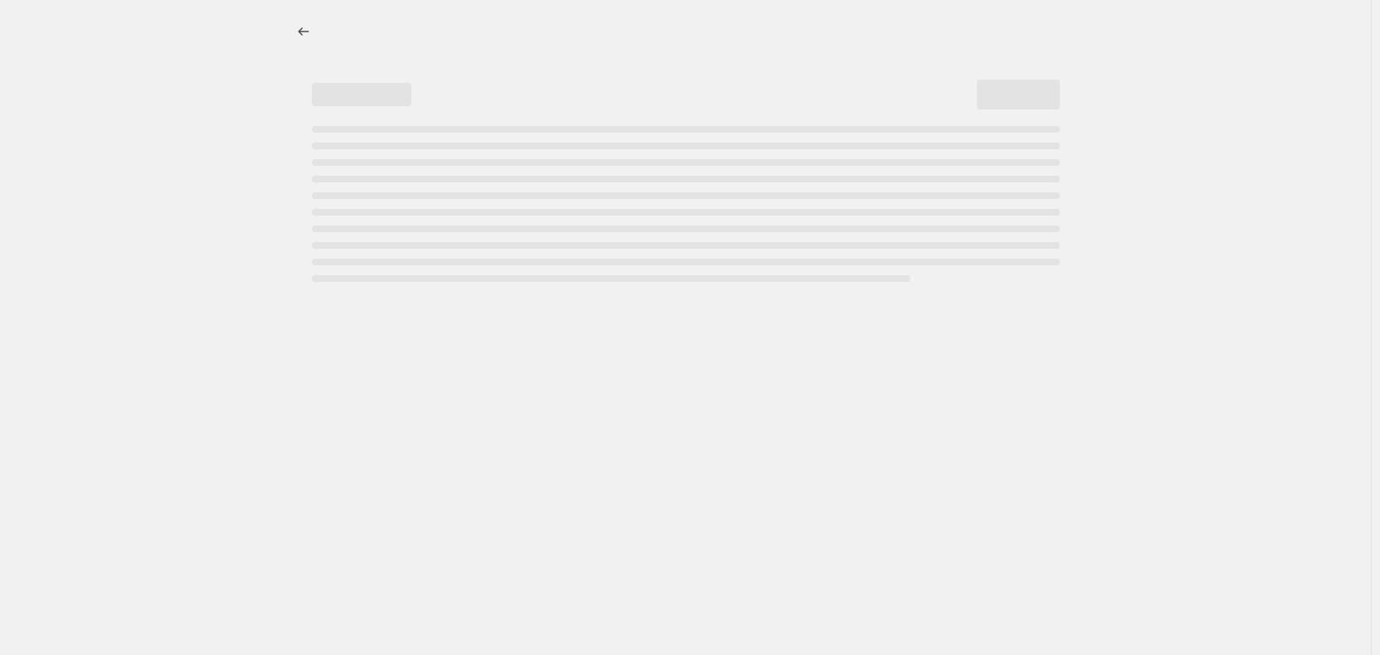
select select "percentage"
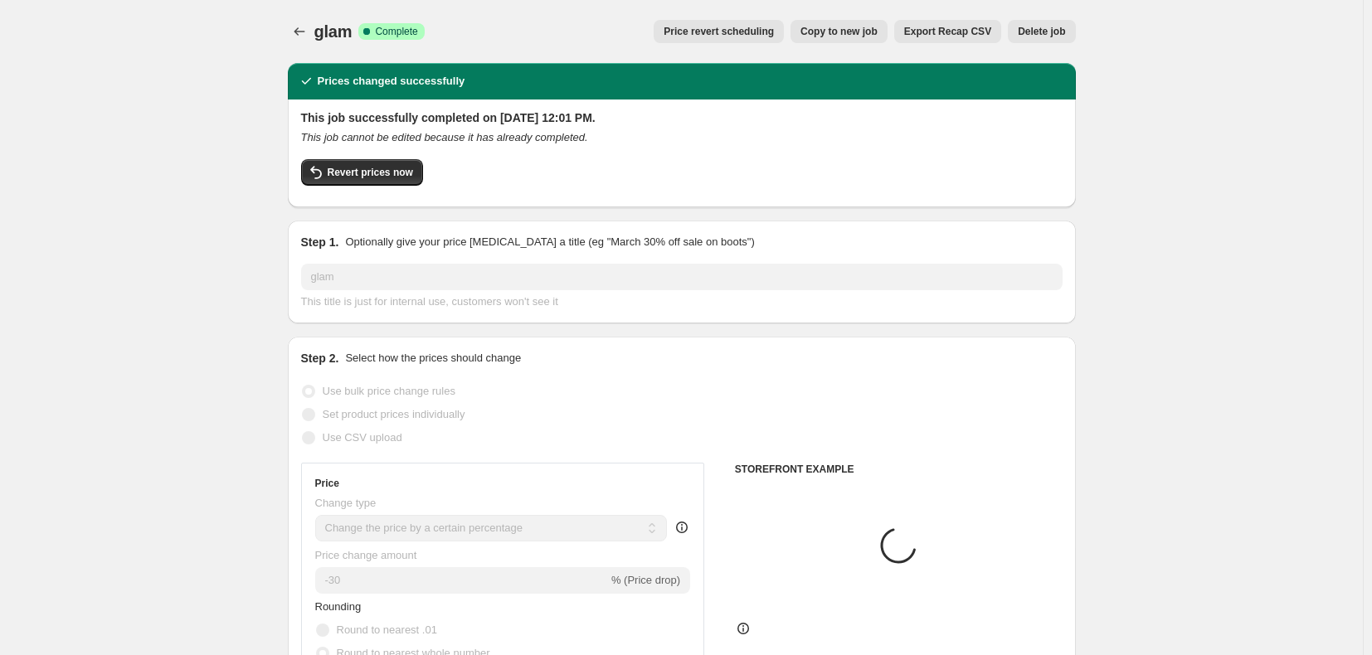
select select "collection"
